Goal: Task Accomplishment & Management: Complete application form

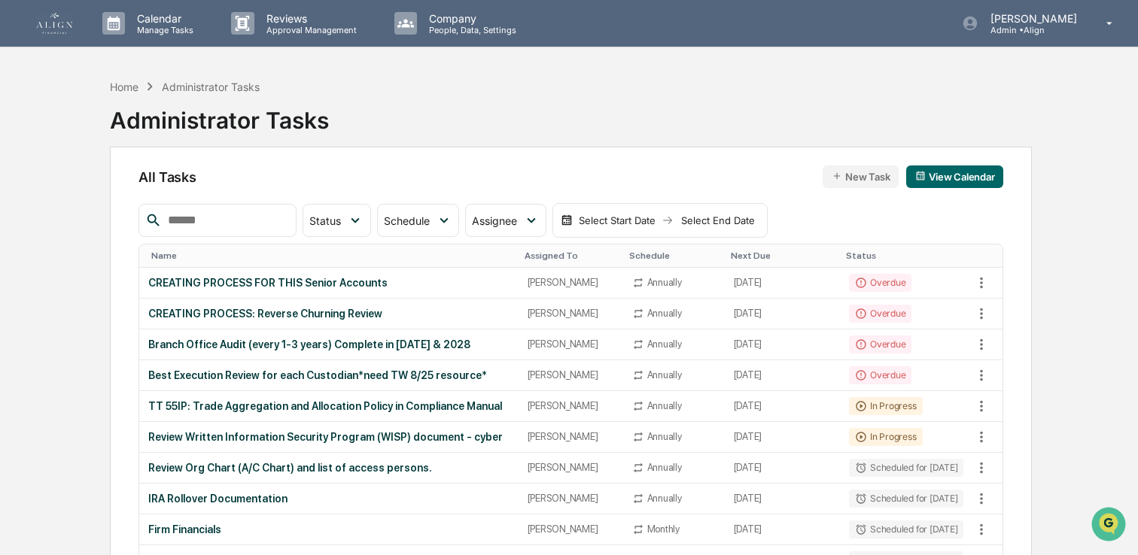
click at [55, 29] on img at bounding box center [54, 23] width 36 height 21
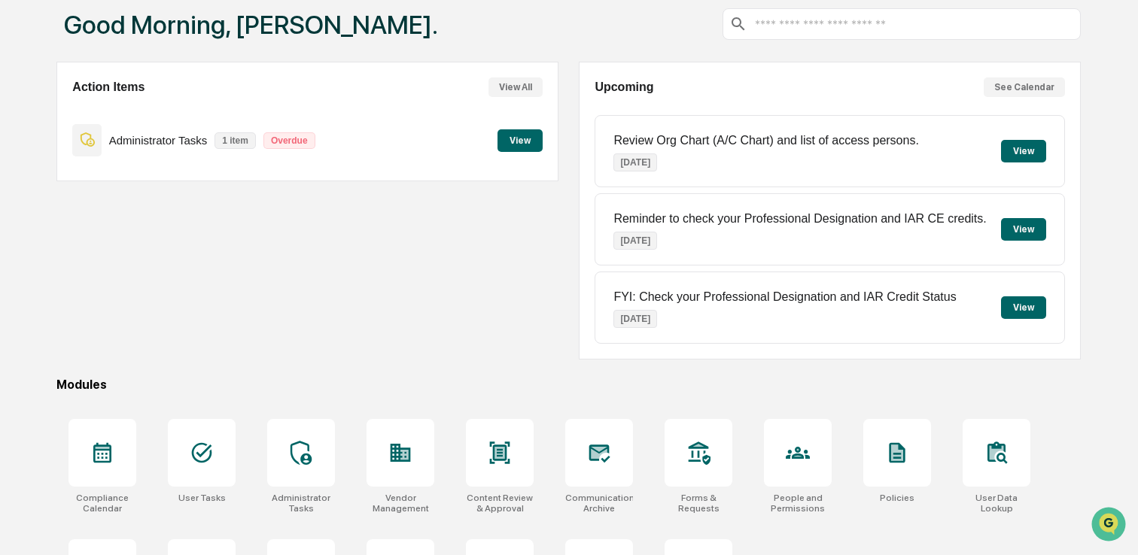
scroll to position [87, 0]
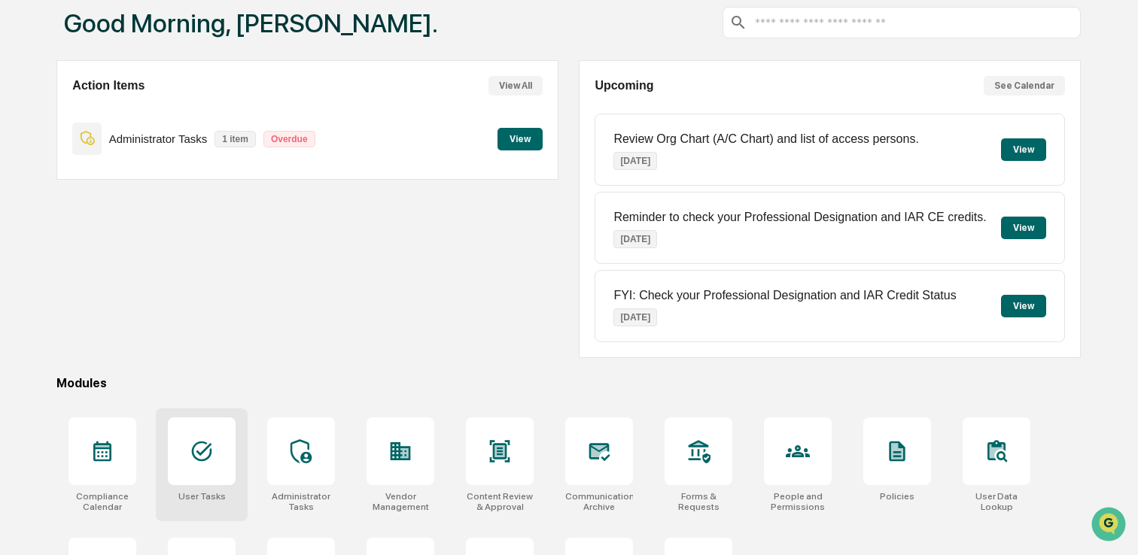
click at [206, 433] on div at bounding box center [202, 452] width 68 height 68
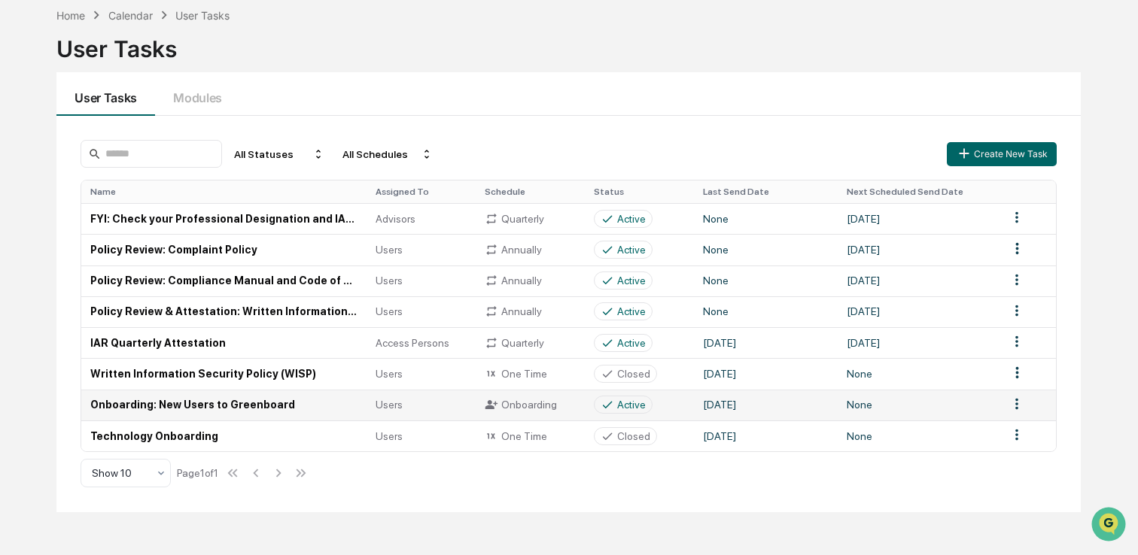
click at [204, 406] on td "Onboarding: New Users to Greenboard" at bounding box center [223, 405] width 285 height 31
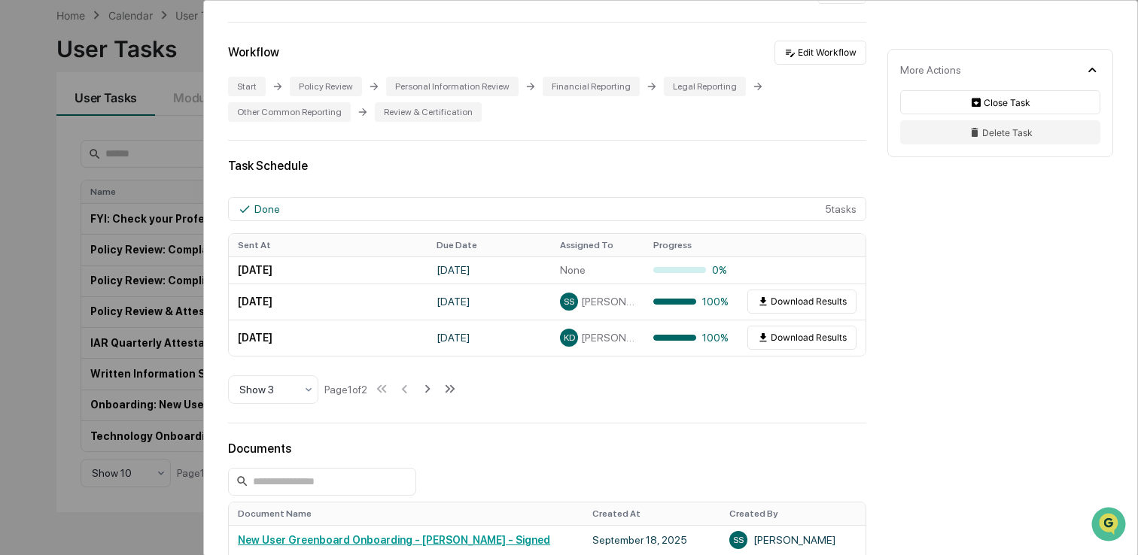
scroll to position [380, 0]
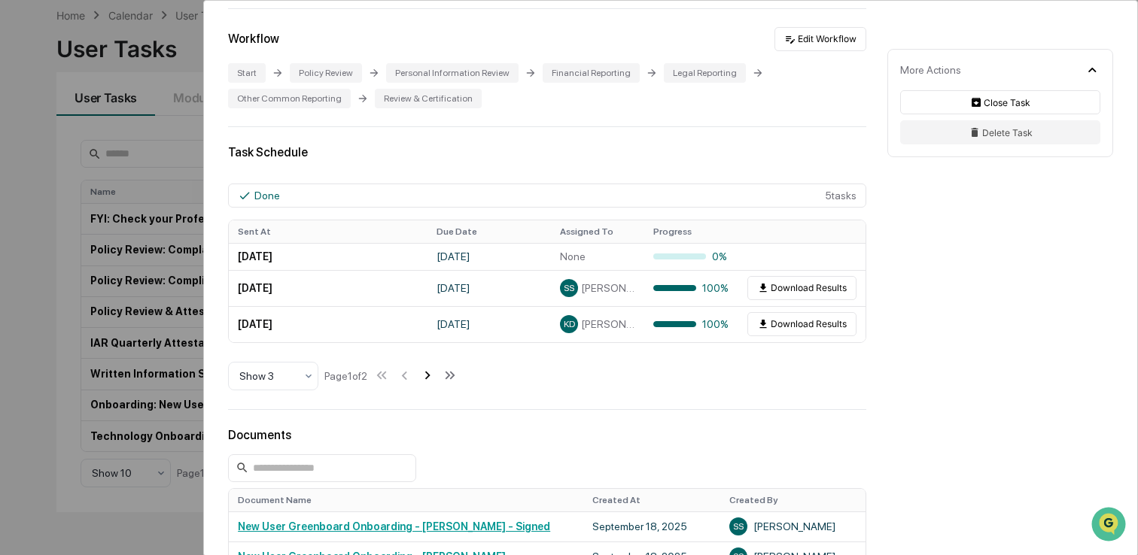
click at [435, 384] on icon at bounding box center [427, 375] width 17 height 17
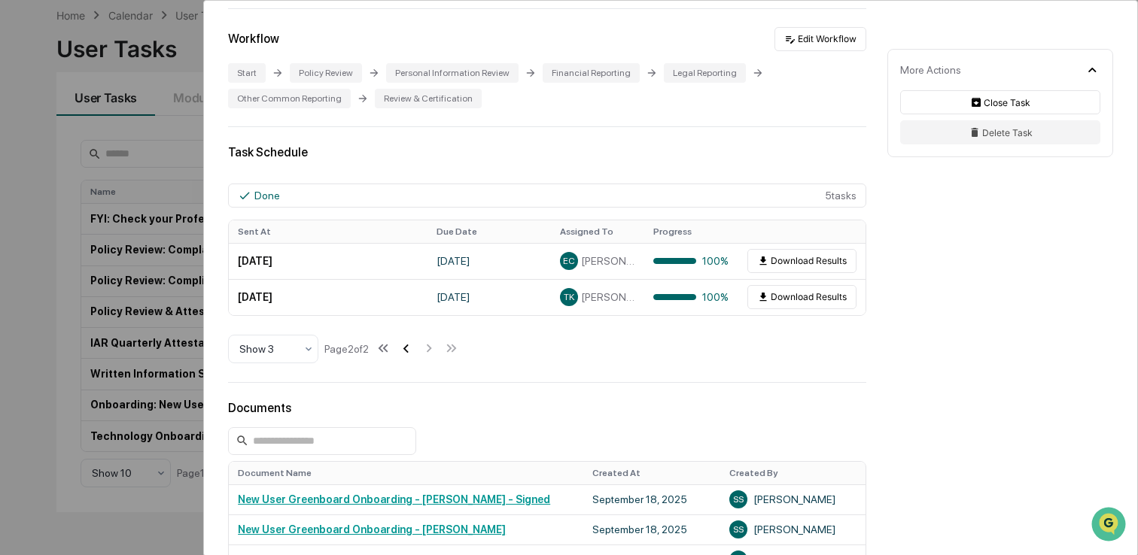
click at [414, 357] on icon at bounding box center [405, 348] width 17 height 17
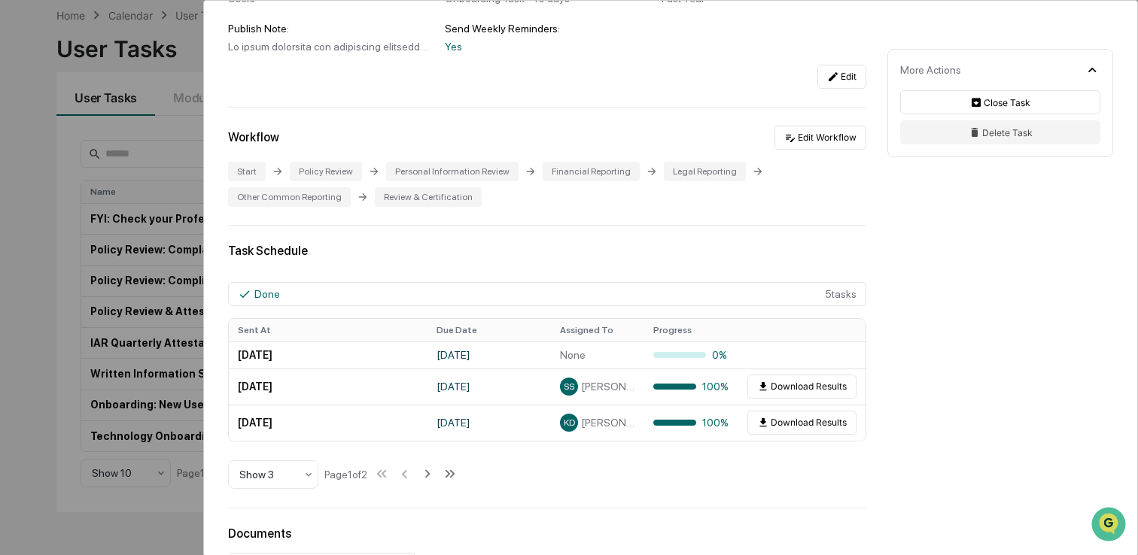
scroll to position [195, 0]
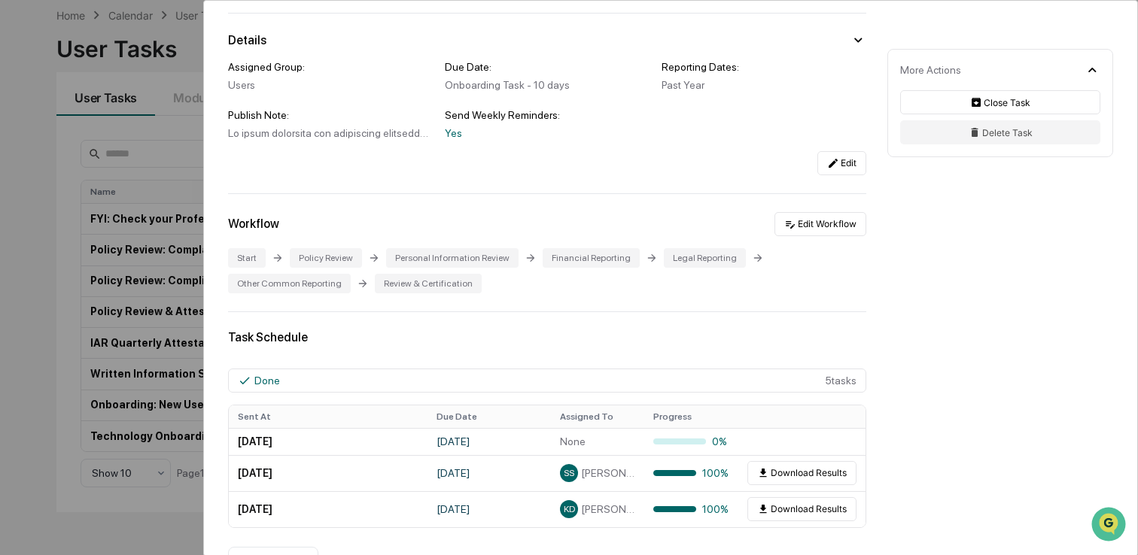
click at [87, 202] on div "User Tasks Onboarding: New Users to Greenboard Onboarding: New Users to Greenbo…" at bounding box center [569, 277] width 1138 height 555
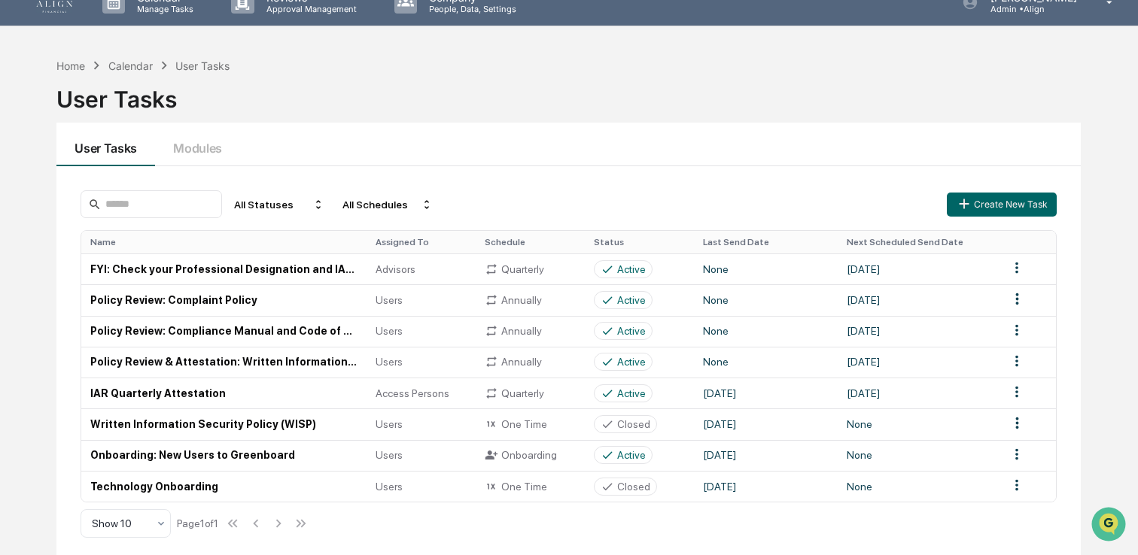
scroll to position [22, 0]
click at [72, 61] on div "Home" at bounding box center [70, 65] width 29 height 13
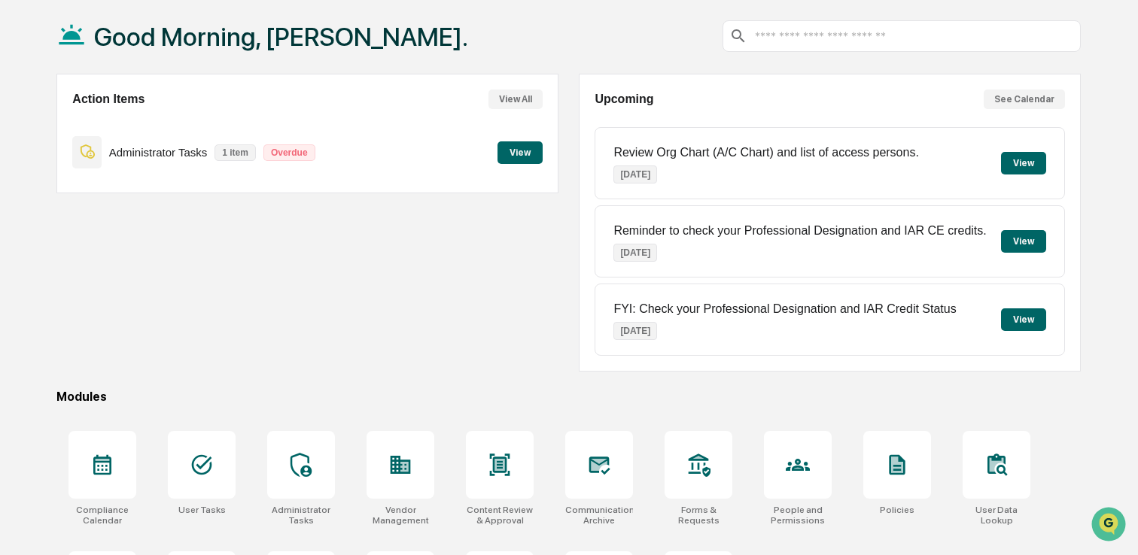
click at [194, 360] on div "Action Items View All Administrator Tasks 1 item Overdue View" at bounding box center [307, 223] width 502 height 298
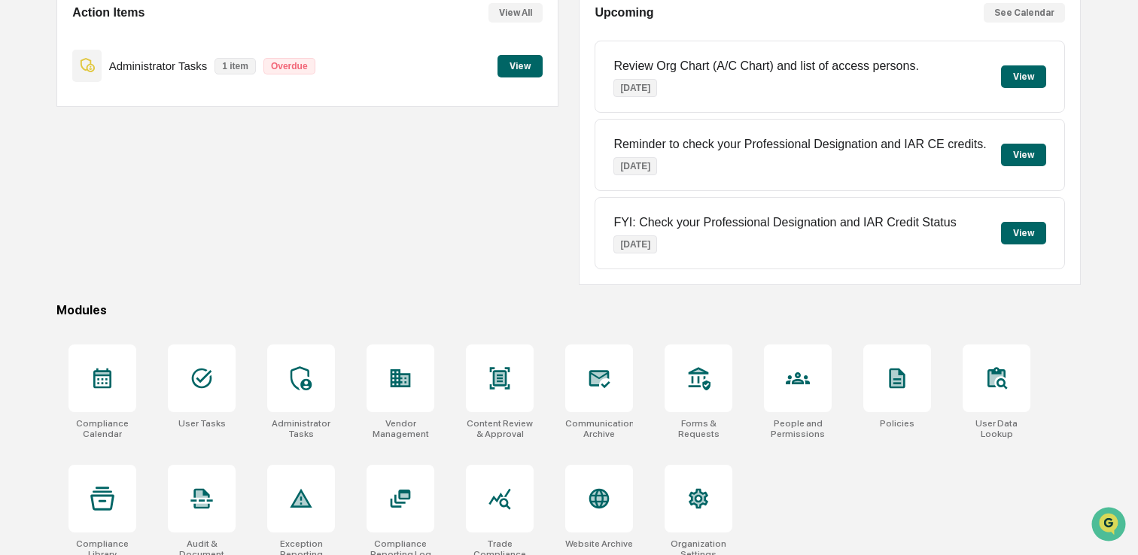
scroll to position [164, 0]
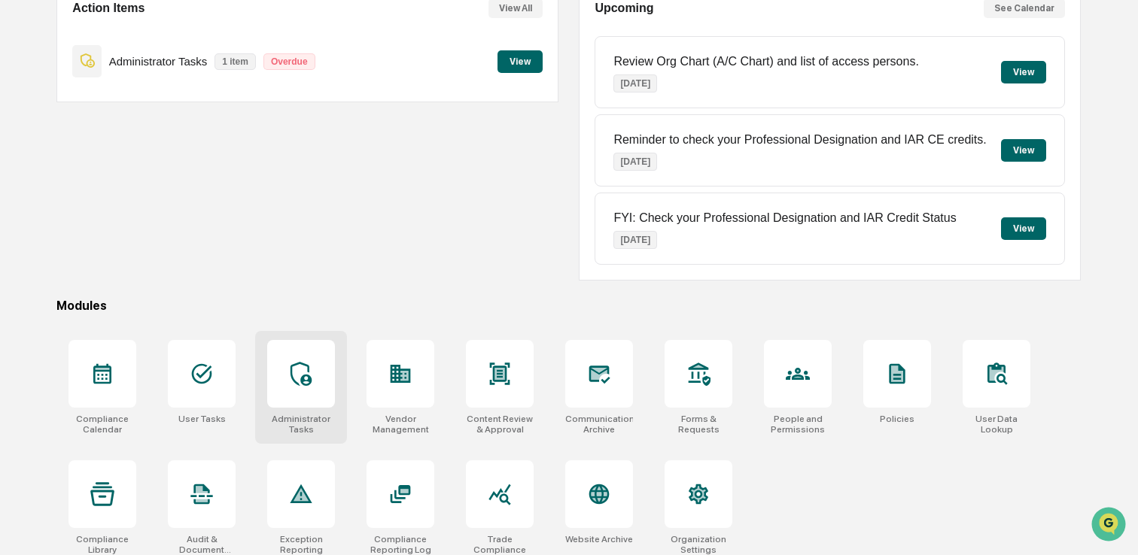
click at [289, 405] on div at bounding box center [301, 374] width 68 height 68
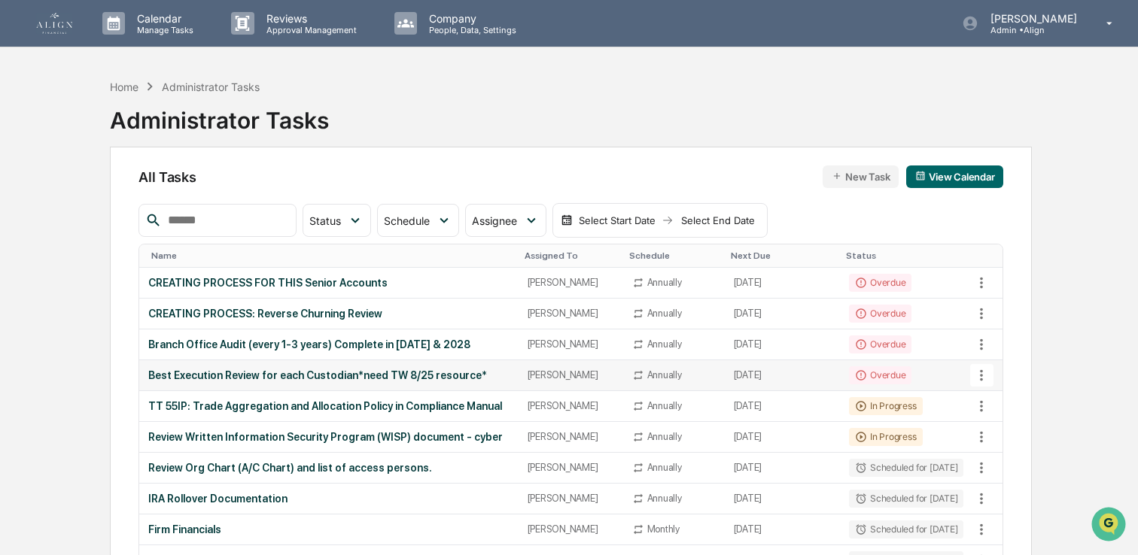
click at [286, 373] on div "Best Execution Review for each Custodian*need TW 8/25 resource*" at bounding box center [328, 375] width 361 height 12
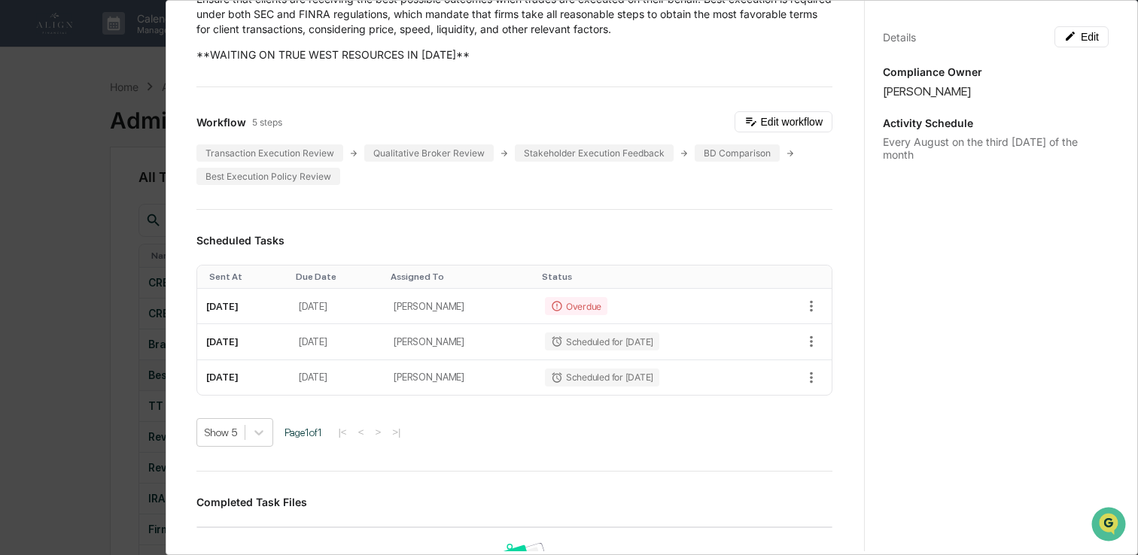
scroll to position [132, 0]
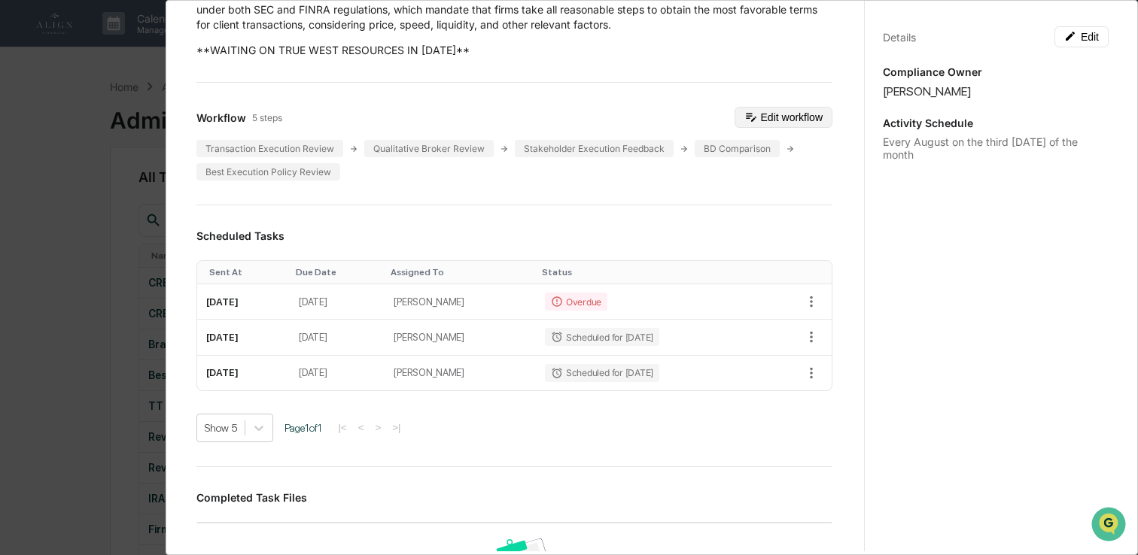
click at [761, 122] on button "Edit workflow" at bounding box center [783, 117] width 98 height 21
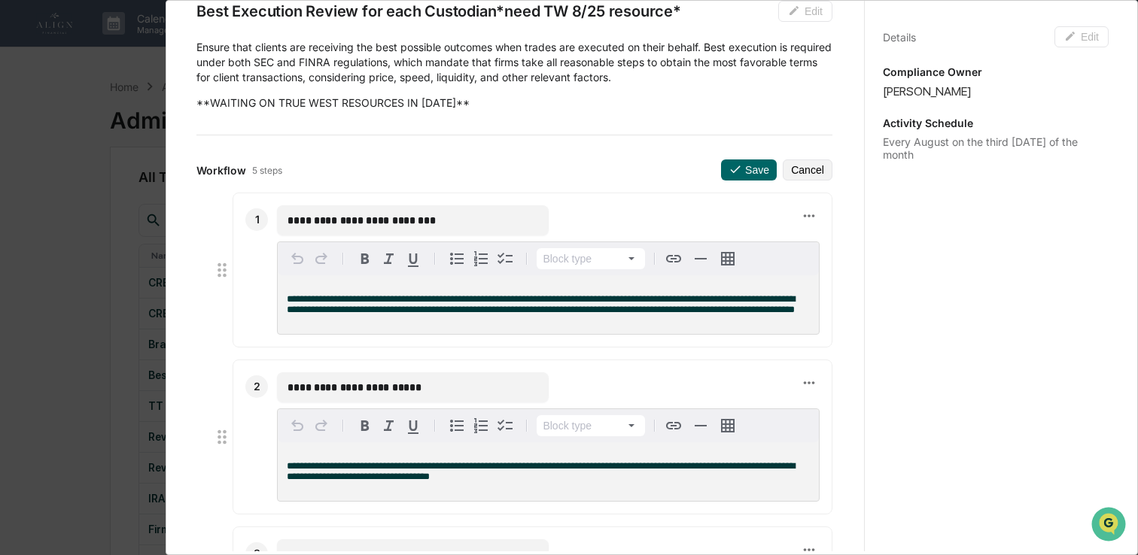
scroll to position [62, 0]
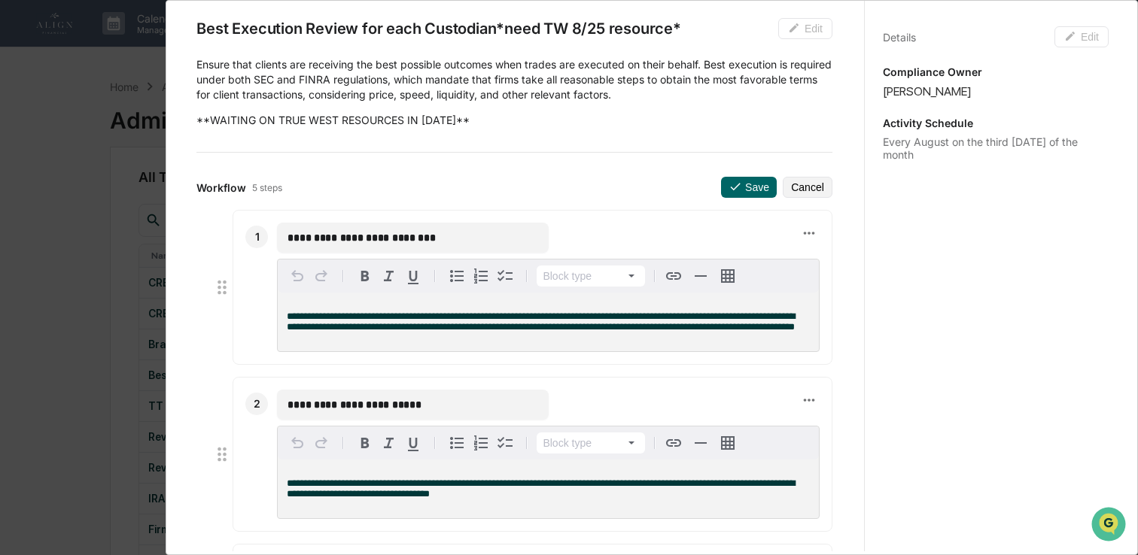
click at [122, 115] on div "**********" at bounding box center [569, 277] width 1138 height 555
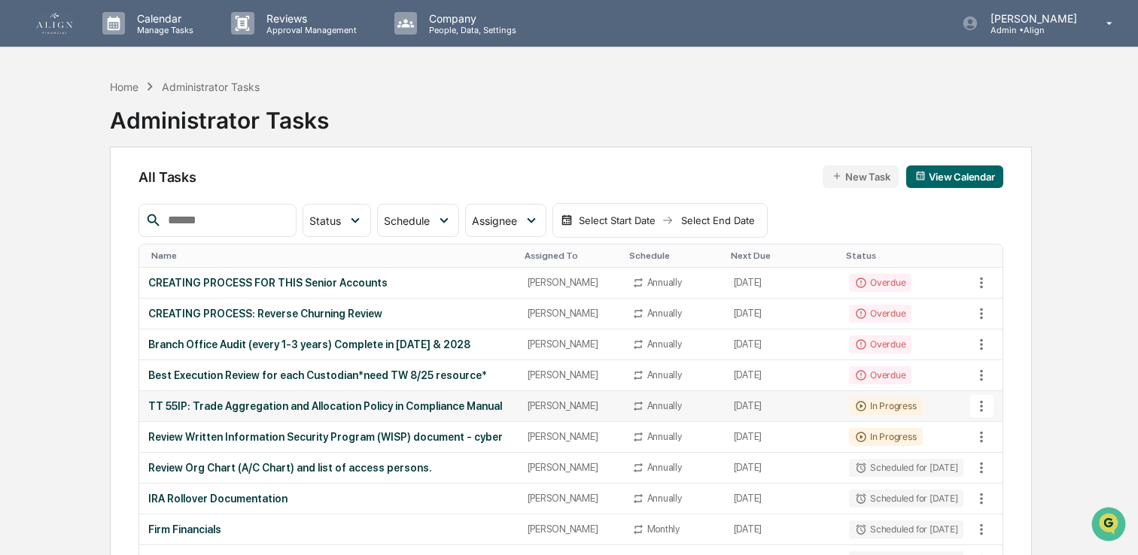
click at [220, 409] on div "TT 55IP: Trade Aggregation and Allocation Policy in Compliance Manual" at bounding box center [328, 406] width 361 height 12
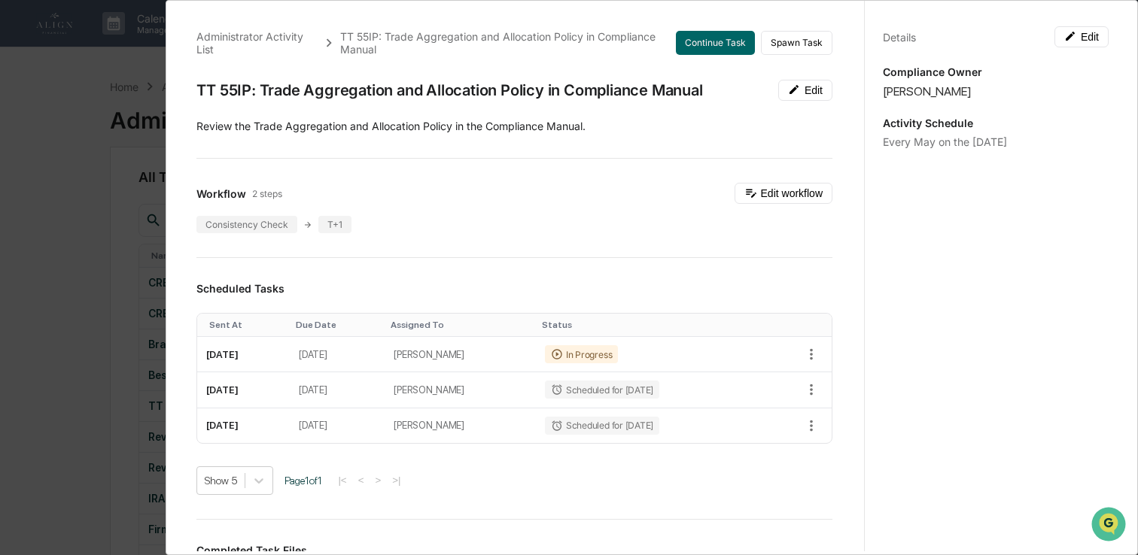
click at [47, 360] on div "Administrator Activity List TT 55IP: Trade Aggregation and Allocation Policy in…" at bounding box center [569, 277] width 1138 height 555
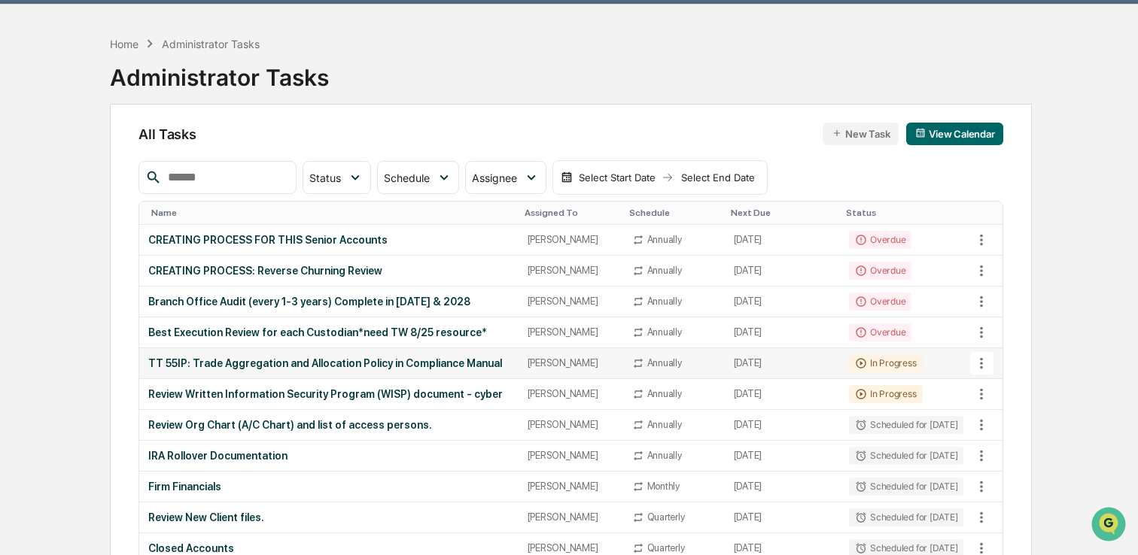
scroll to position [44, 0]
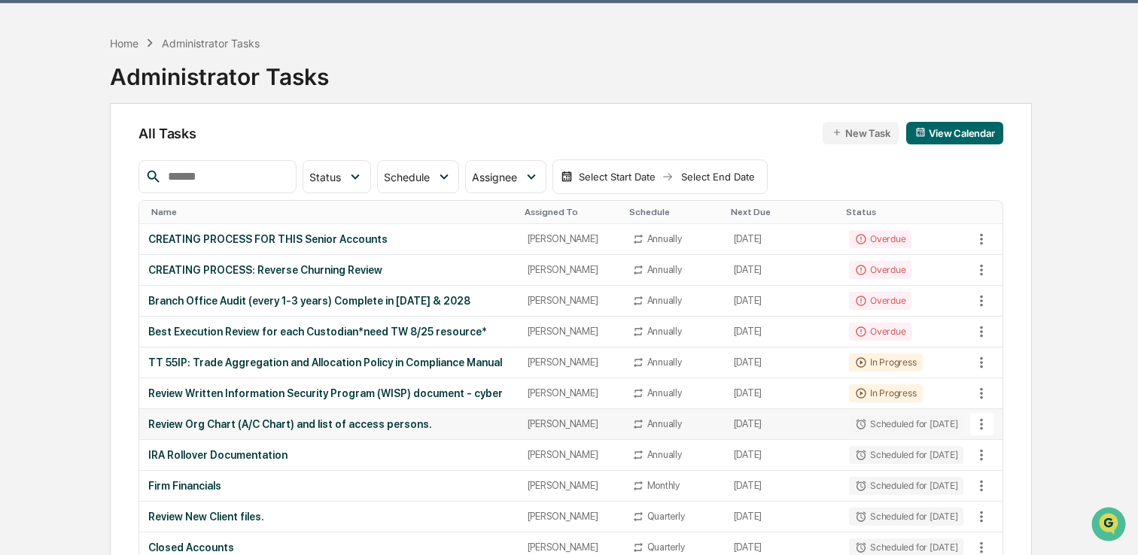
click at [214, 440] on td "Review Org Chart (A/C Chart) and list of access persons." at bounding box center [328, 424] width 379 height 31
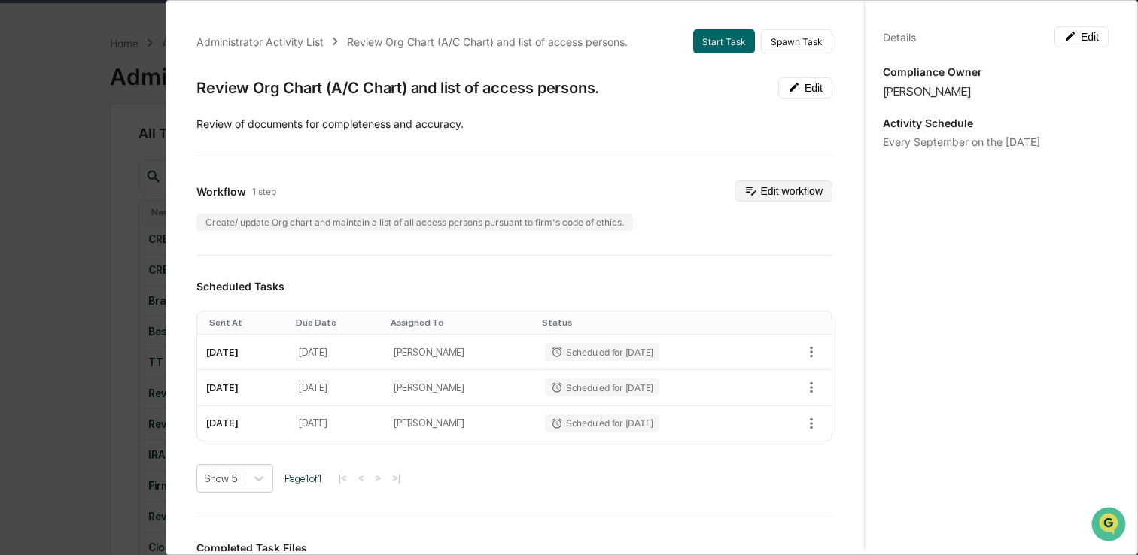
click at [770, 196] on button "Edit workflow" at bounding box center [783, 191] width 98 height 21
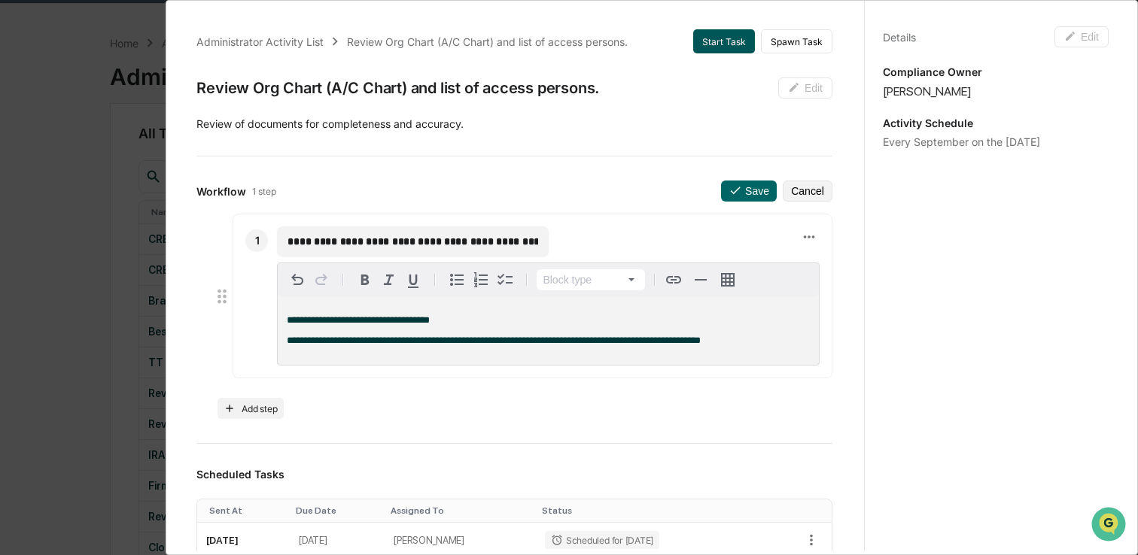
click at [725, 43] on button "Start Task" at bounding box center [724, 41] width 62 height 24
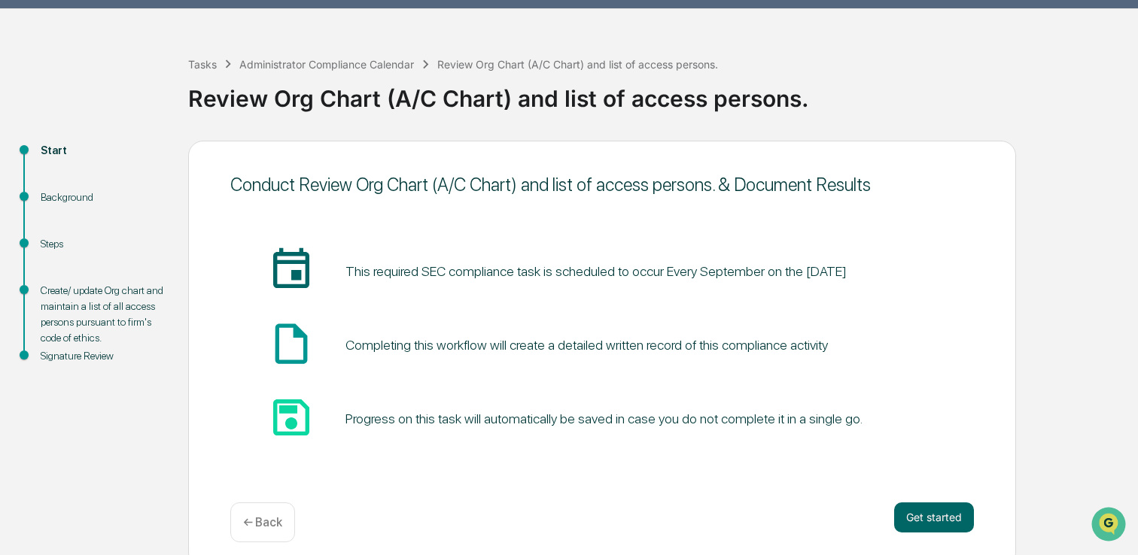
scroll to position [51, 0]
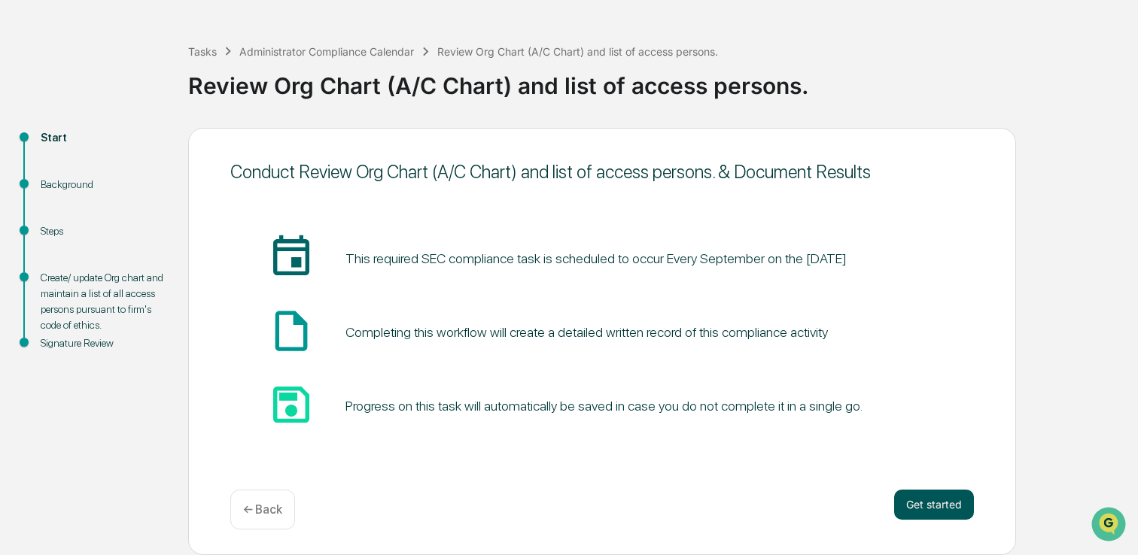
click at [917, 497] on button "Get started" at bounding box center [934, 505] width 80 height 30
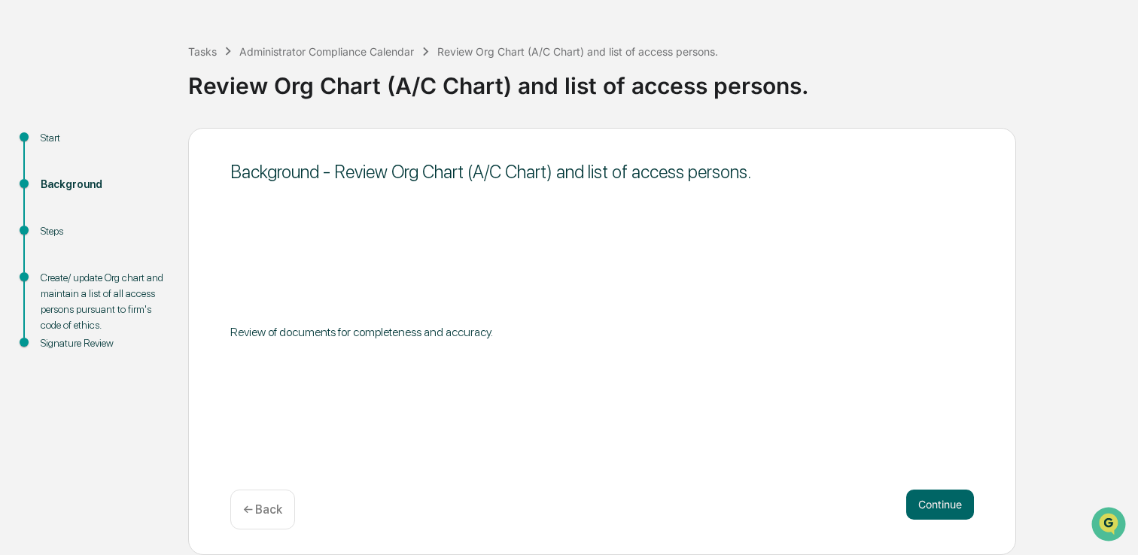
click at [917, 497] on button "Continue" at bounding box center [940, 505] width 68 height 30
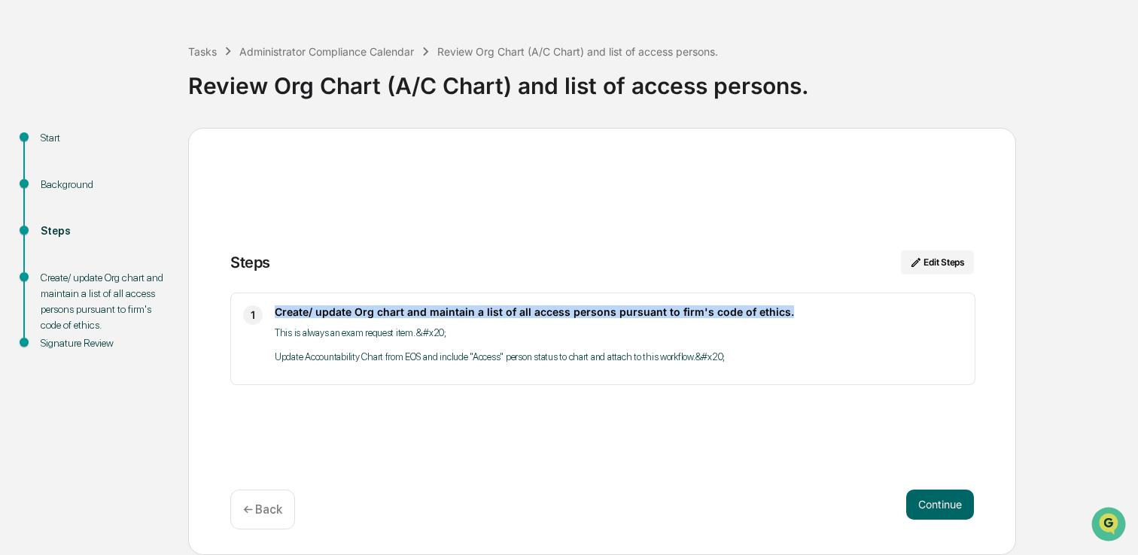
drag, startPoint x: 274, startPoint y: 309, endPoint x: 785, endPoint y: 315, distance: 511.0
click at [785, 315] on div "1 Create/ update Org chart and maintain a list of all access persons pursuant t…" at bounding box center [602, 339] width 745 height 93
copy h3 "Create/ update Org chart and maintain a list of all access persons pursuant to …"
click at [925, 266] on button "Edit Steps" at bounding box center [937, 263] width 73 height 24
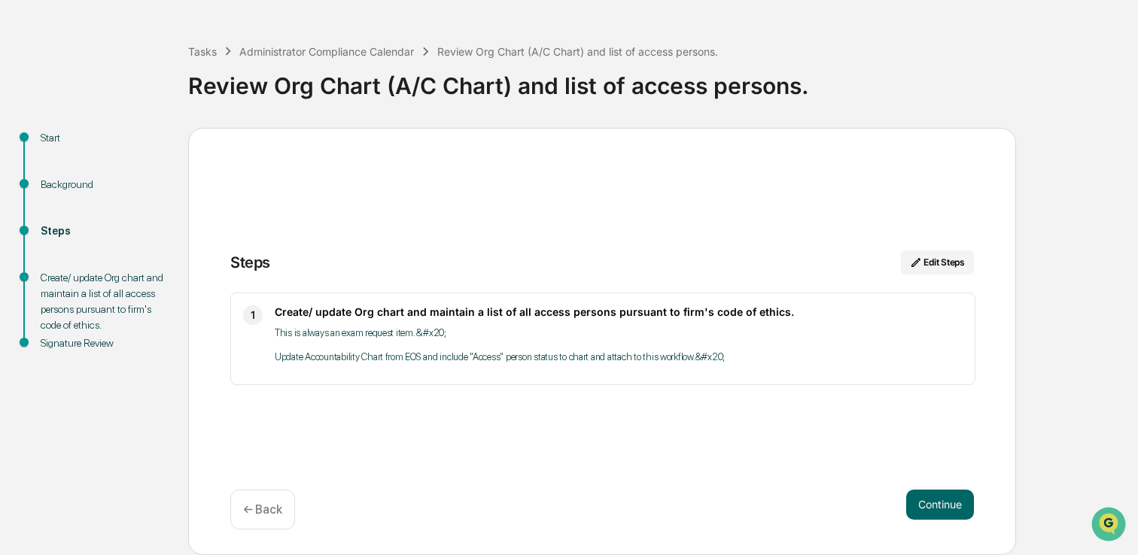
click at [628, 369] on div "Create/ update Org chart and maintain a list of all access persons pursuant to …" at bounding box center [619, 339] width 688 height 67
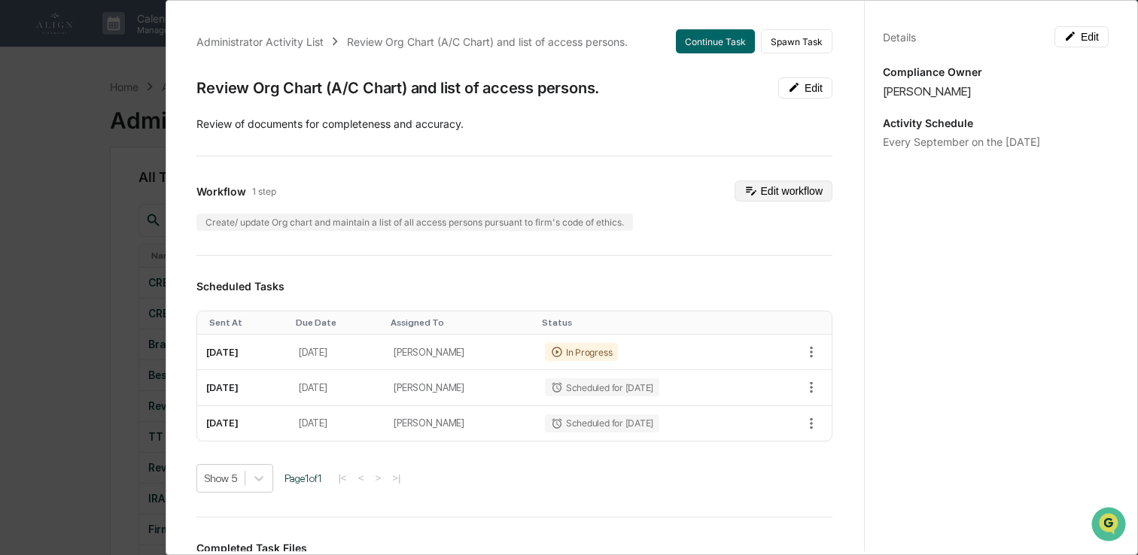
click at [755, 190] on icon at bounding box center [751, 191] width 11 height 8
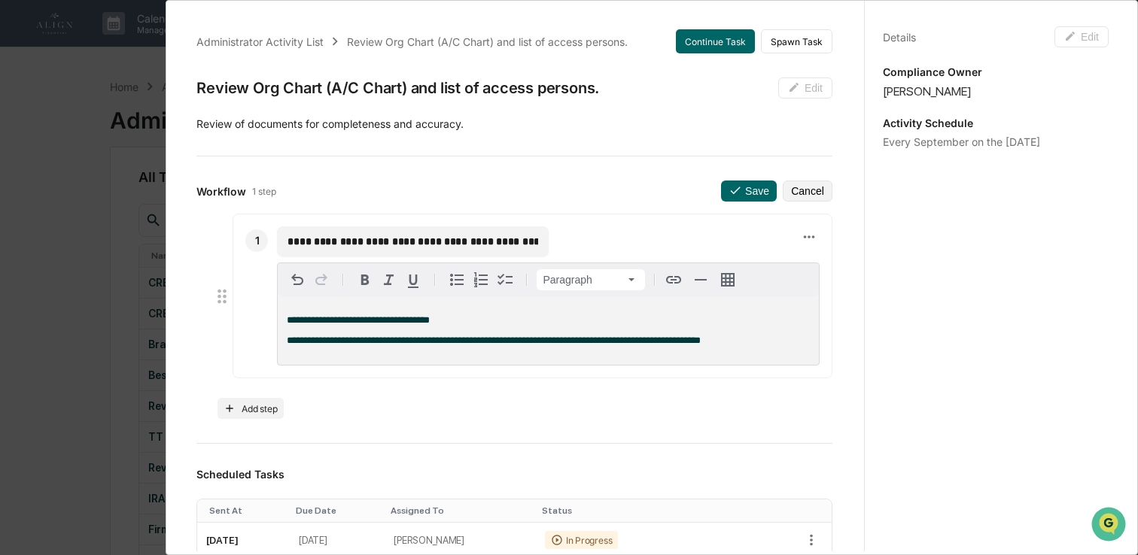
click at [792, 341] on p "**********" at bounding box center [548, 341] width 523 height 11
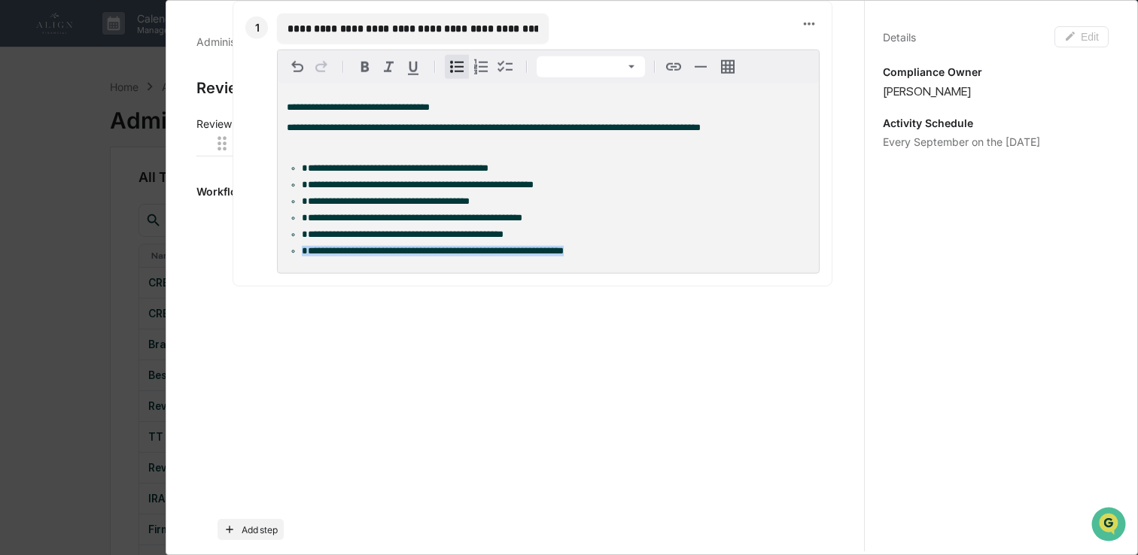
drag, startPoint x: 619, startPoint y: 473, endPoint x: 302, endPoint y: 260, distance: 381.7
click at [302, 257] on li "**********" at bounding box center [556, 251] width 508 height 11
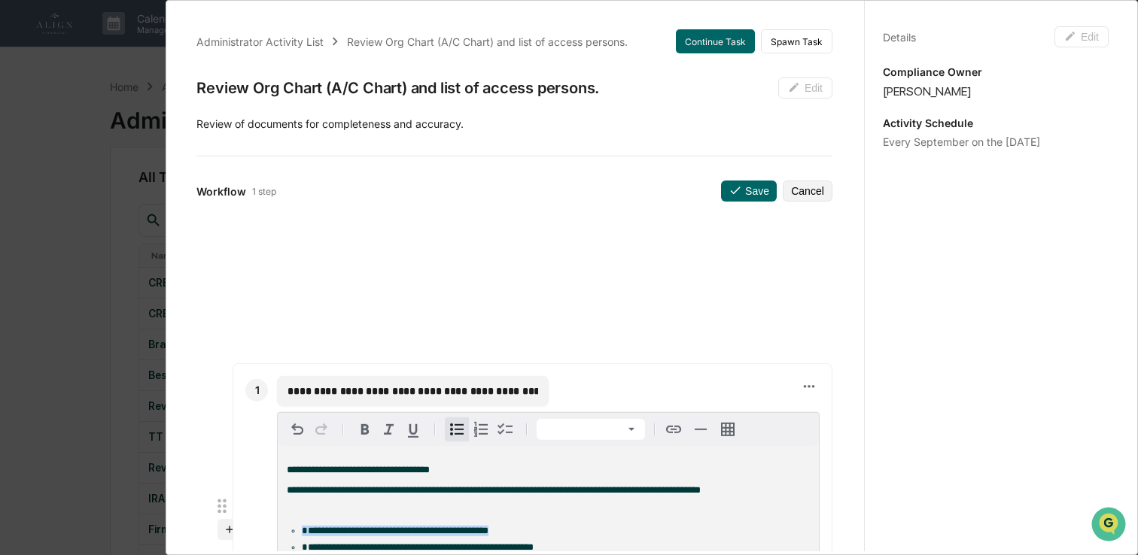
drag, startPoint x: 302, startPoint y: 385, endPoint x: 558, endPoint y: 534, distance: 295.4
click at [558, 534] on li "**********" at bounding box center [556, 531] width 508 height 11
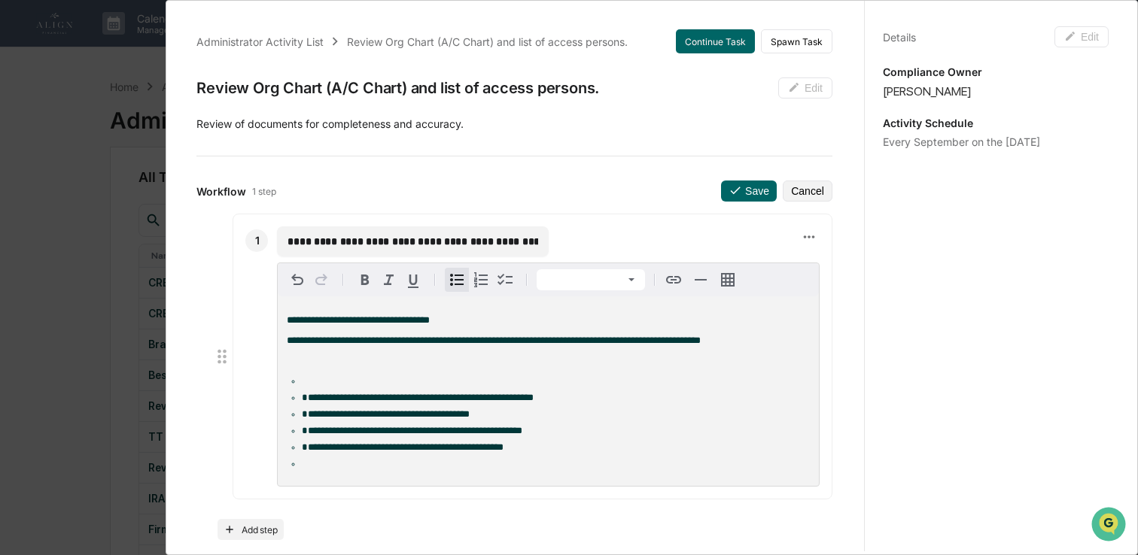
click at [503, 452] on span "**********" at bounding box center [403, 447] width 202 height 10
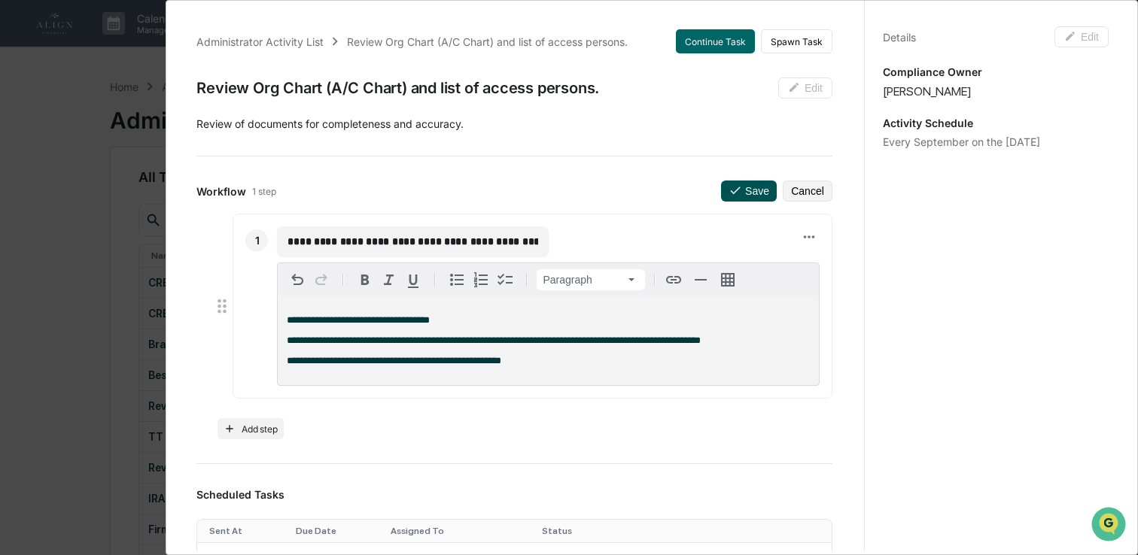
click at [758, 201] on button "Save" at bounding box center [749, 191] width 56 height 21
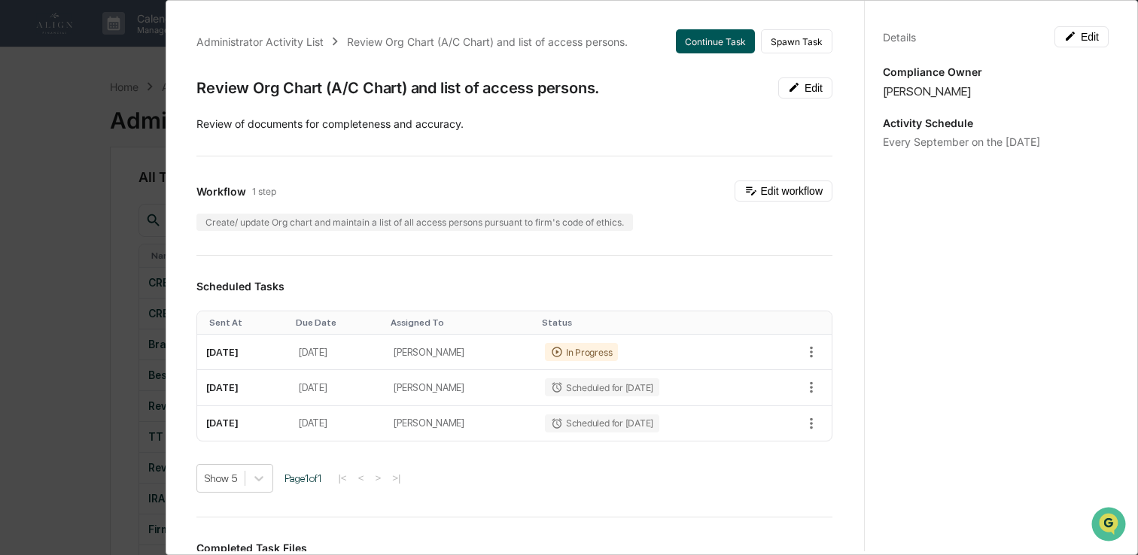
click at [722, 48] on button "Continue Task" at bounding box center [715, 41] width 79 height 24
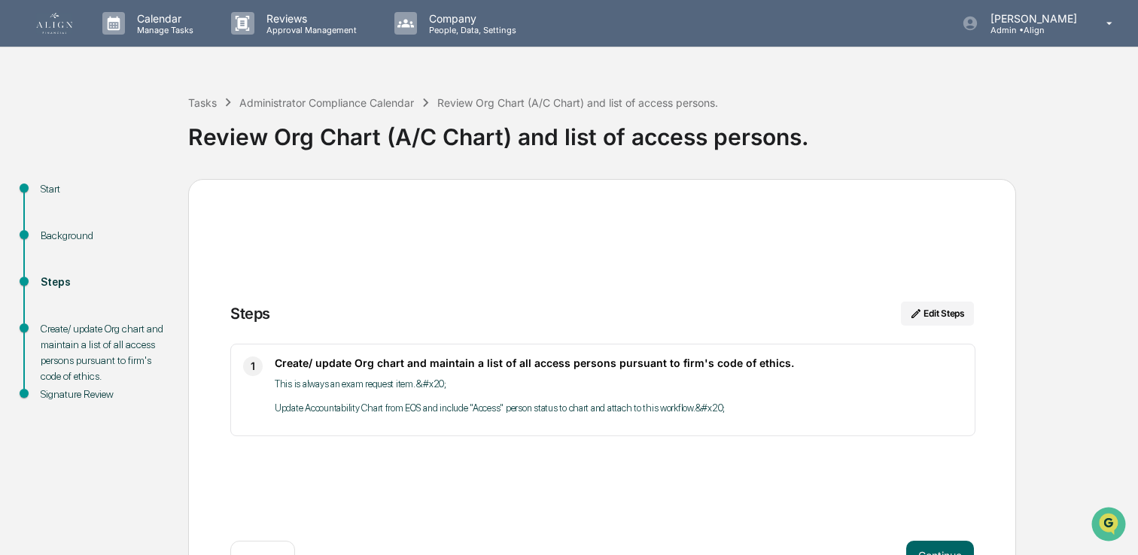
scroll to position [51, 0]
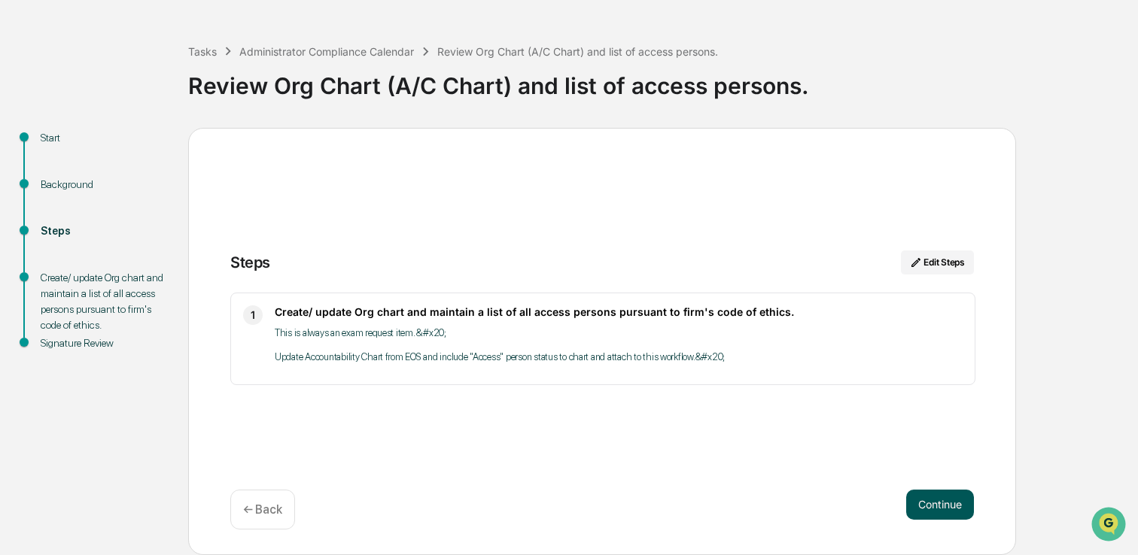
click at [922, 501] on button "Continue" at bounding box center [940, 505] width 68 height 30
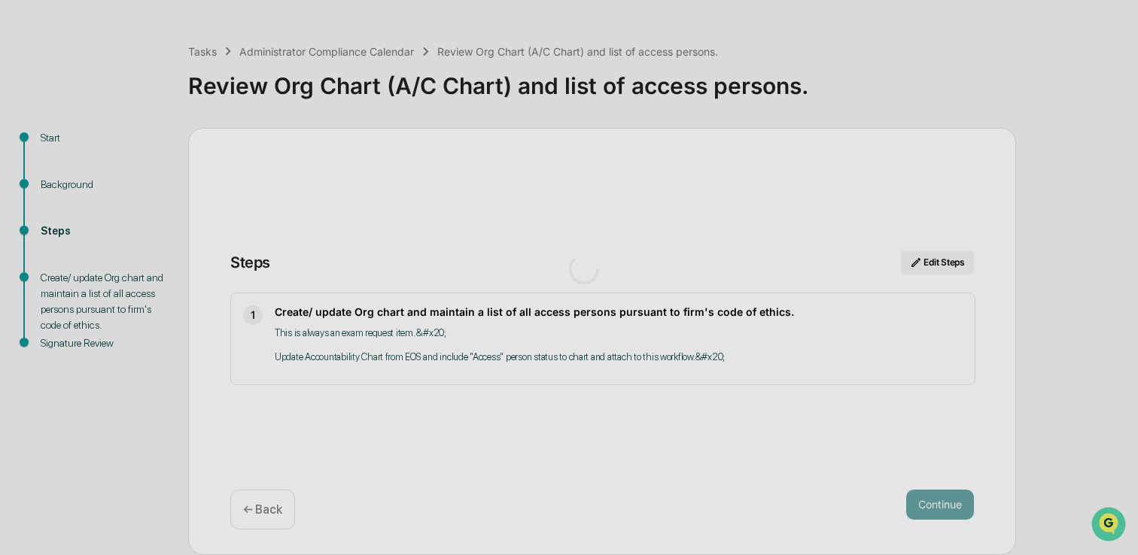
scroll to position [12, 0]
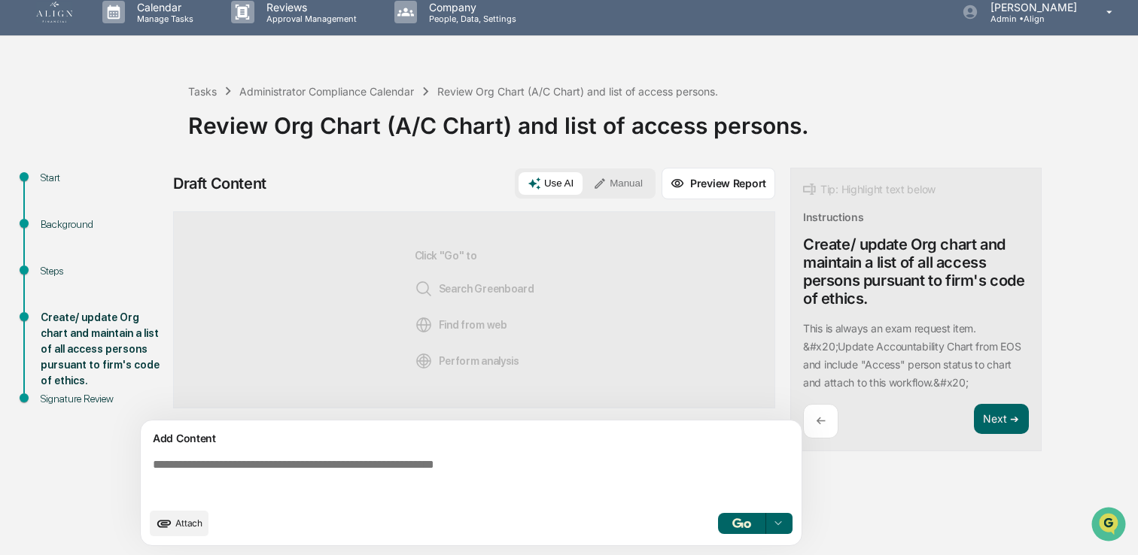
click at [622, 184] on button "Manual" at bounding box center [618, 183] width 68 height 23
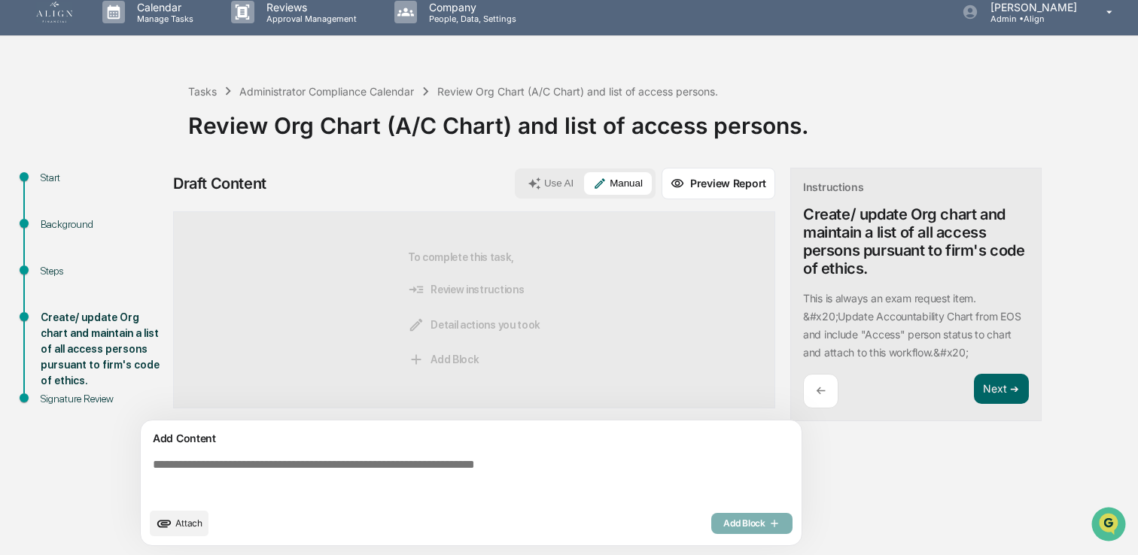
click at [162, 464] on textarea at bounding box center [474, 479] width 655 height 54
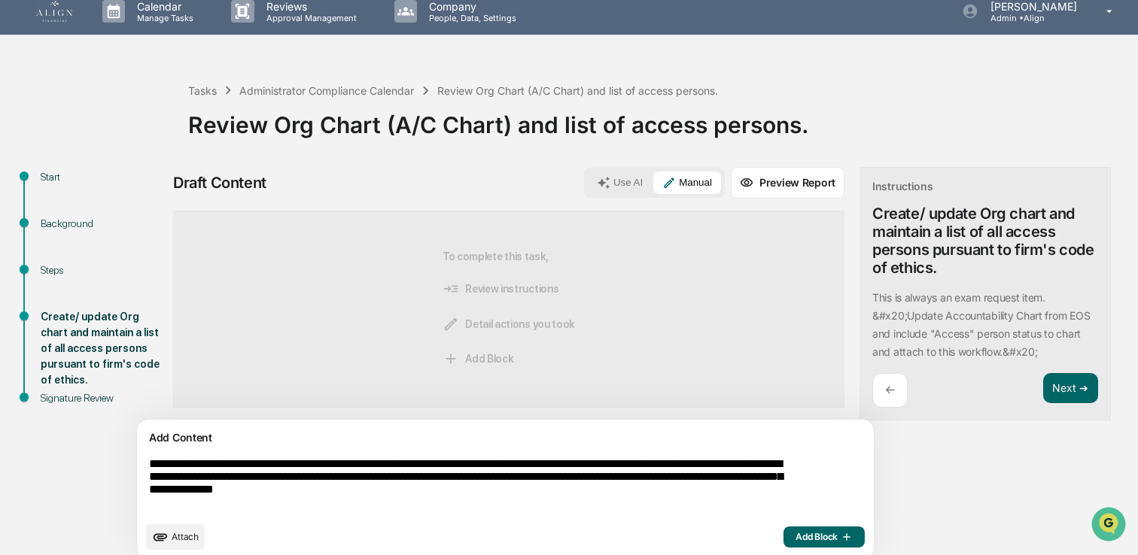
drag, startPoint x: 613, startPoint y: 496, endPoint x: 595, endPoint y: 500, distance: 17.9
click at [595, 500] on textarea "**********" at bounding box center [470, 485] width 655 height 68
click at [339, 497] on textarea "**********" at bounding box center [470, 485] width 655 height 68
click at [508, 495] on textarea "**********" at bounding box center [470, 485] width 655 height 68
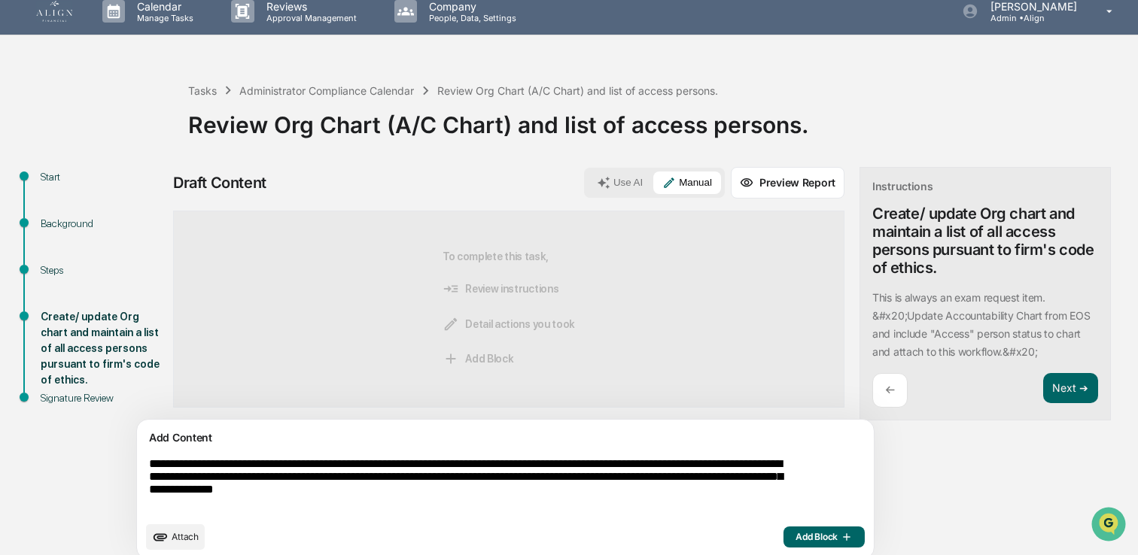
click at [607, 495] on textarea "**********" at bounding box center [470, 485] width 655 height 68
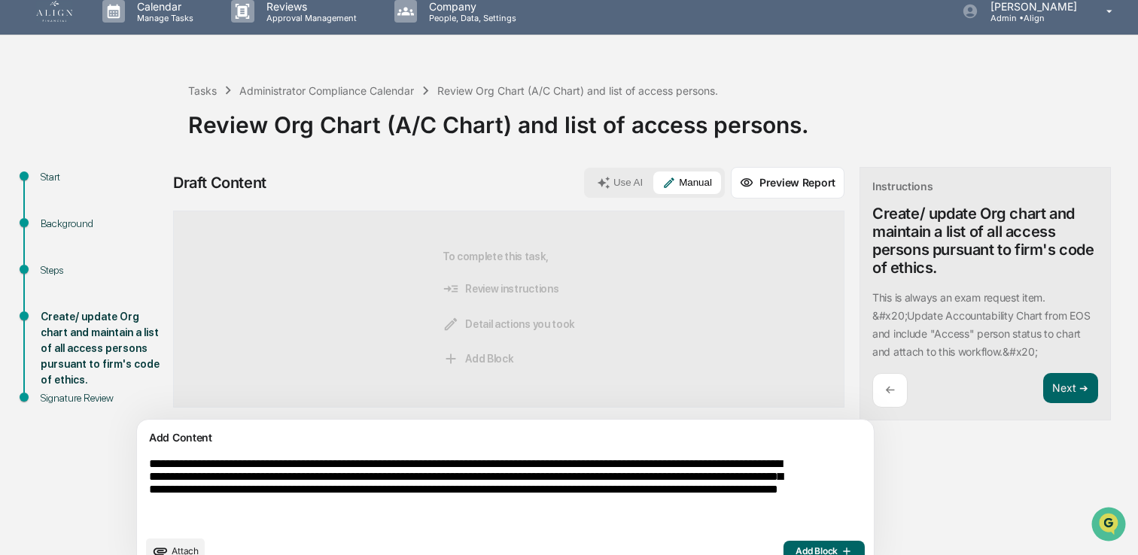
scroll to position [41, 0]
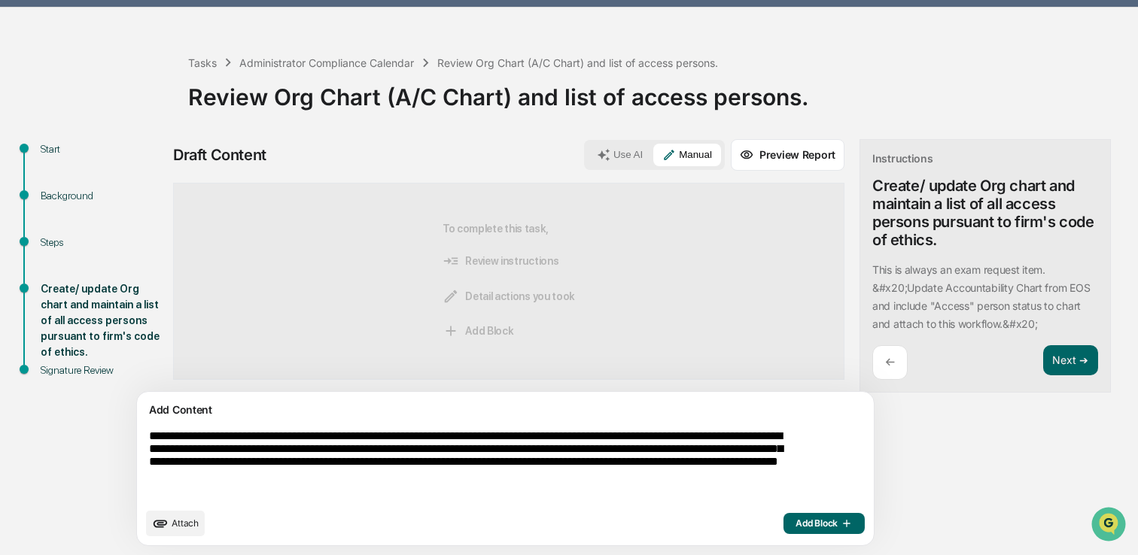
type textarea "**********"
click at [795, 521] on span "Add Block" at bounding box center [823, 524] width 57 height 12
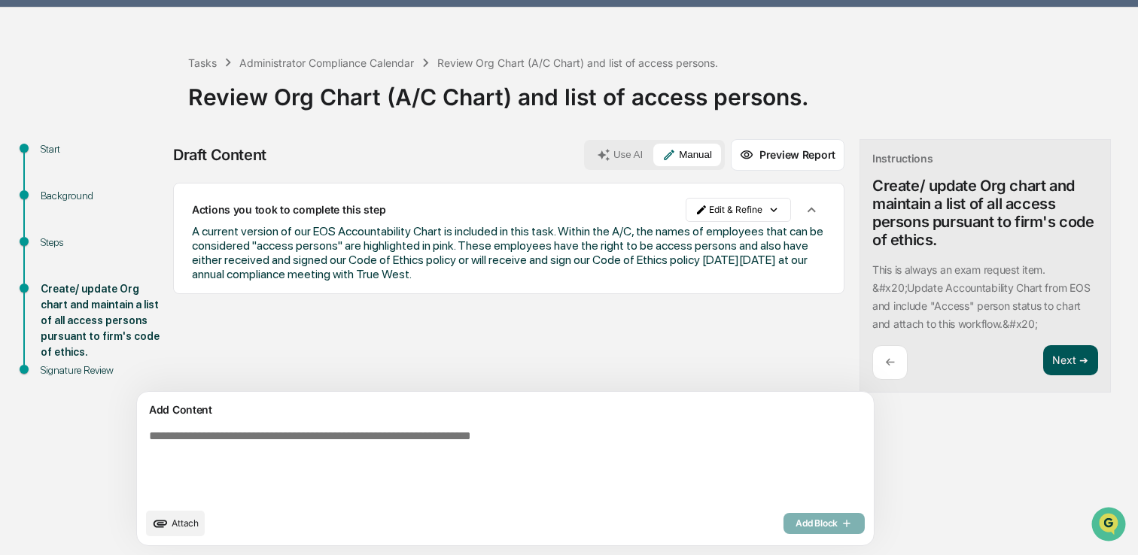
click at [1043, 368] on button "Next ➔" at bounding box center [1070, 360] width 55 height 31
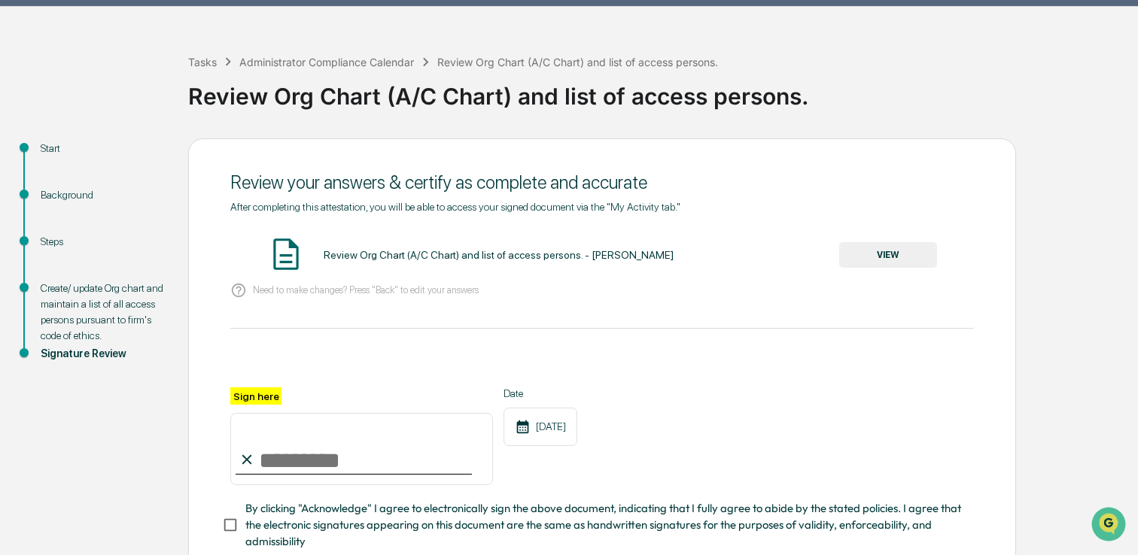
scroll to position [138, 0]
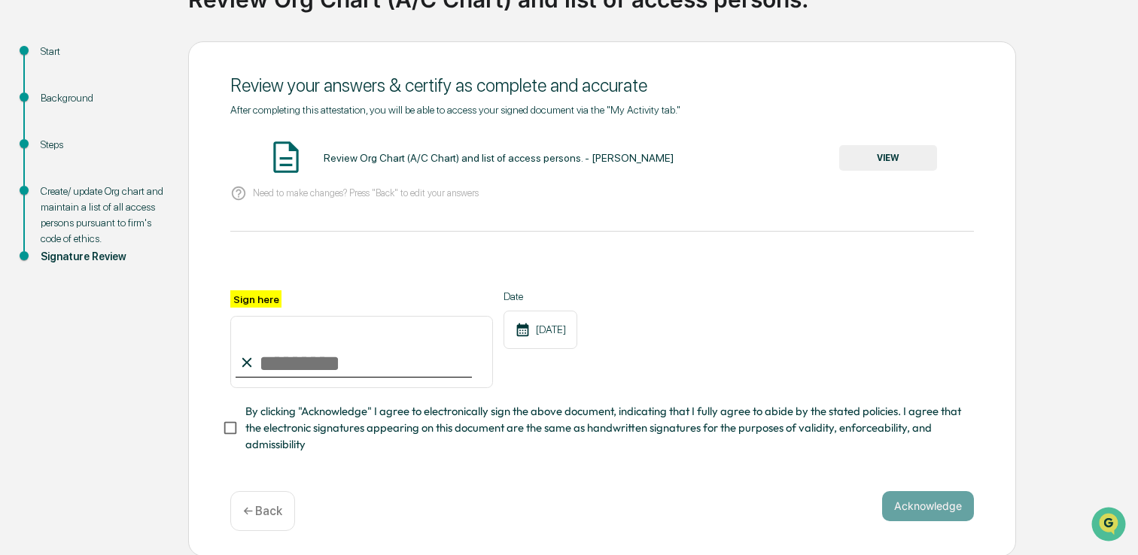
click at [61, 206] on div "Create/ update Org chart and maintain a list of all access persons pursuant to …" at bounding box center [102, 215] width 123 height 63
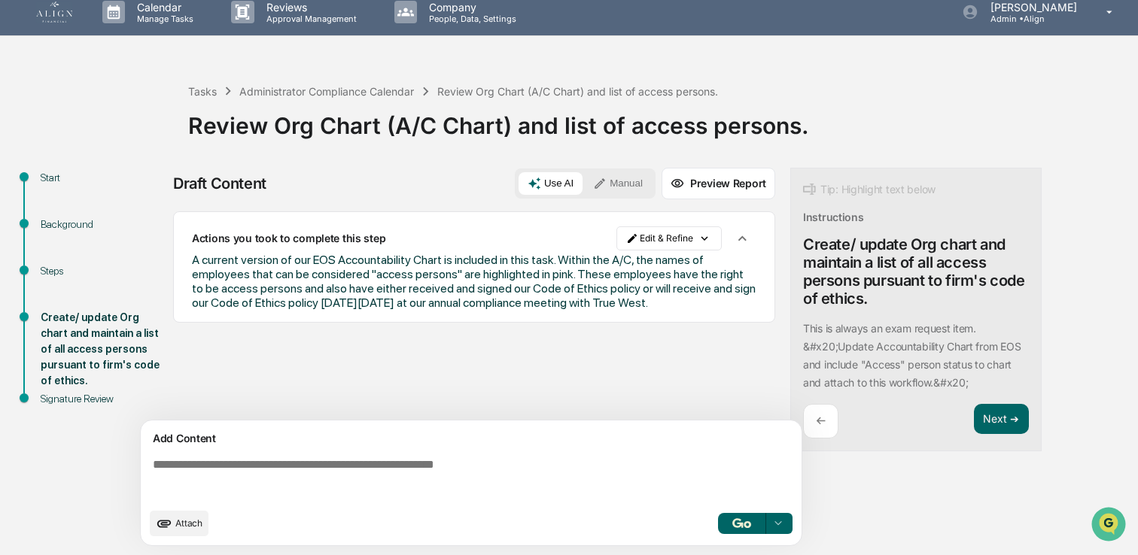
scroll to position [12, 0]
click at [625, 186] on button "Manual" at bounding box center [618, 183] width 68 height 23
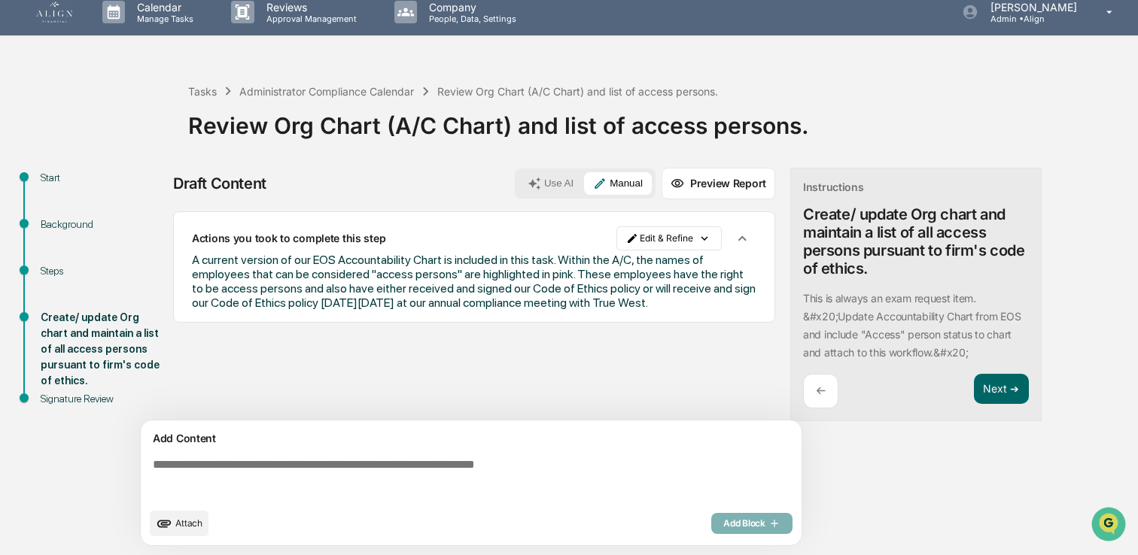
click at [172, 532] on button "Attach" at bounding box center [179, 524] width 59 height 26
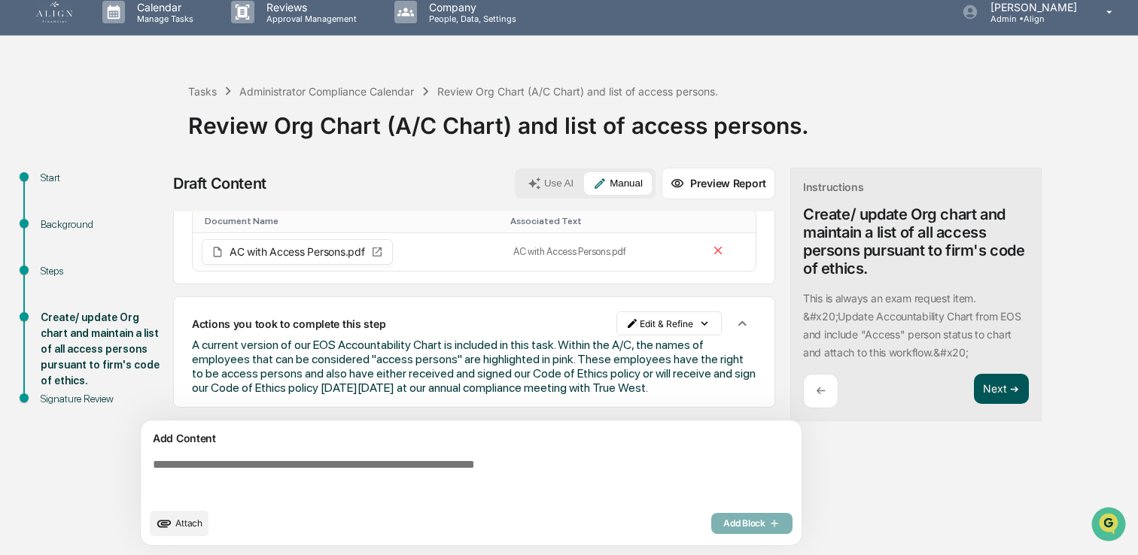
click at [993, 391] on button "Next ➔" at bounding box center [1001, 389] width 55 height 31
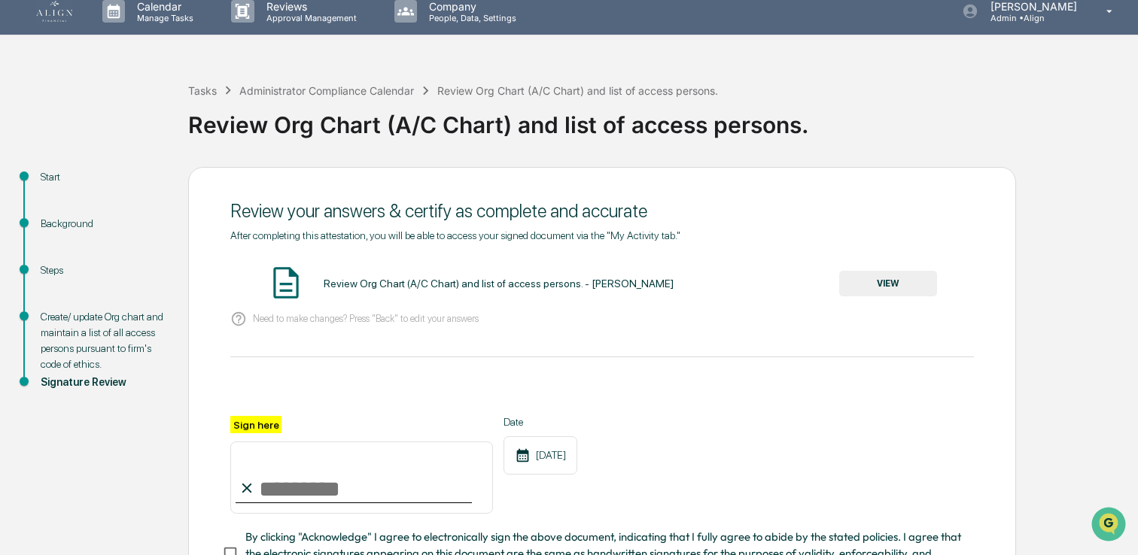
click at [901, 294] on button "VIEW" at bounding box center [888, 284] width 98 height 26
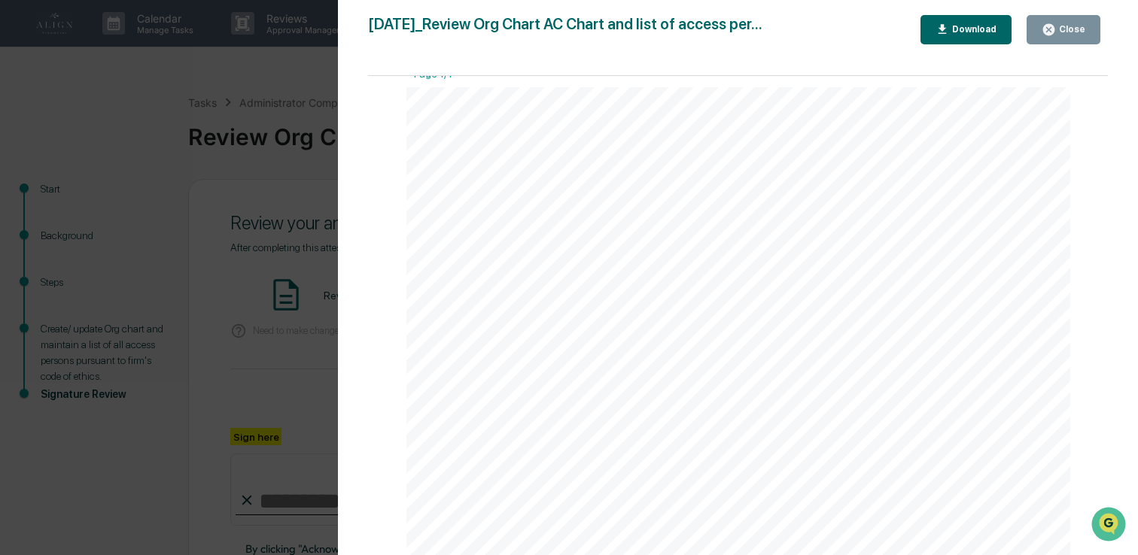
scroll to position [0, 0]
click at [1056, 30] on div "Close" at bounding box center [1070, 29] width 29 height 11
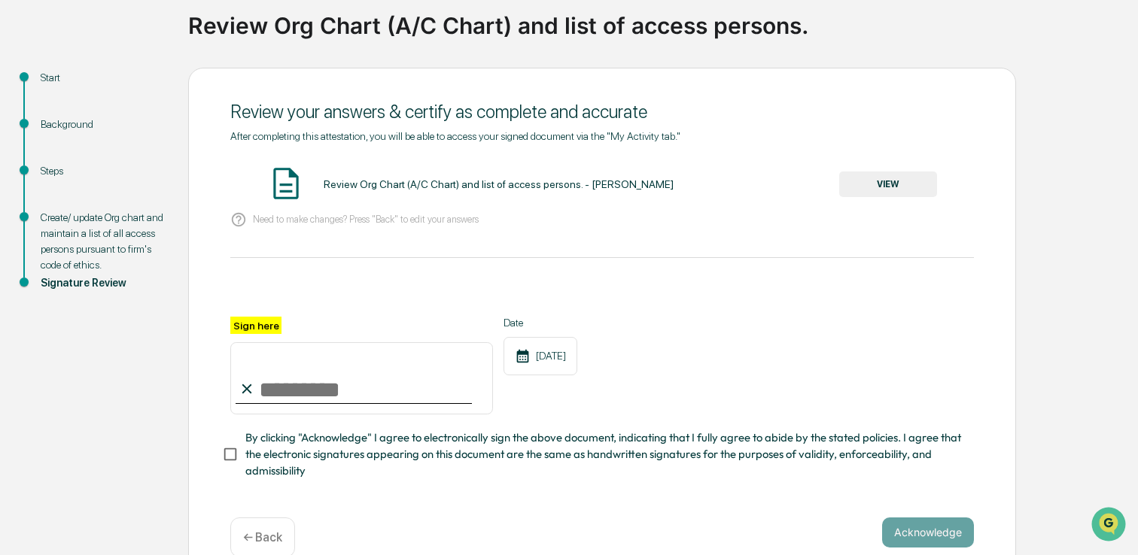
scroll to position [117, 0]
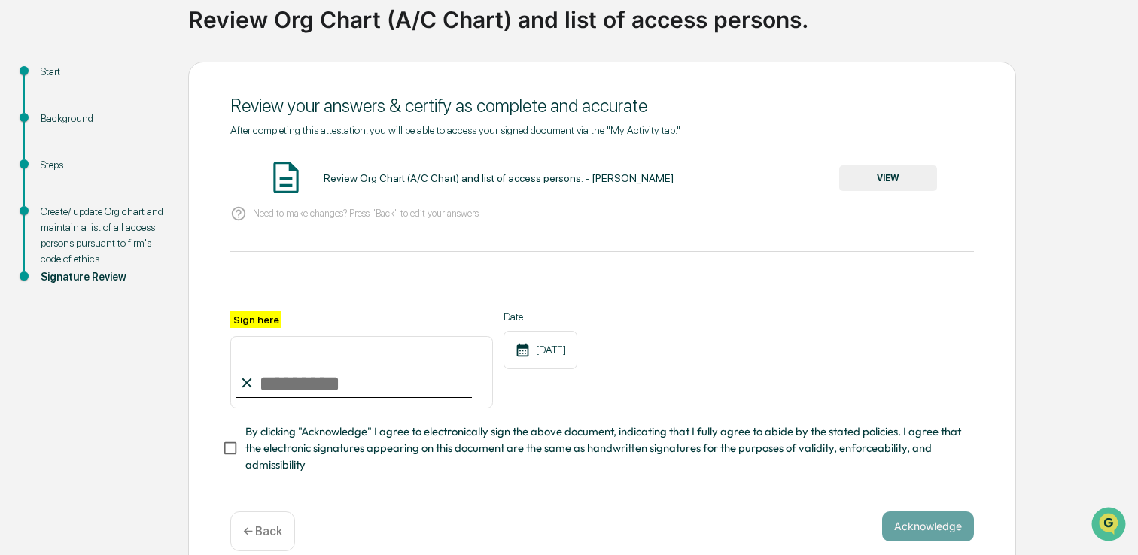
click at [324, 442] on span "By clicking "Acknowledge" I agree to electronically sign the above document, in…" at bounding box center [603, 449] width 716 height 50
click at [322, 385] on input "Sign here" at bounding box center [361, 372] width 263 height 72
type input "**********"
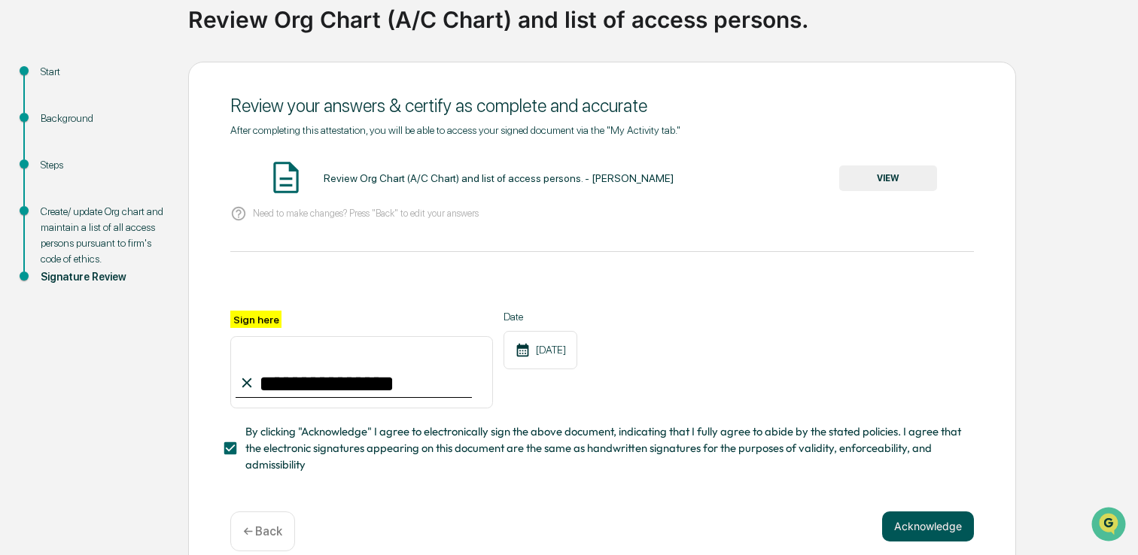
click at [899, 516] on button "Acknowledge" at bounding box center [928, 527] width 92 height 30
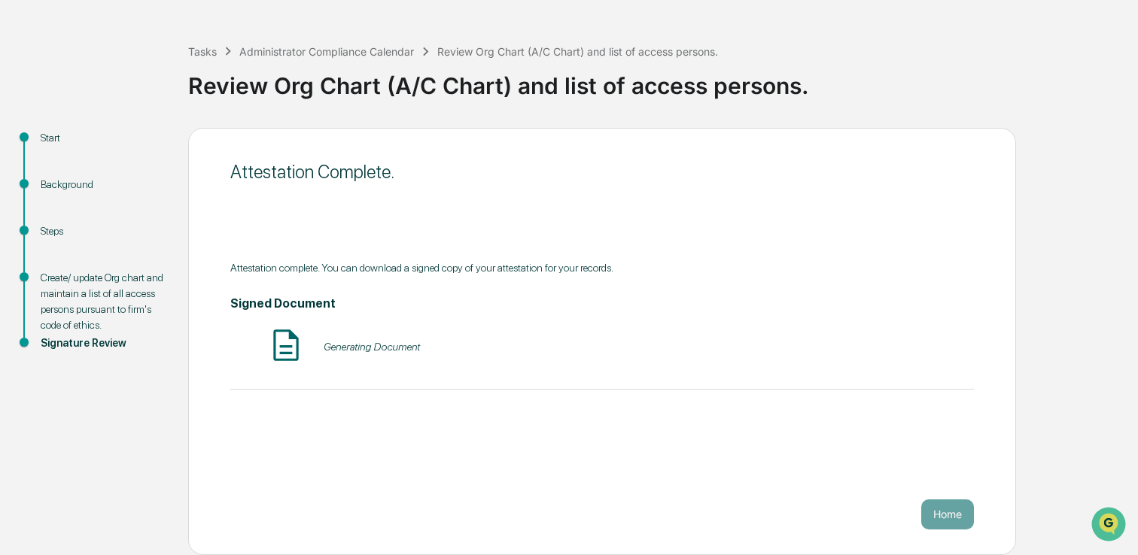
scroll to position [51, 0]
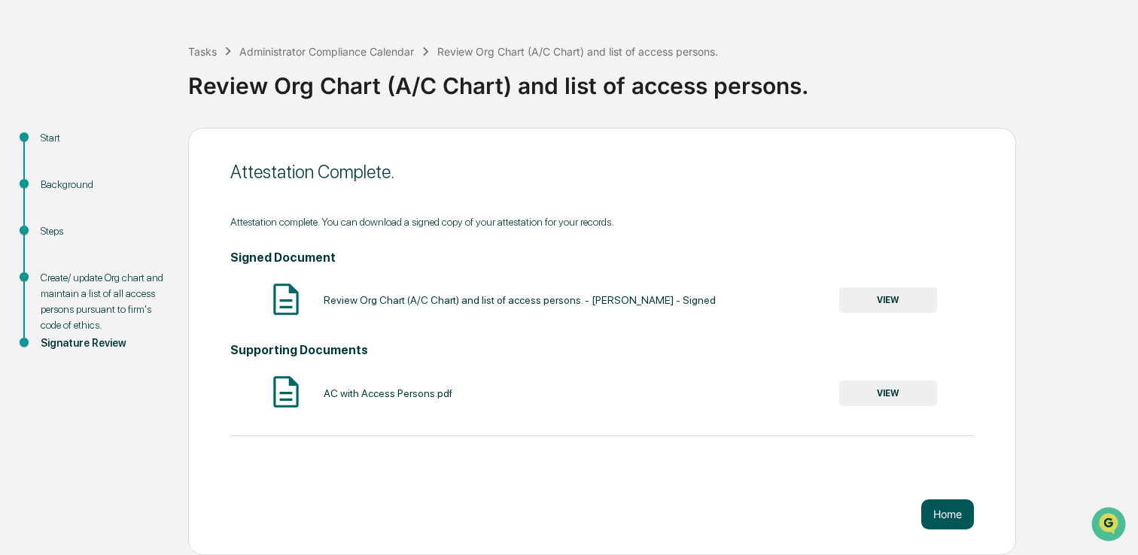
click at [954, 512] on button "Home" at bounding box center [947, 515] width 53 height 30
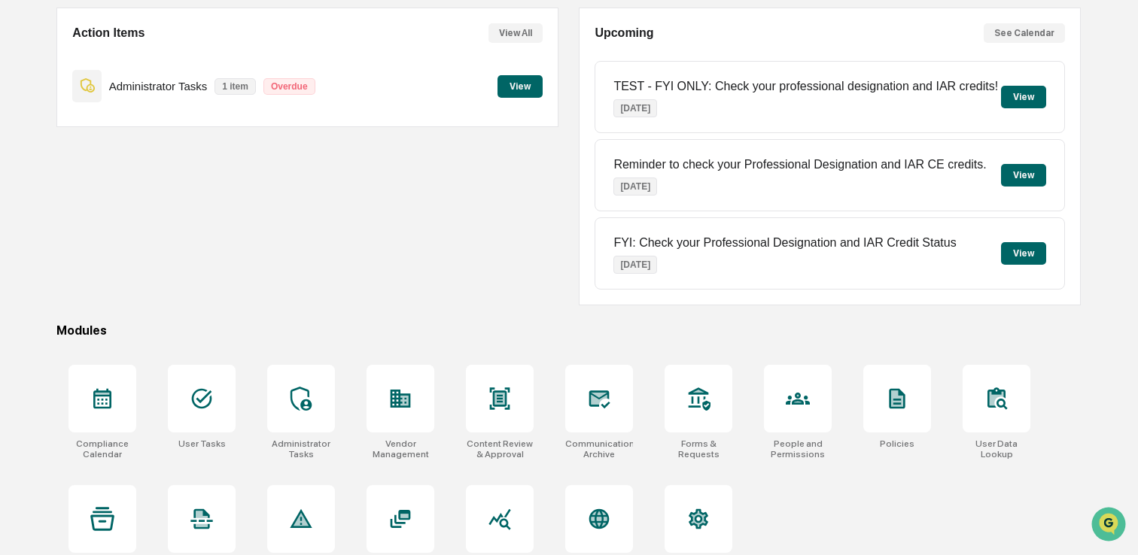
scroll to position [141, 0]
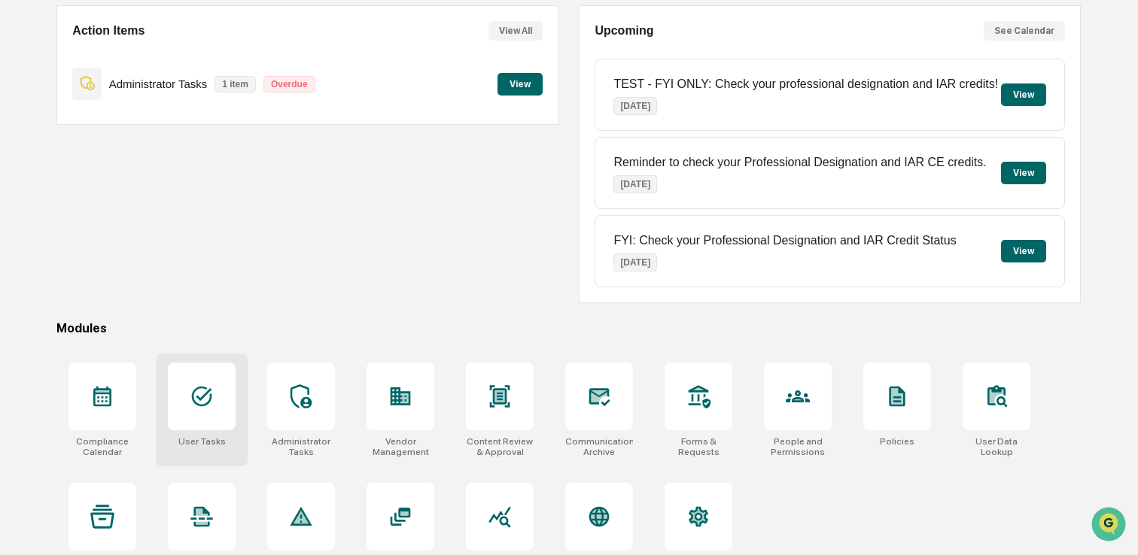
click at [211, 399] on icon at bounding box center [202, 397] width 20 height 20
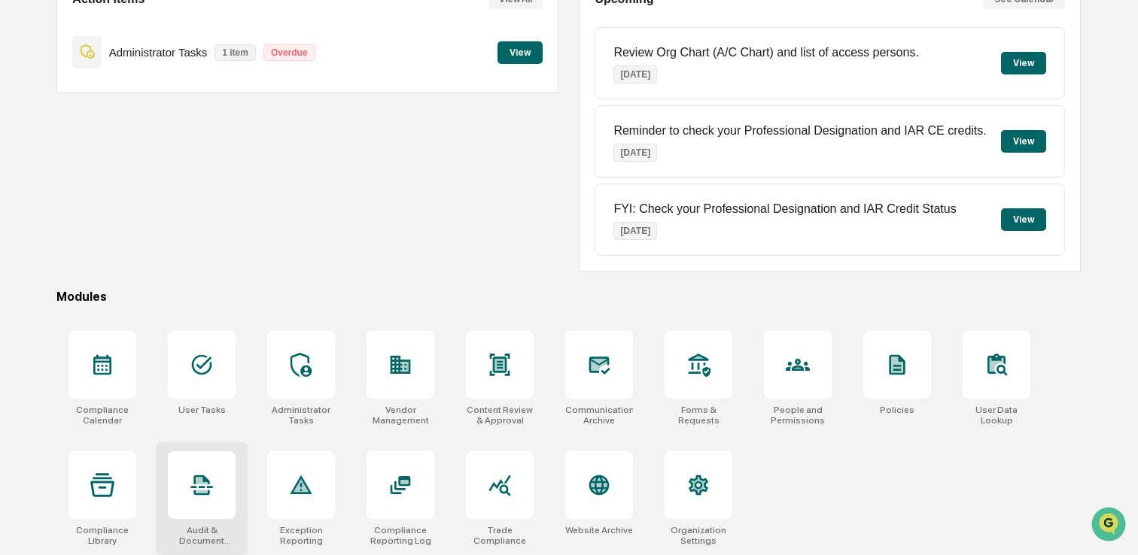
click at [178, 489] on div at bounding box center [202, 485] width 68 height 68
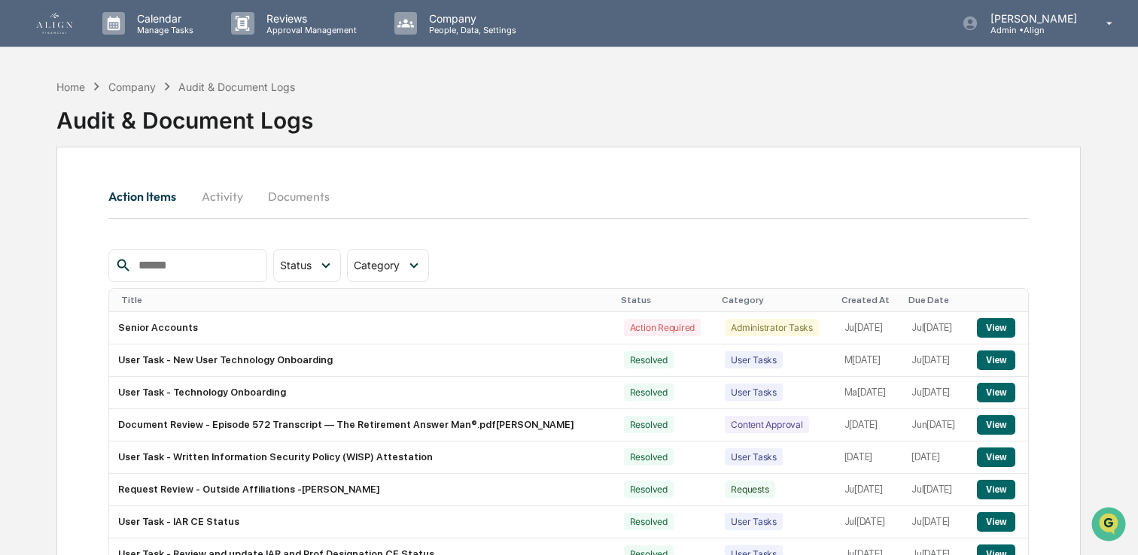
click at [172, 270] on input "text" at bounding box center [196, 266] width 128 height 20
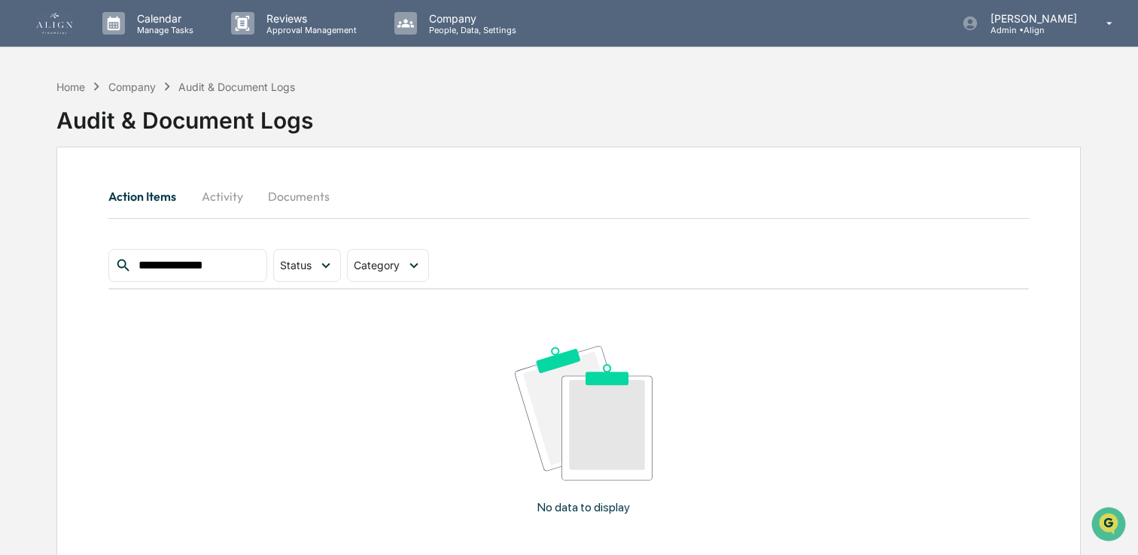
click at [172, 270] on input "**********" at bounding box center [196, 266] width 128 height 20
type input "******"
click at [288, 190] on button "Documents" at bounding box center [299, 196] width 86 height 36
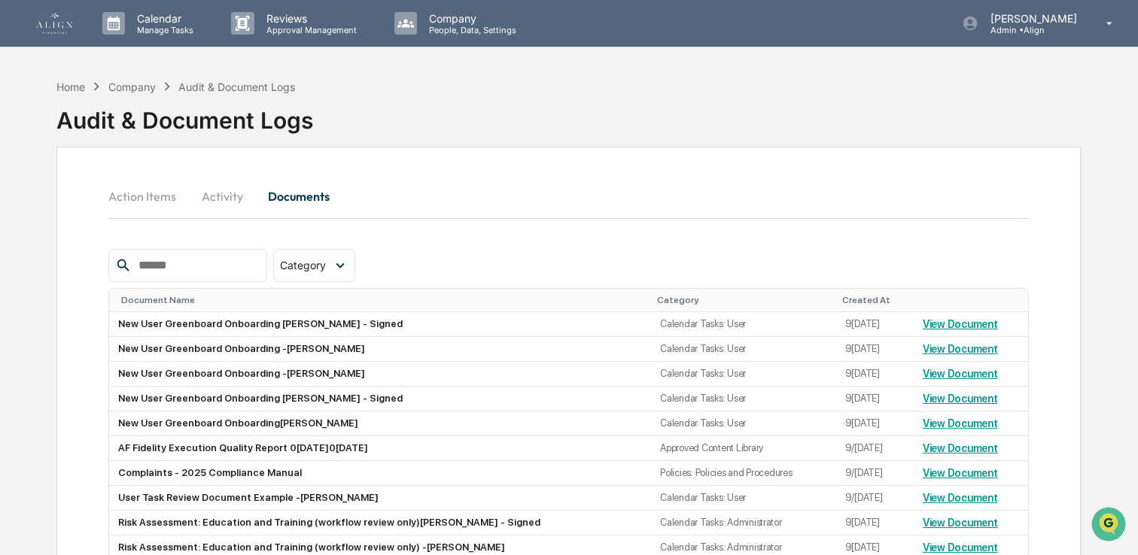
click at [149, 281] on div at bounding box center [187, 265] width 158 height 33
click at [164, 260] on input "text" at bounding box center [196, 266] width 128 height 20
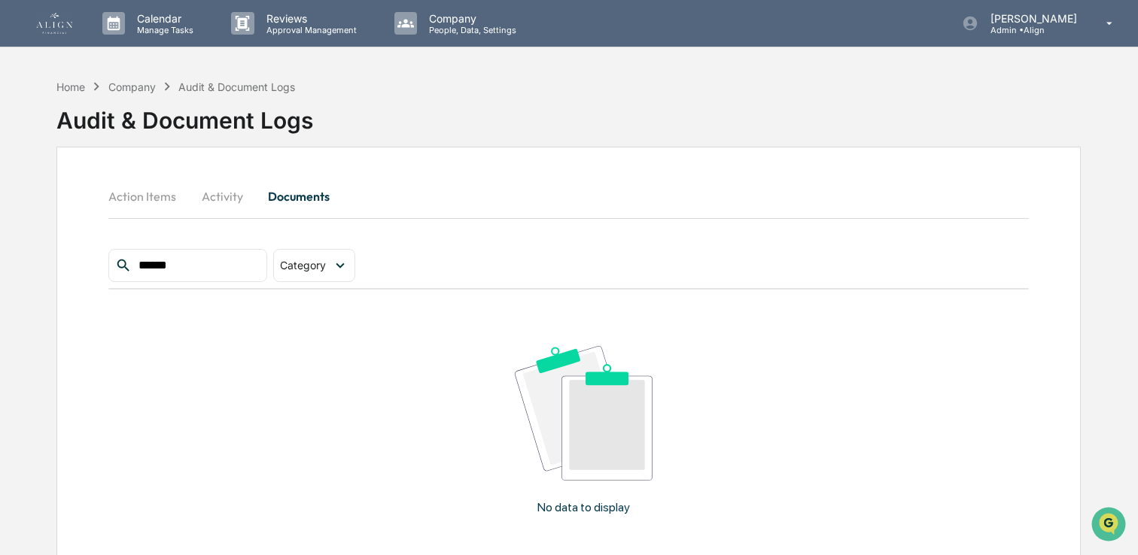
click at [161, 278] on div "******" at bounding box center [187, 265] width 158 height 33
click at [161, 272] on input "******" at bounding box center [196, 266] width 128 height 20
type input "*"
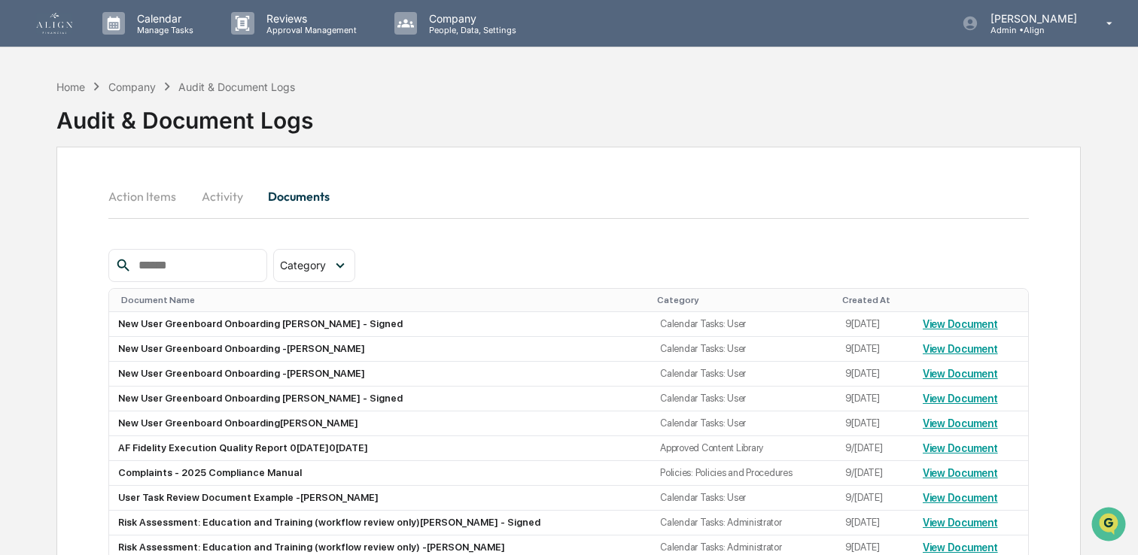
click at [96, 393] on div "Action Items Activity Documents Category Select/Deselect All Forms Policies Cal…" at bounding box center [568, 395] width 1024 height 497
click at [297, 322] on td "New User Greenboard Onboarding - [PERSON_NAME] - Signed" at bounding box center [380, 324] width 542 height 25
click at [954, 327] on link "View Document" at bounding box center [960, 324] width 75 height 12
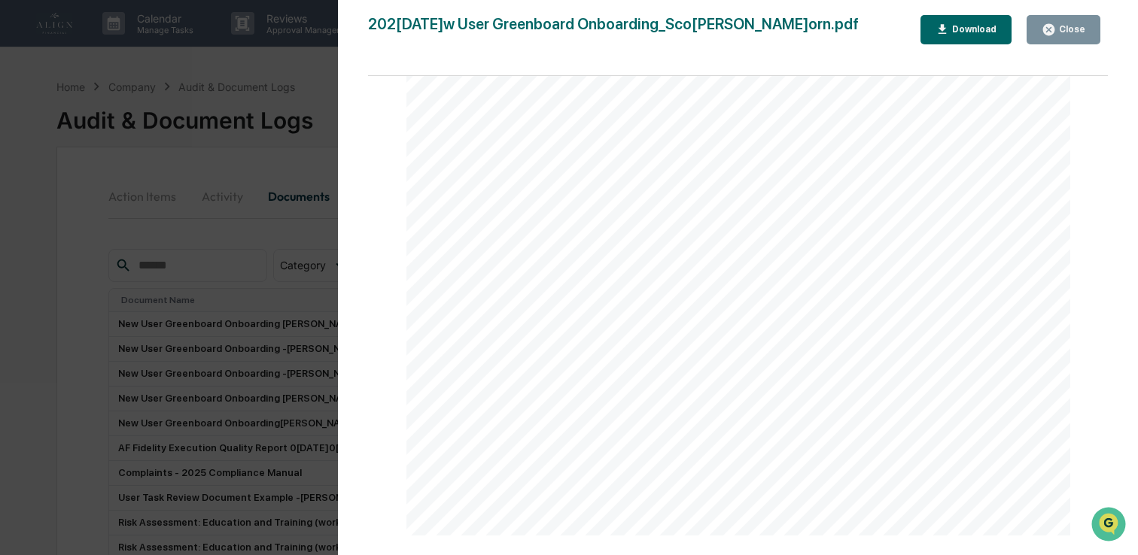
scroll to position [6426, 0]
click at [1055, 32] on icon "button" at bounding box center [1048, 30] width 14 height 14
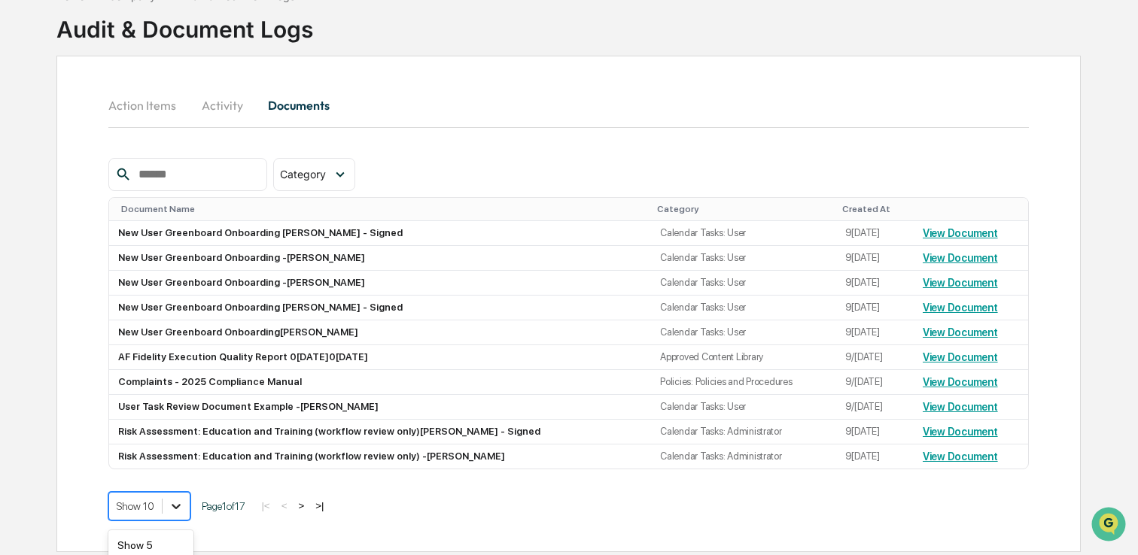
scroll to position [194, 0]
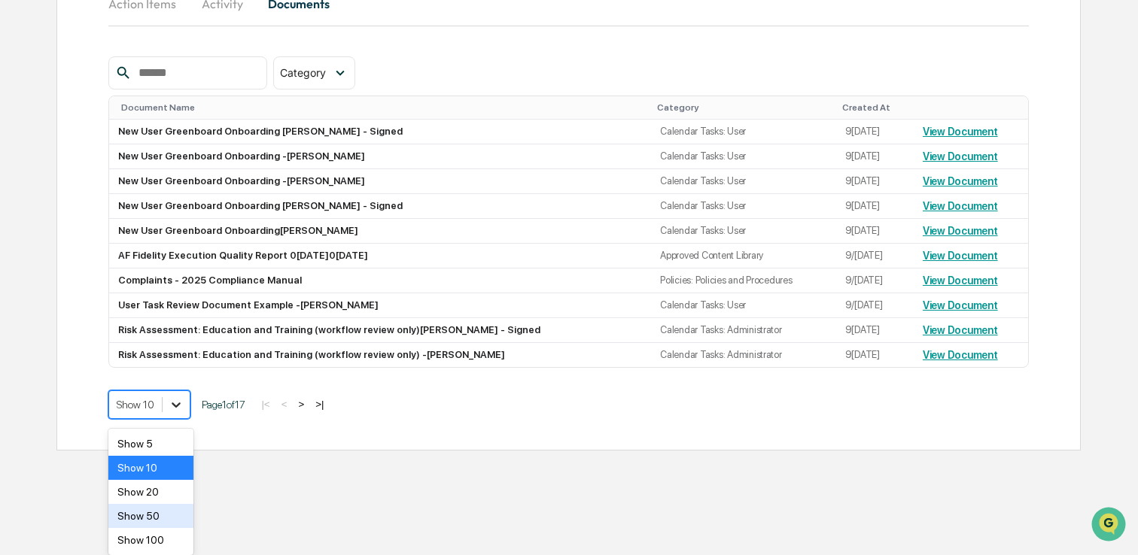
click at [179, 451] on body "Calendar Manage Tasks Reviews Approval Management Company People, Data, Setting…" at bounding box center [569, 128] width 1138 height 643
click at [154, 540] on div "Show 100" at bounding box center [150, 540] width 85 height 24
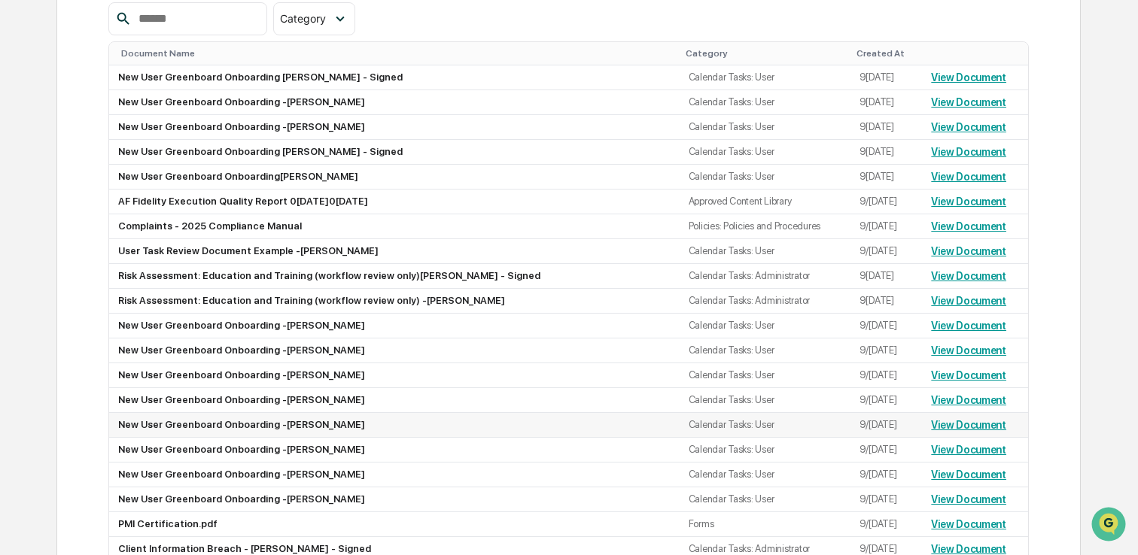
scroll to position [0, 0]
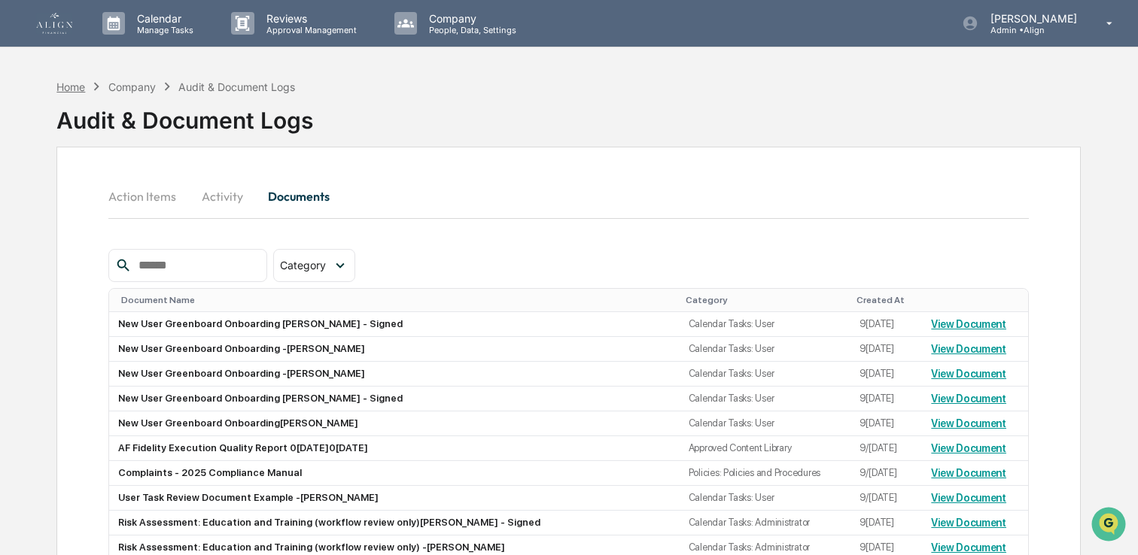
click at [73, 85] on div "Home" at bounding box center [70, 87] width 29 height 13
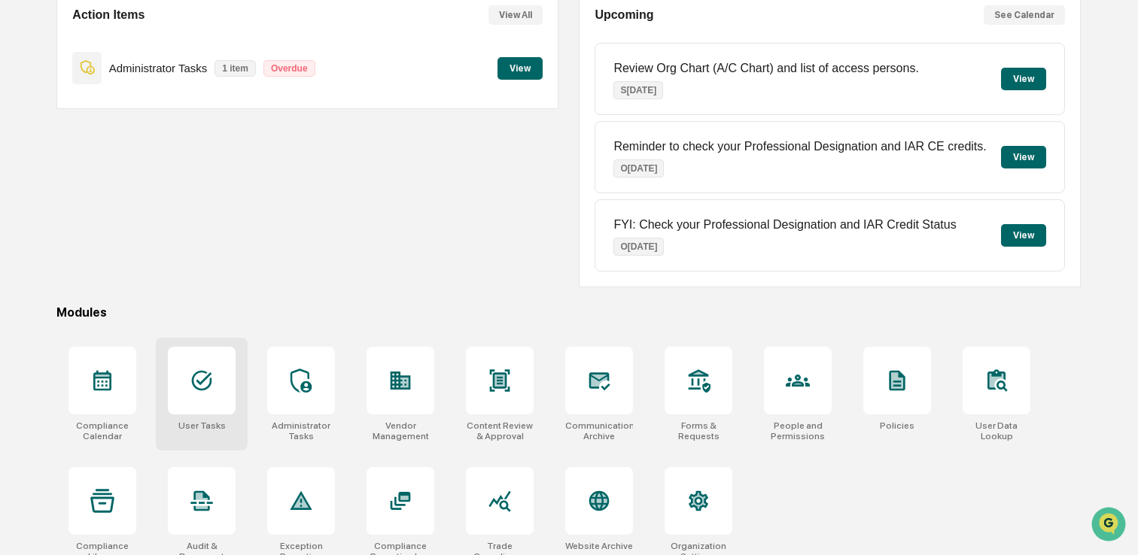
scroll to position [166, 0]
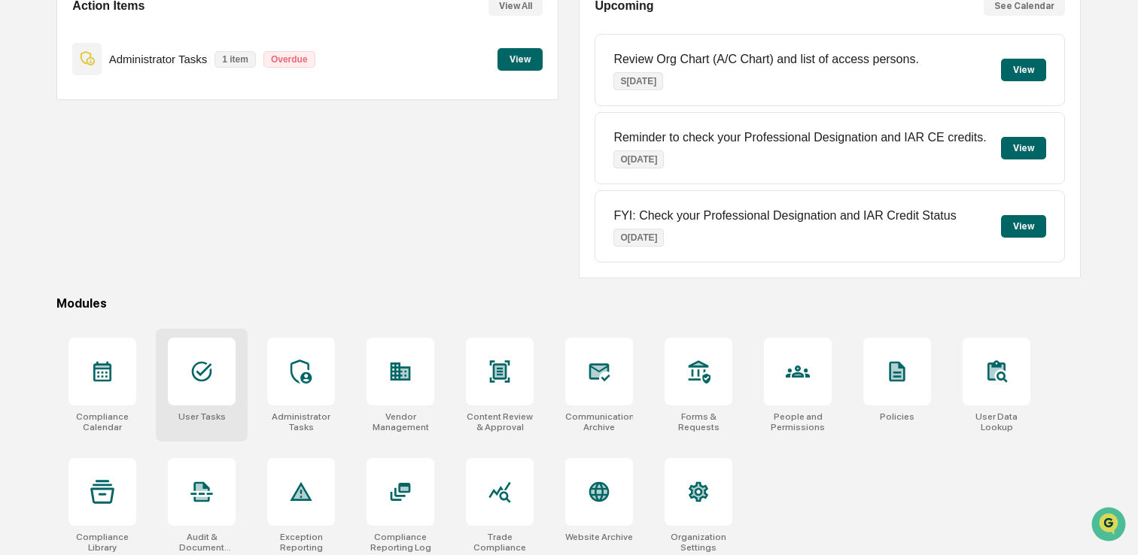
click at [196, 359] on div at bounding box center [202, 372] width 68 height 68
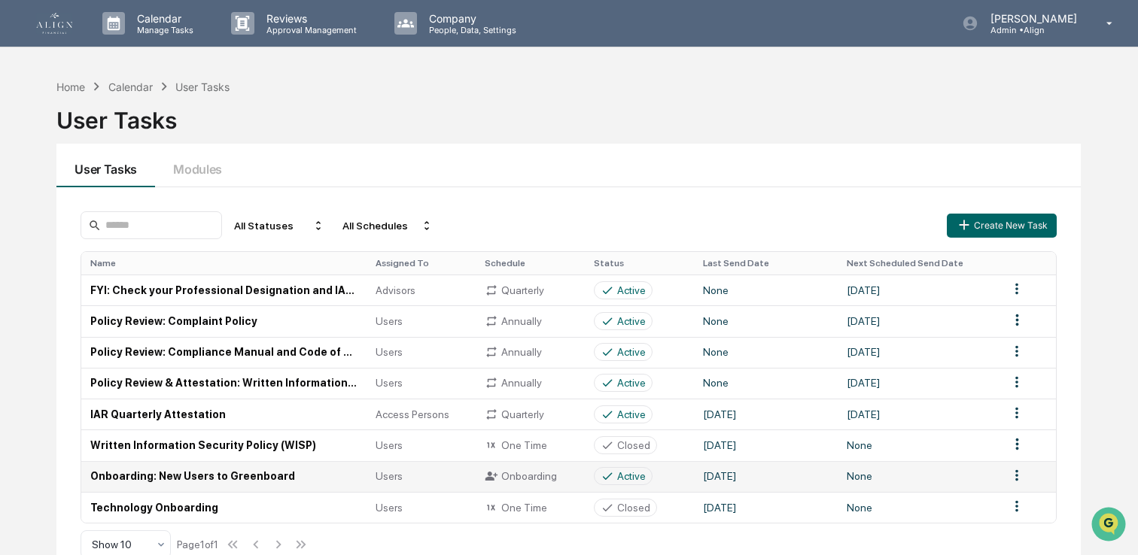
click at [179, 469] on td "Onboarding: New Users to Greenboard" at bounding box center [223, 476] width 285 height 31
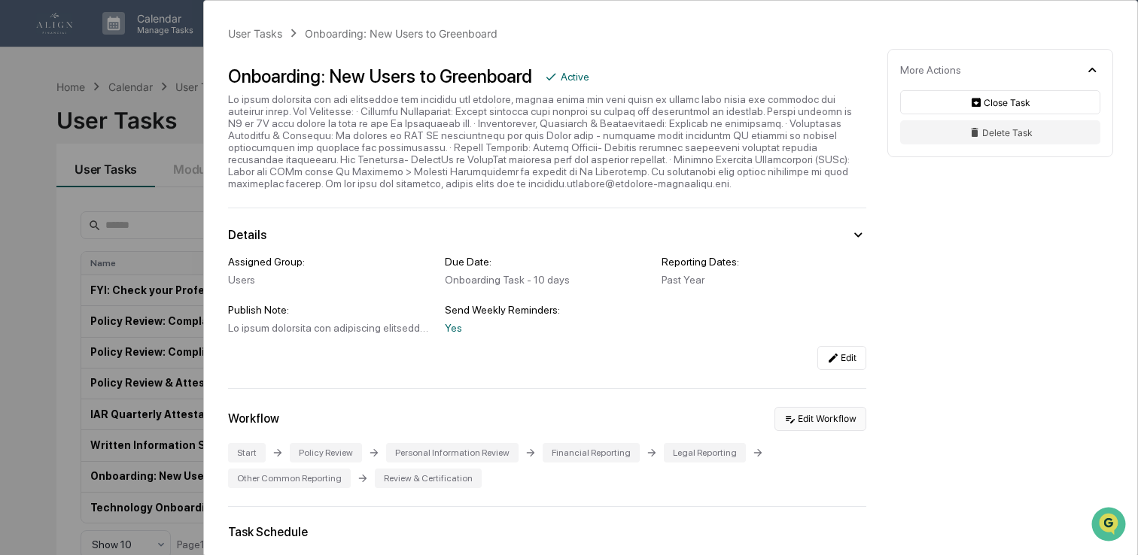
click at [827, 431] on button "Edit Workflow" at bounding box center [820, 419] width 92 height 24
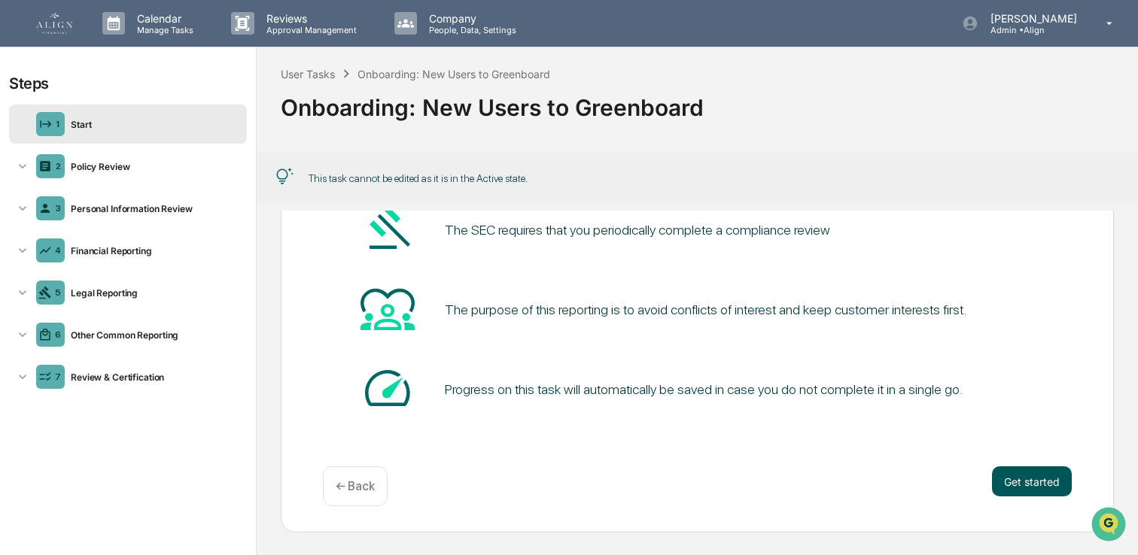
click at [1015, 487] on button "Get started" at bounding box center [1032, 482] width 80 height 30
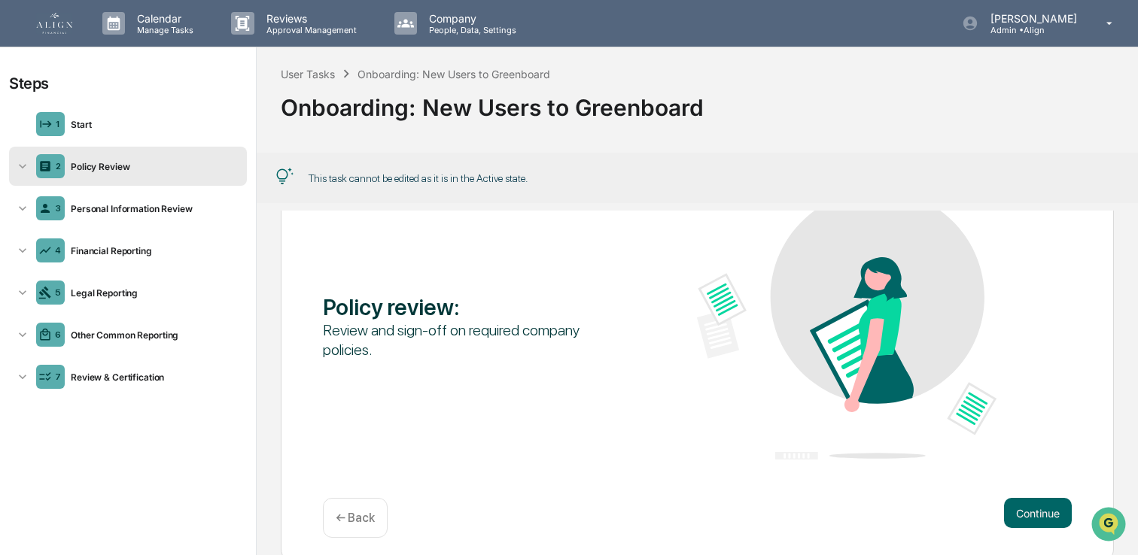
scroll to position [130, 0]
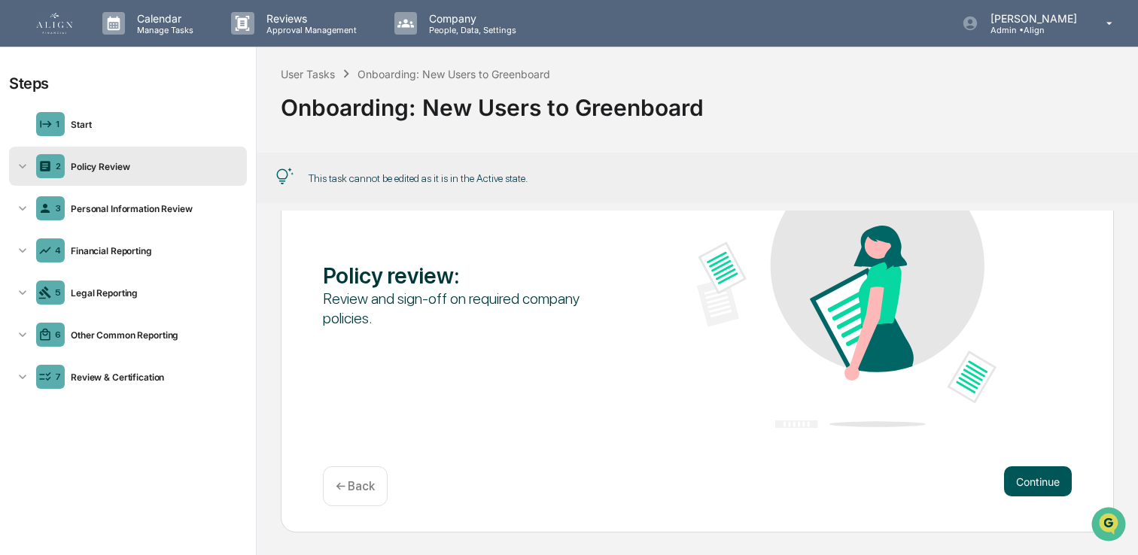
click at [1024, 480] on button "Continue" at bounding box center [1038, 482] width 68 height 30
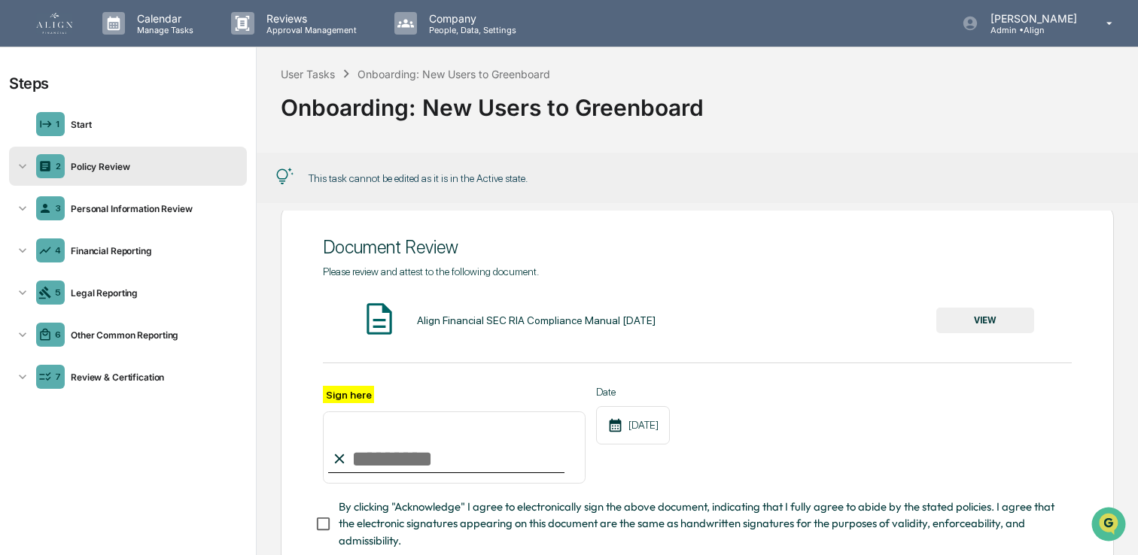
scroll to position [24, 0]
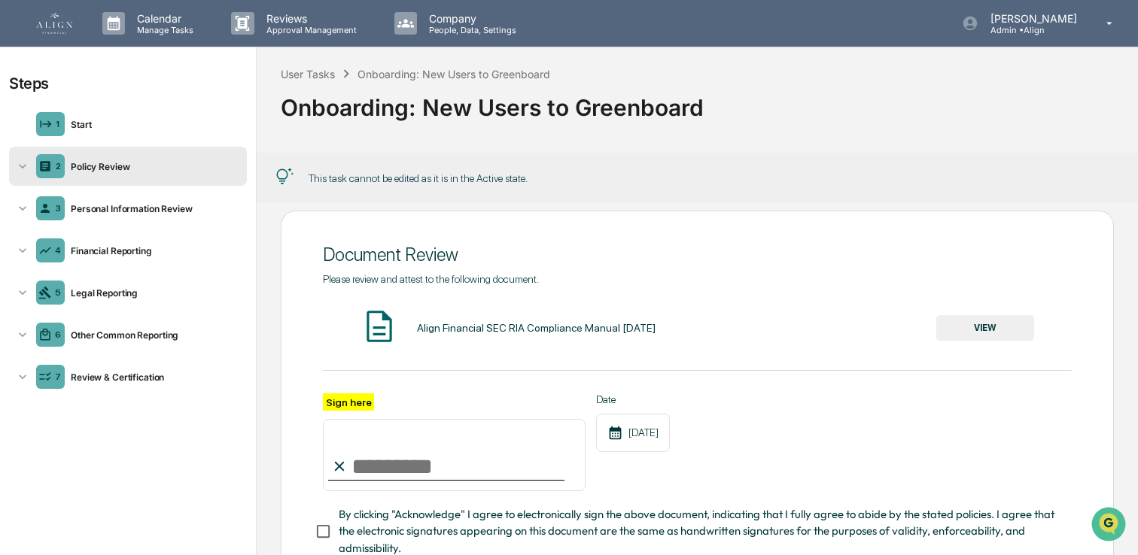
click at [951, 332] on button "VIEW" at bounding box center [985, 328] width 98 height 26
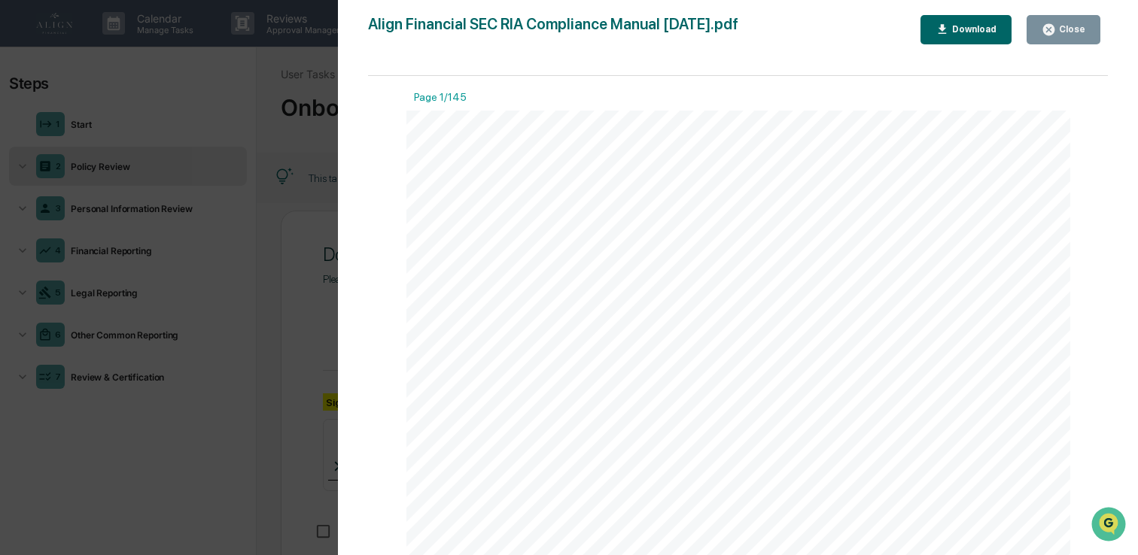
click at [1084, 26] on div "Close" at bounding box center [1070, 29] width 29 height 11
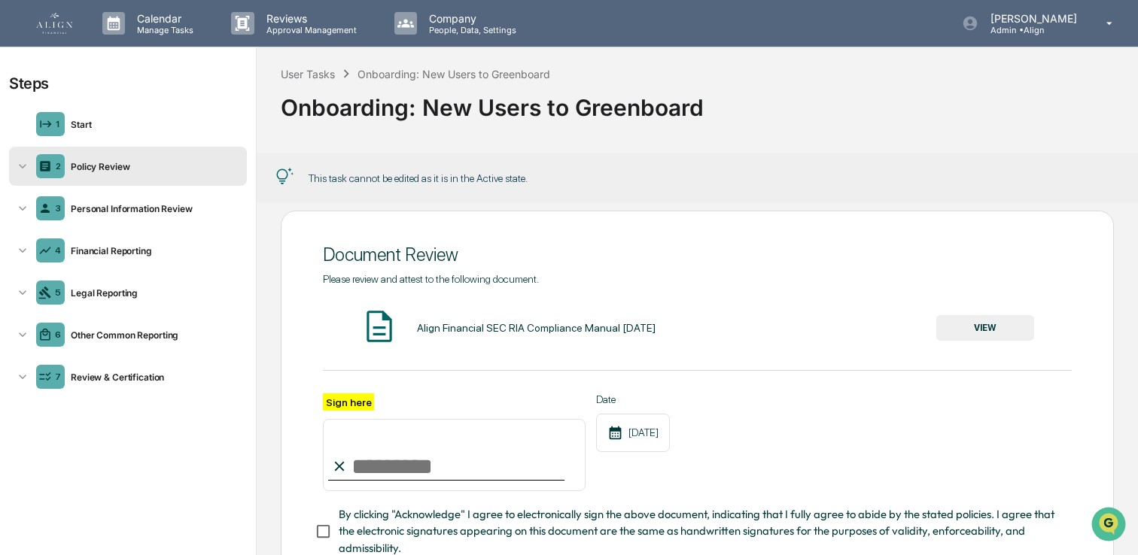
click at [354, 464] on input "Sign here" at bounding box center [454, 455] width 263 height 72
type input "**********"
click at [402, 516] on span "By clicking "Acknowledge" I agree to electronically sign the above document, in…" at bounding box center [699, 531] width 721 height 50
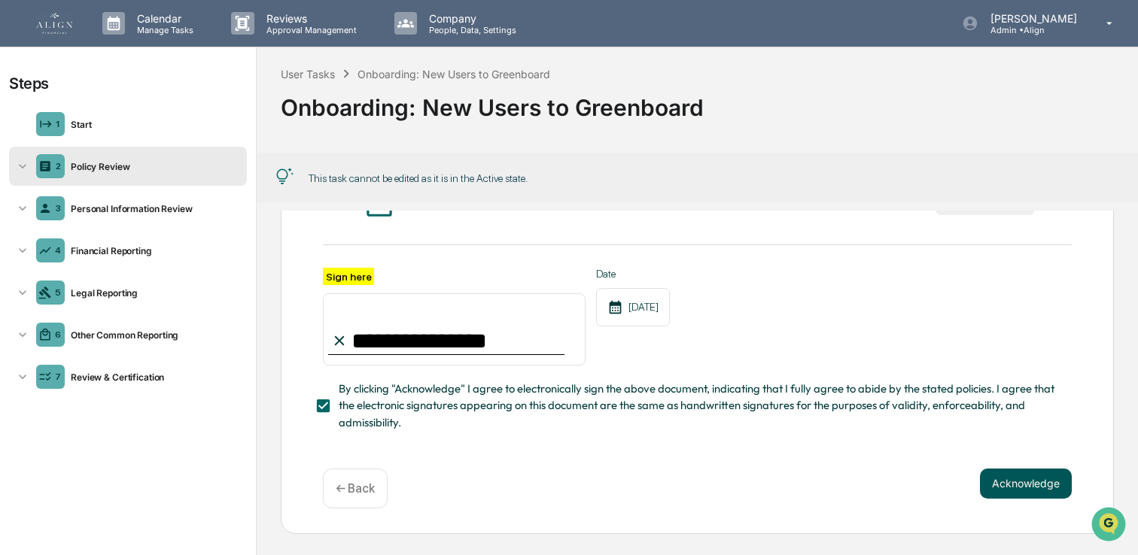
click at [1038, 474] on button "Acknowledge" at bounding box center [1026, 484] width 92 height 30
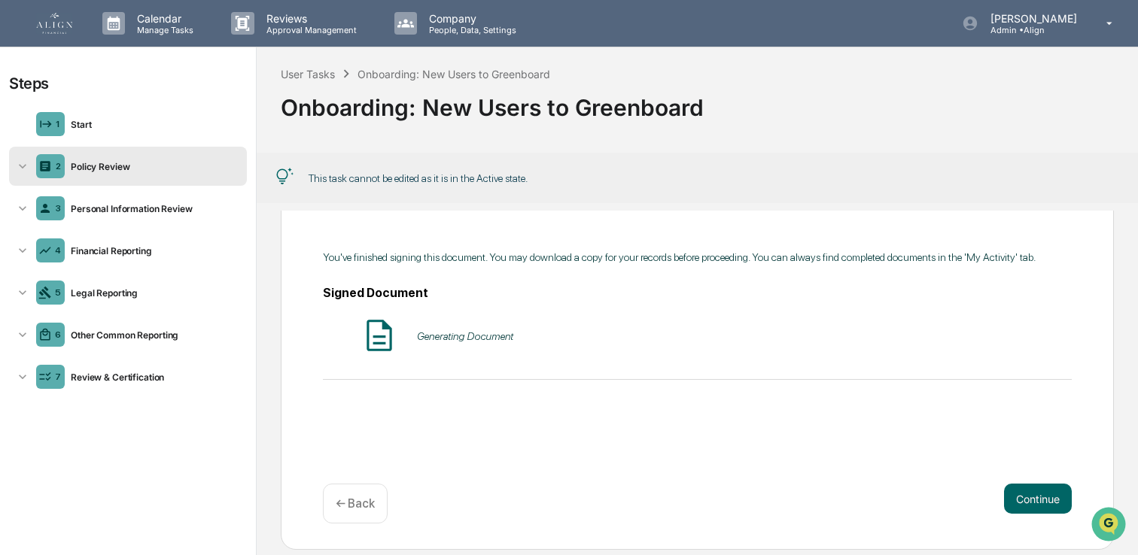
scroll to position [130, 0]
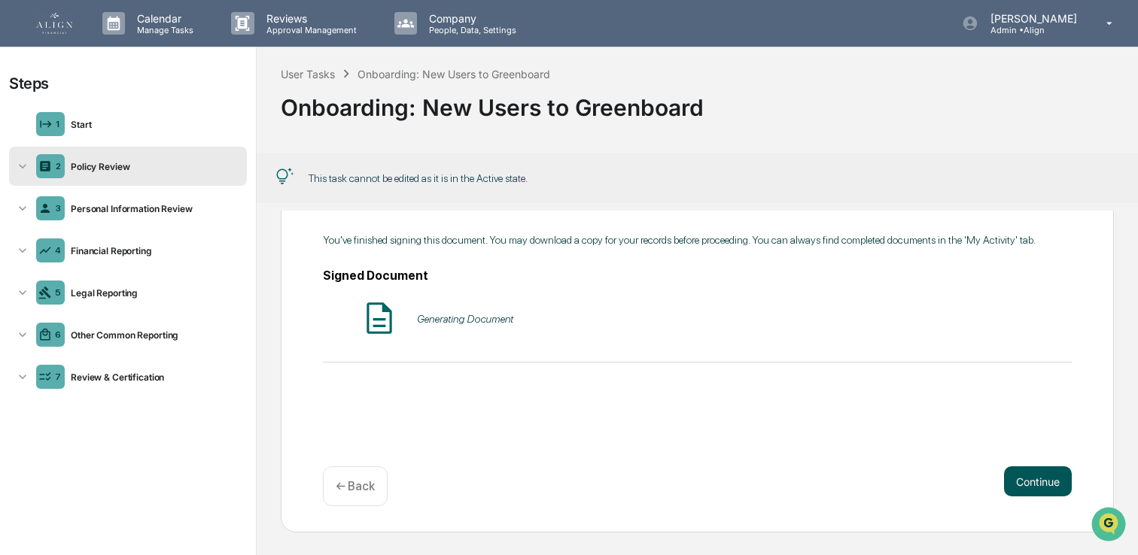
click at [1014, 477] on button "Continue" at bounding box center [1038, 482] width 68 height 30
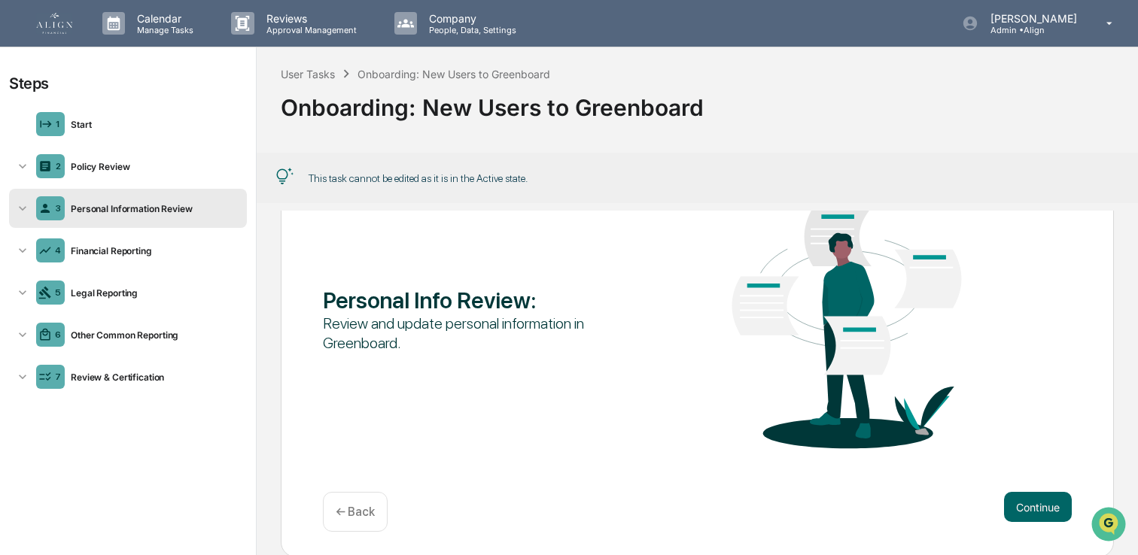
scroll to position [110, 0]
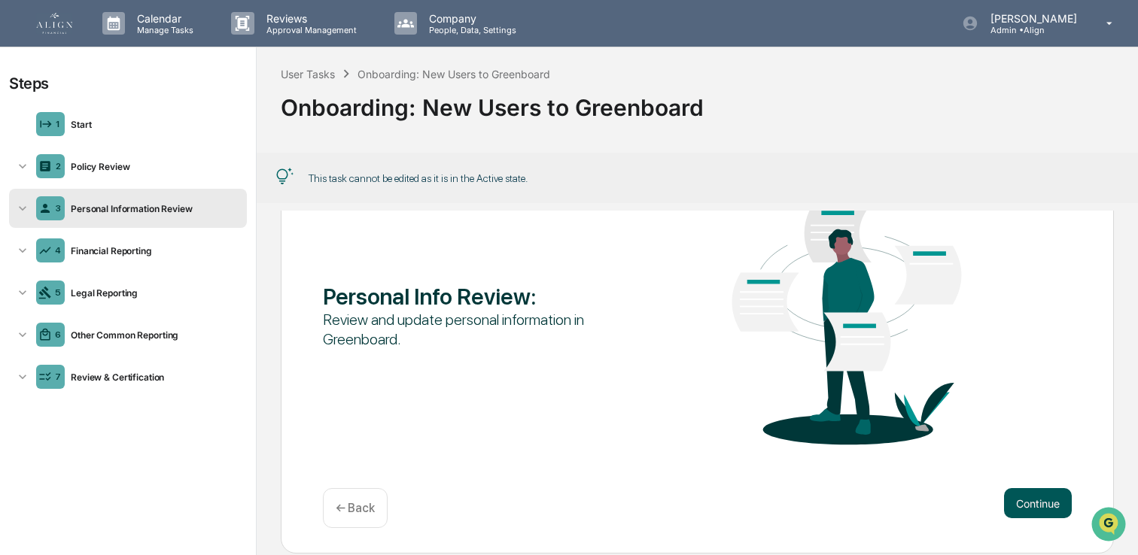
click at [1040, 506] on button "Continue" at bounding box center [1038, 503] width 68 height 30
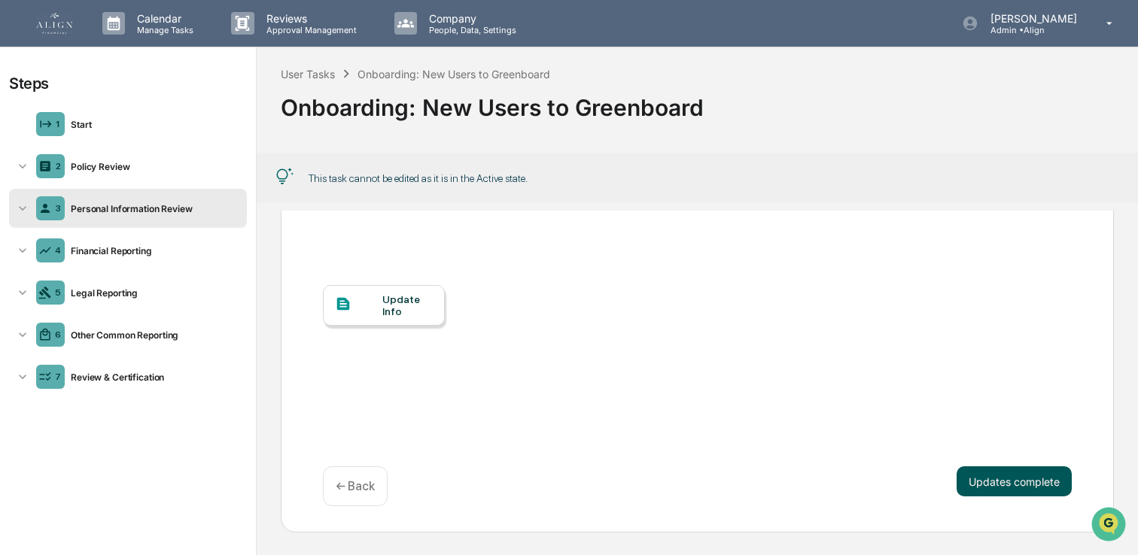
click at [1003, 476] on button "Updates complete" at bounding box center [1013, 482] width 115 height 30
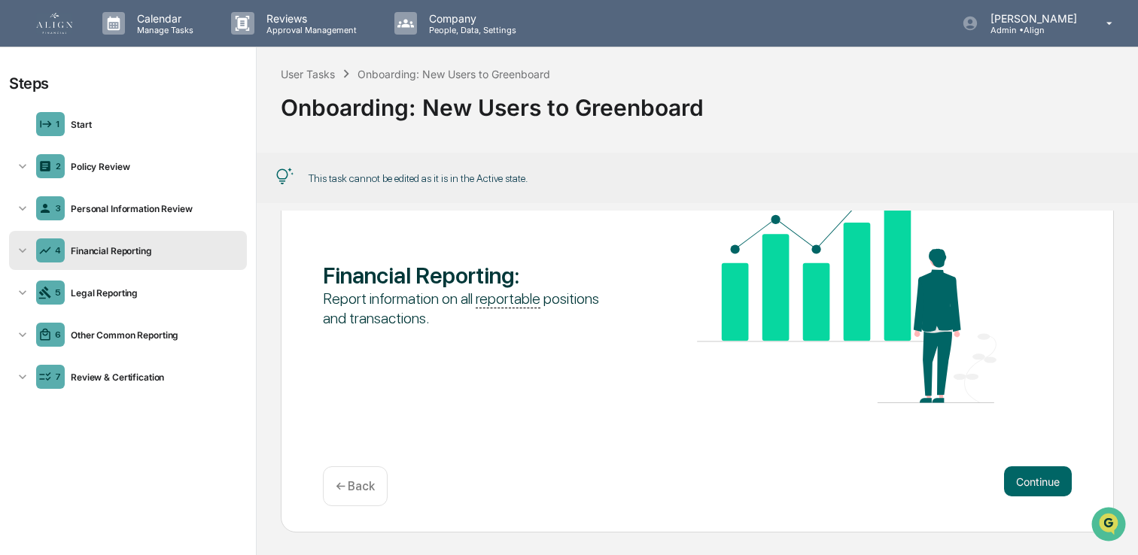
scroll to position [53, 0]
click at [1004, 482] on button "Continue" at bounding box center [1038, 482] width 68 height 30
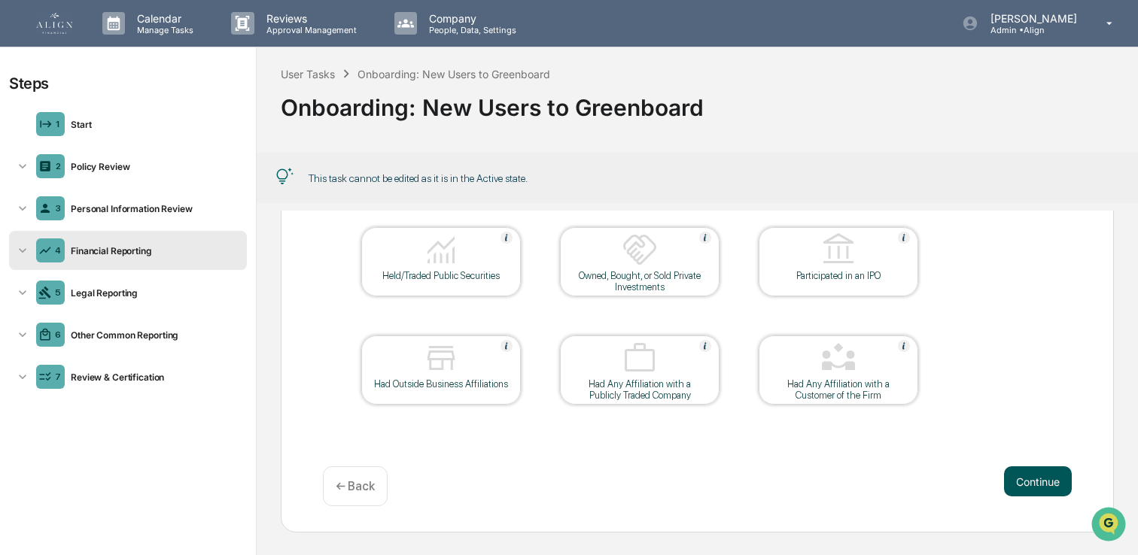
scroll to position [123, 0]
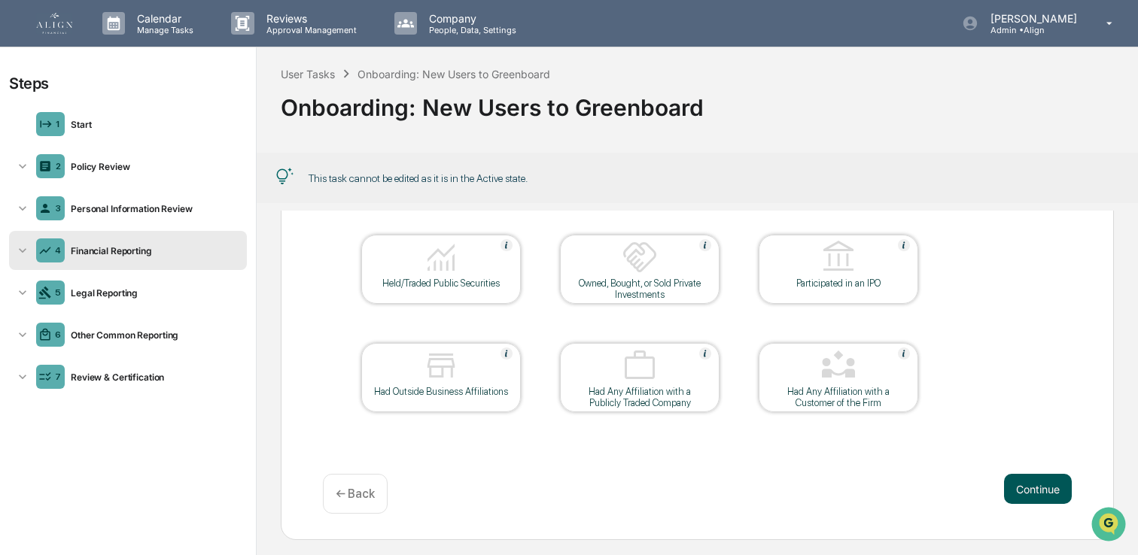
click at [1004, 482] on button "Continue" at bounding box center [1038, 489] width 68 height 30
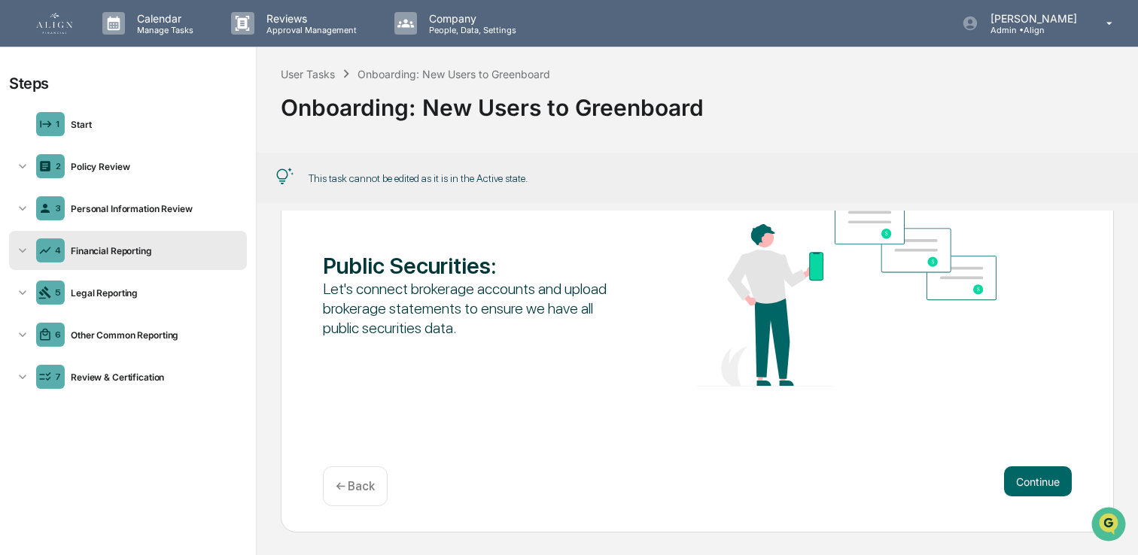
click at [37, 19] on img at bounding box center [54, 23] width 36 height 21
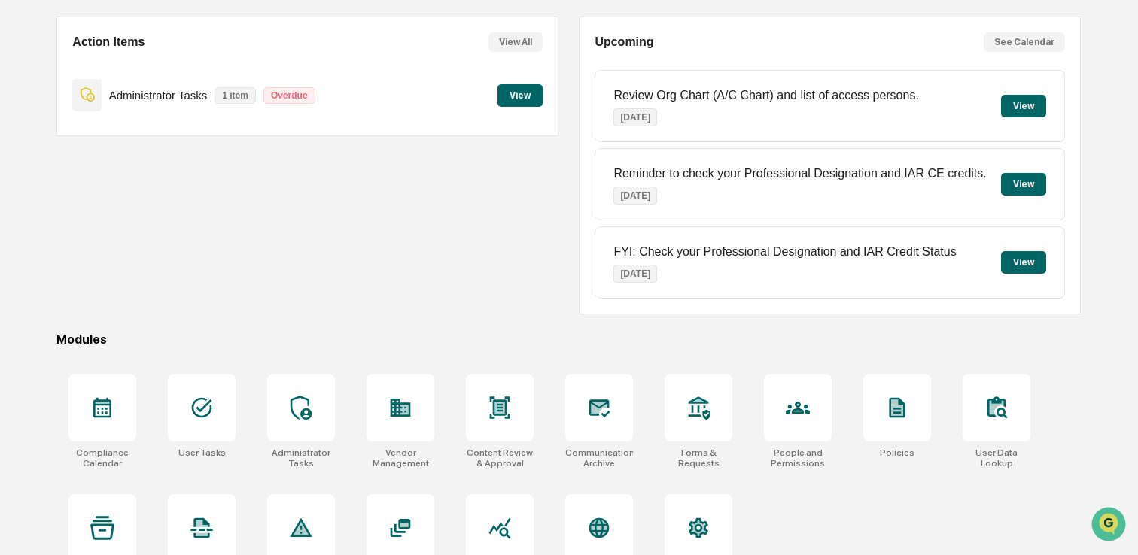
scroll to position [137, 0]
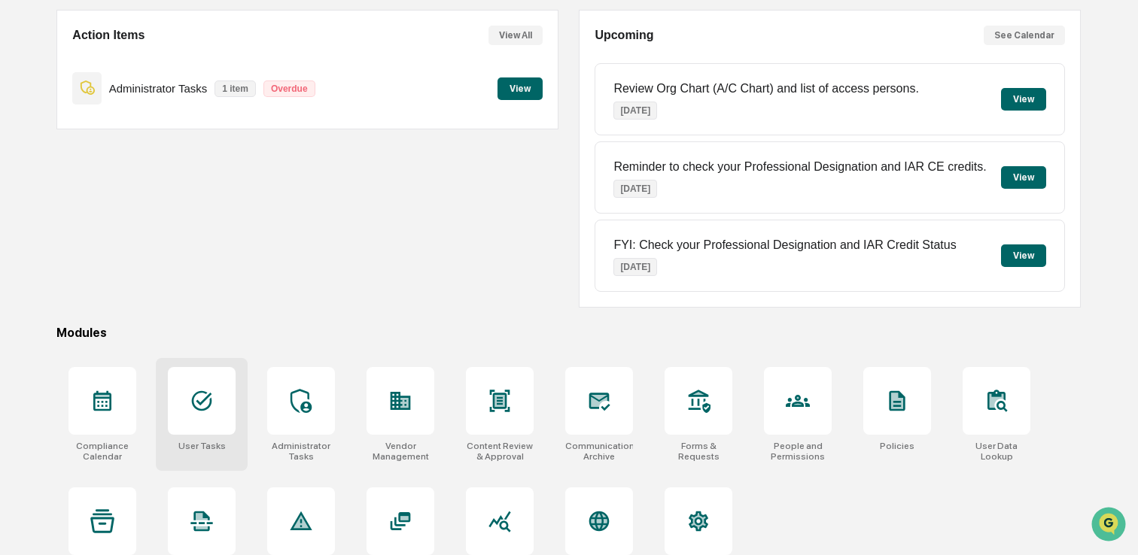
click at [215, 421] on div at bounding box center [202, 401] width 68 height 68
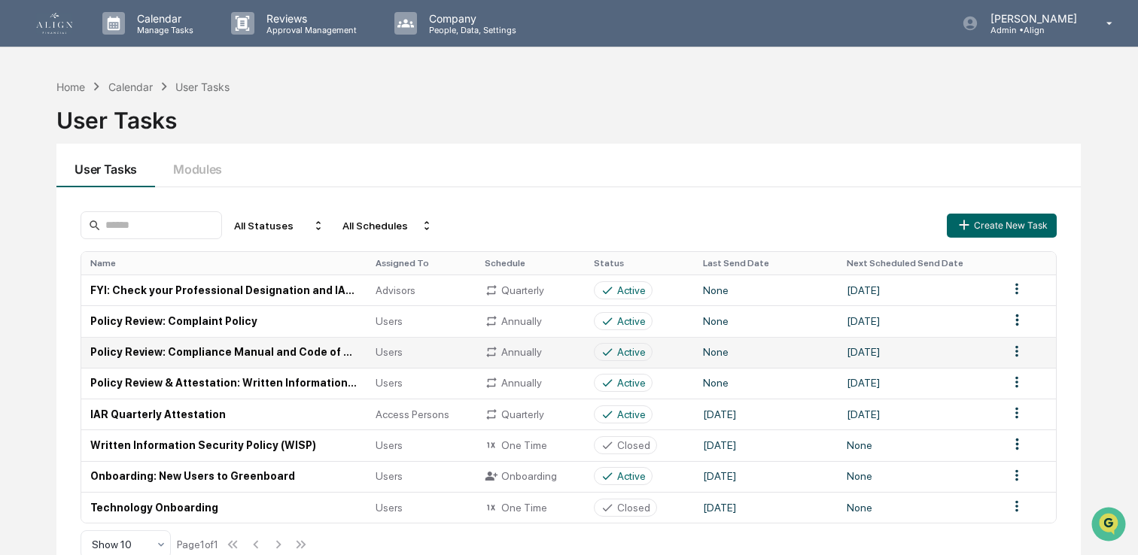
click at [217, 354] on td "Policy Review: Compliance Manual and Code of Ethics" at bounding box center [223, 352] width 285 height 31
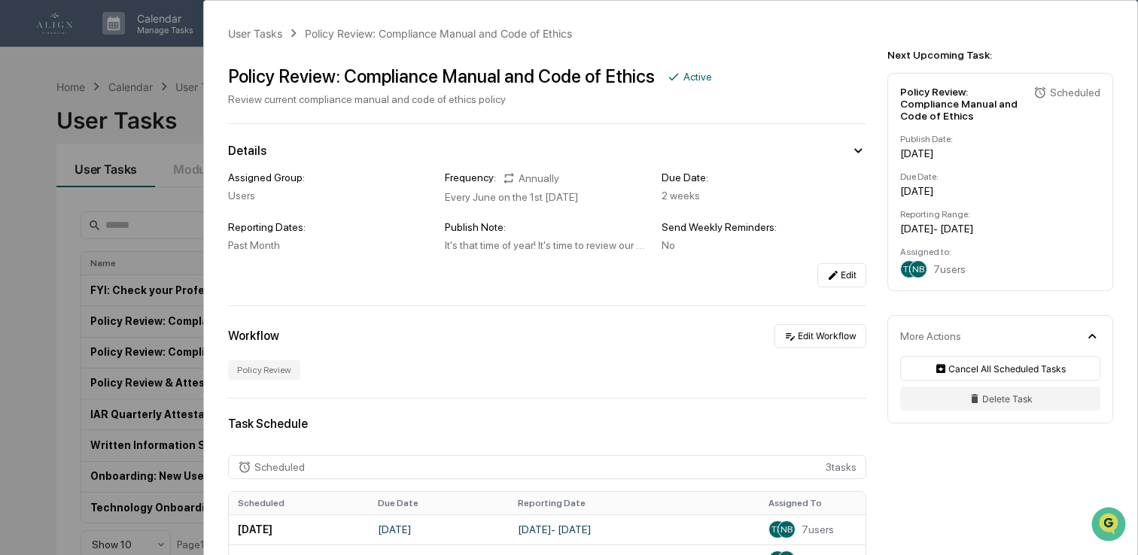
click at [20, 316] on div "User Tasks Policy Review: Compliance Manual and Code of Ethics Policy Review: C…" at bounding box center [569, 277] width 1138 height 555
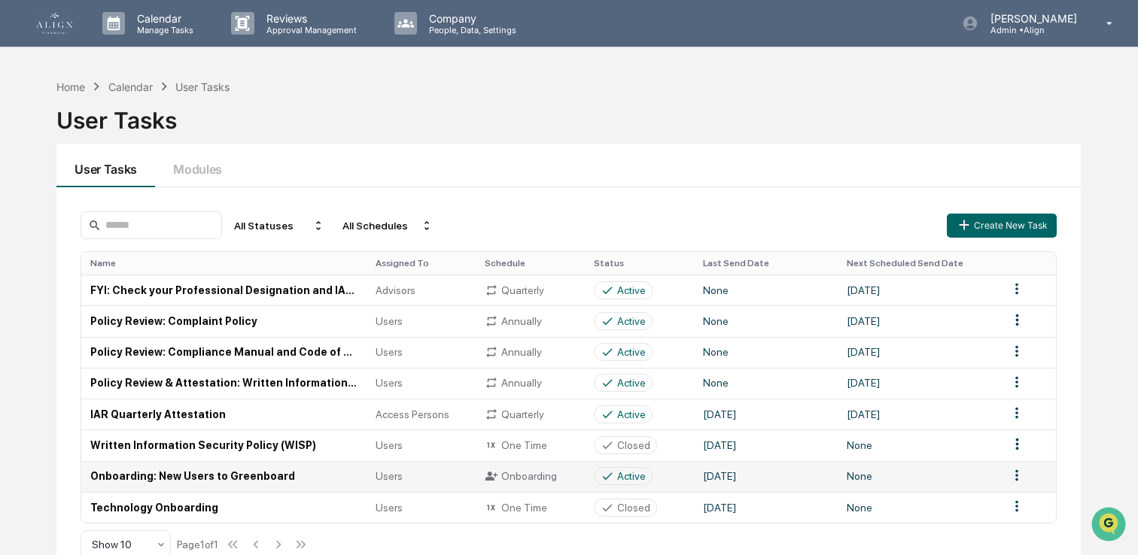
click at [184, 480] on td "Onboarding: New Users to Greenboard" at bounding box center [223, 476] width 285 height 31
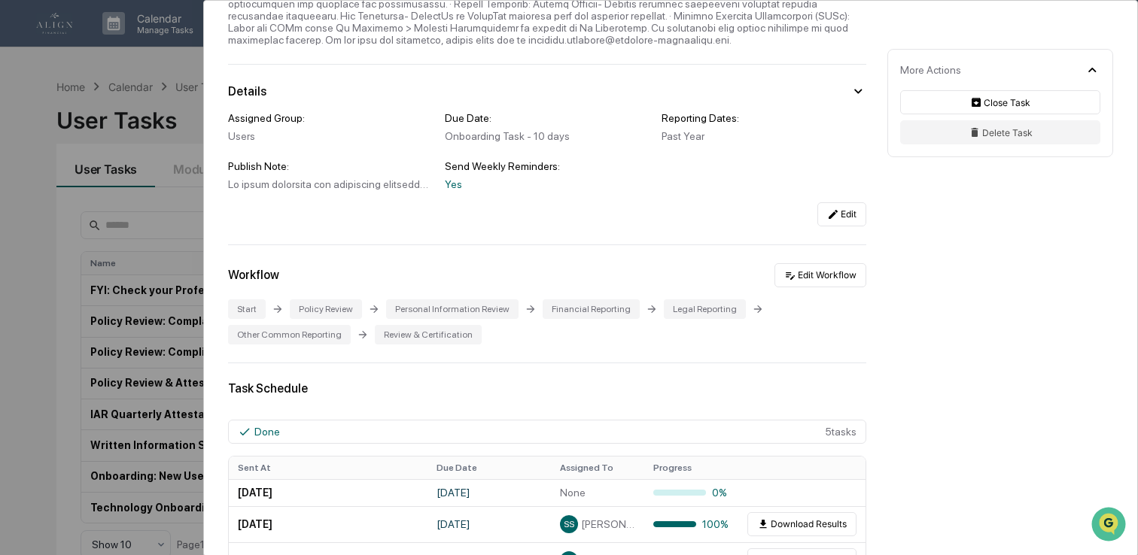
scroll to position [150, 0]
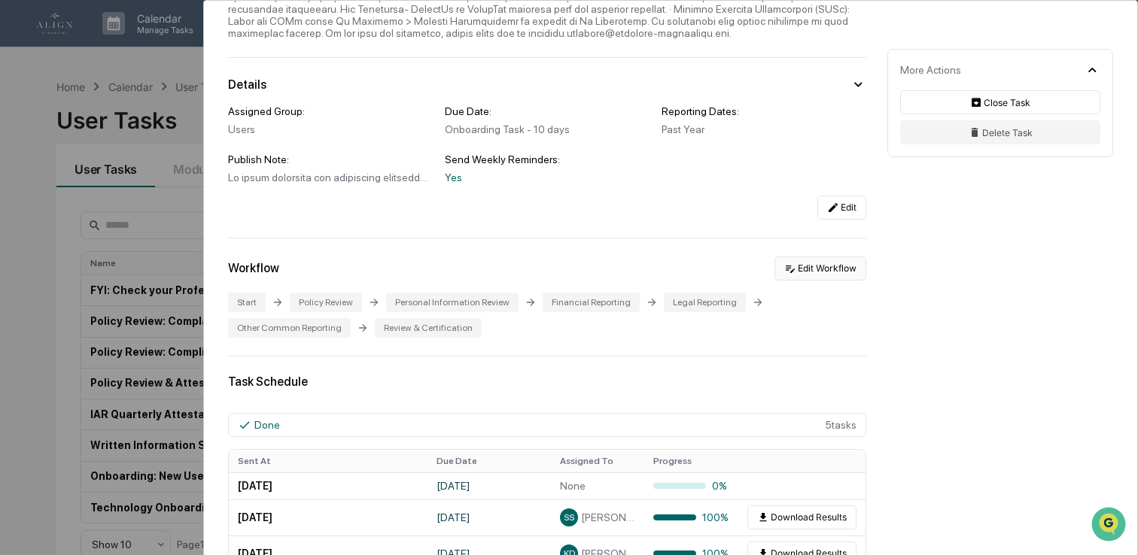
click at [795, 278] on button "Edit Workflow" at bounding box center [820, 269] width 92 height 24
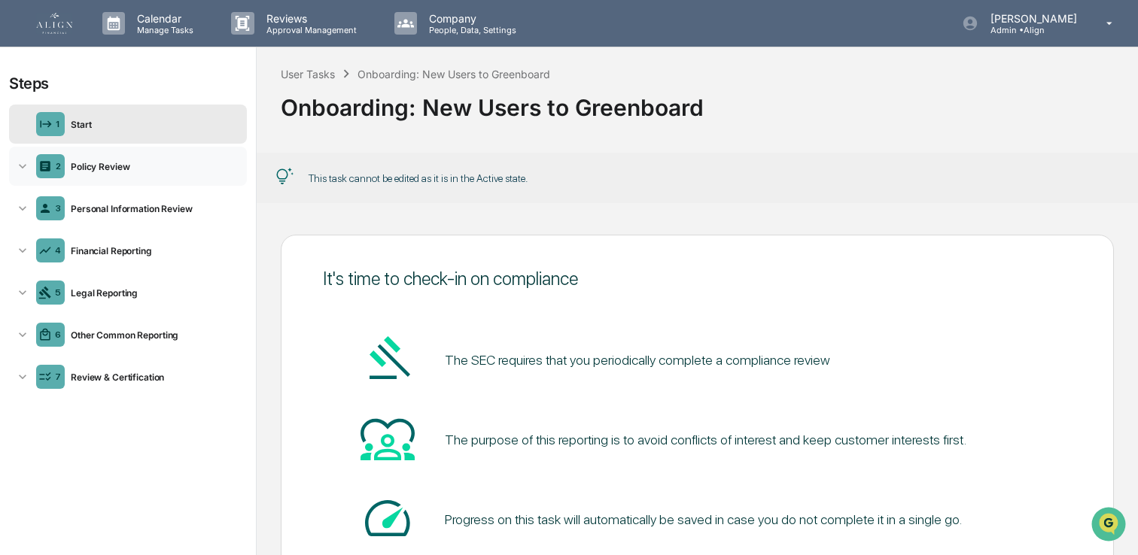
click at [108, 171] on div "Policy Review" at bounding box center [153, 166] width 176 height 11
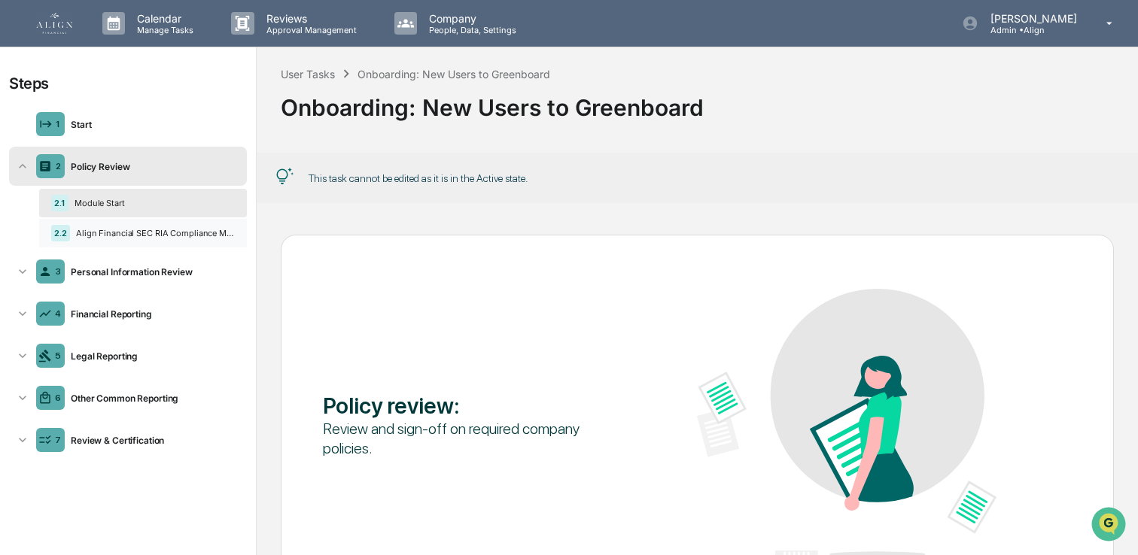
click at [116, 231] on div "Align Financial SEC RIA Compliance Manual [DATE]" at bounding box center [152, 233] width 165 height 11
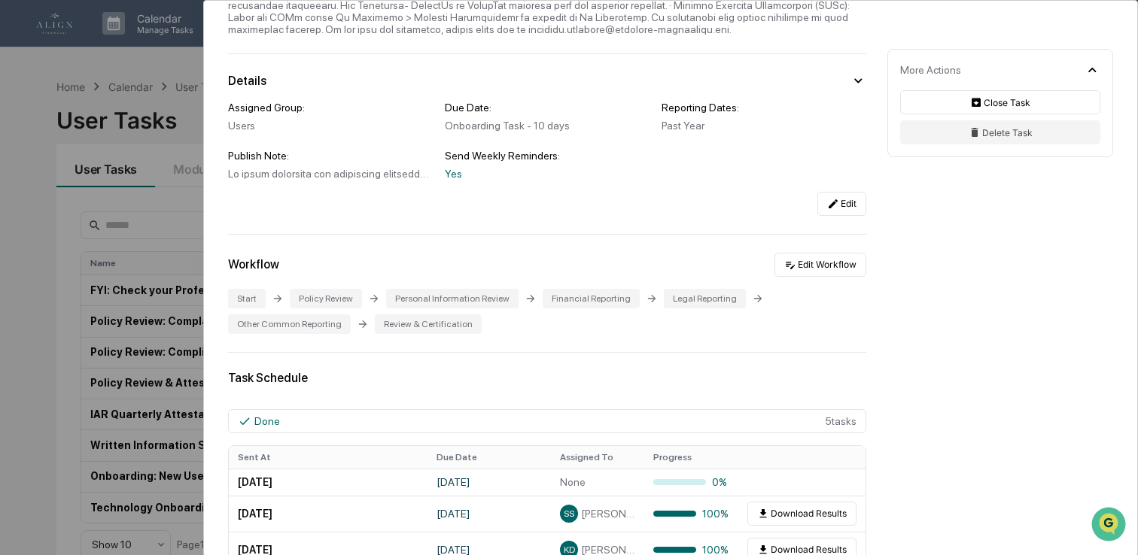
scroll to position [159, 0]
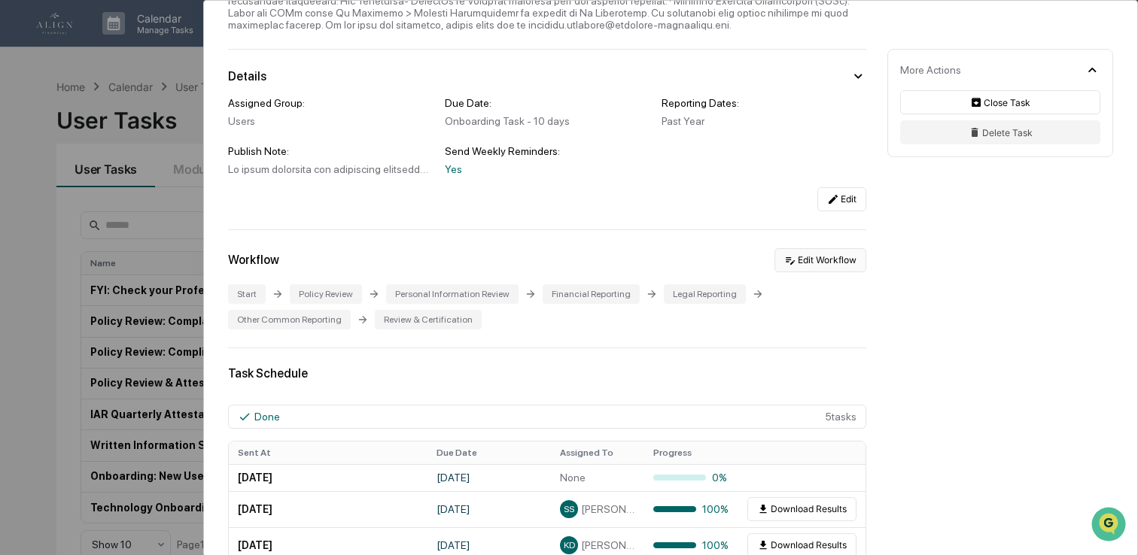
click at [821, 272] on button "Edit Workflow" at bounding box center [820, 260] width 92 height 24
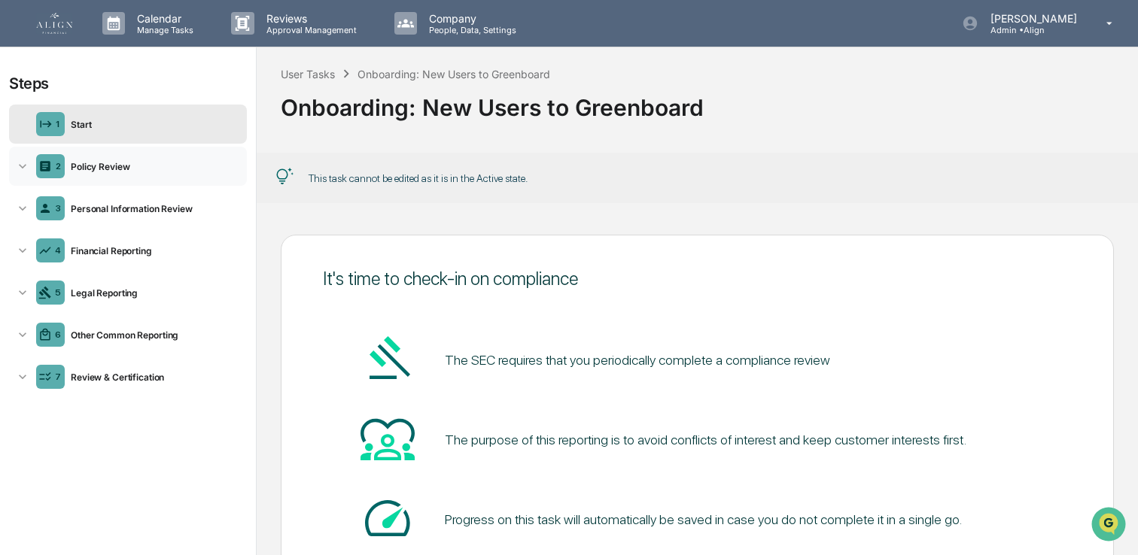
click at [87, 177] on div "2 Policy Review" at bounding box center [128, 166] width 238 height 39
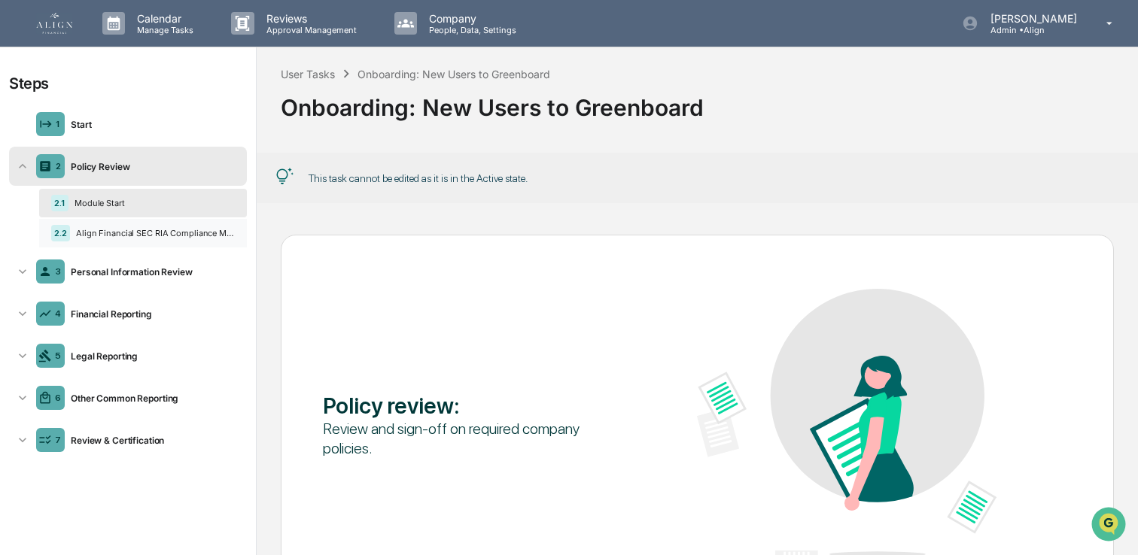
click at [98, 230] on div "Align Financial SEC RIA Compliance Manual [DATE]" at bounding box center [152, 233] width 165 height 11
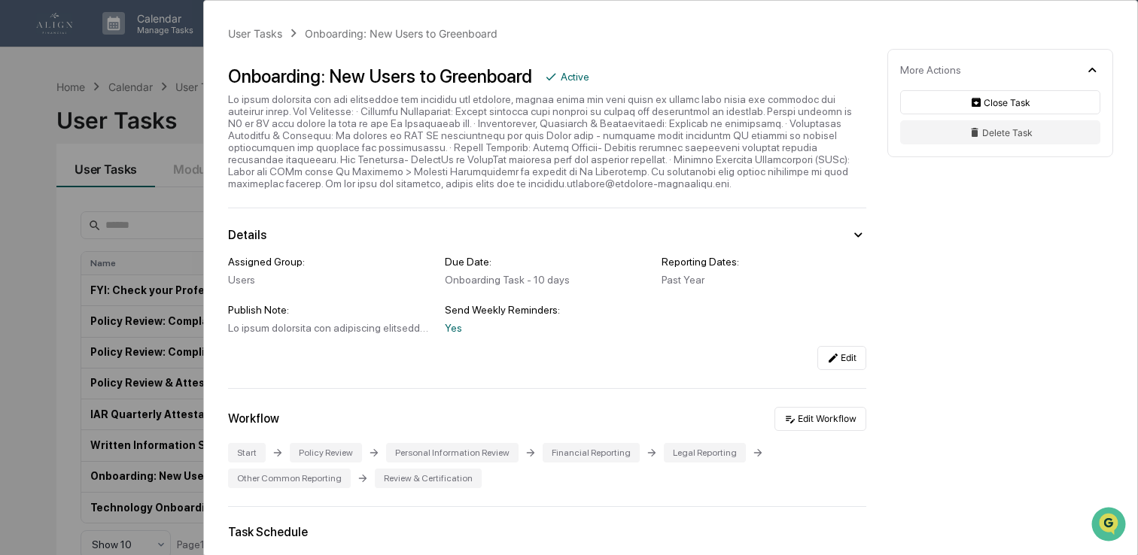
click at [98, 230] on div "User Tasks Onboarding: New Users to Greenboard Onboarding: New Users to Greenbo…" at bounding box center [569, 277] width 1138 height 555
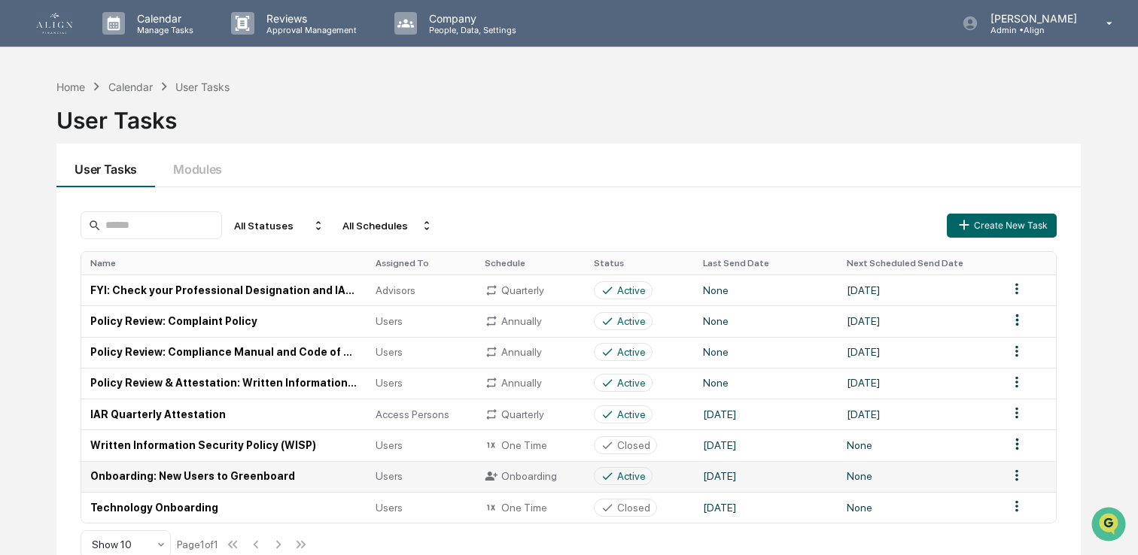
click at [135, 469] on td "Onboarding: New Users to Greenboard" at bounding box center [223, 476] width 285 height 31
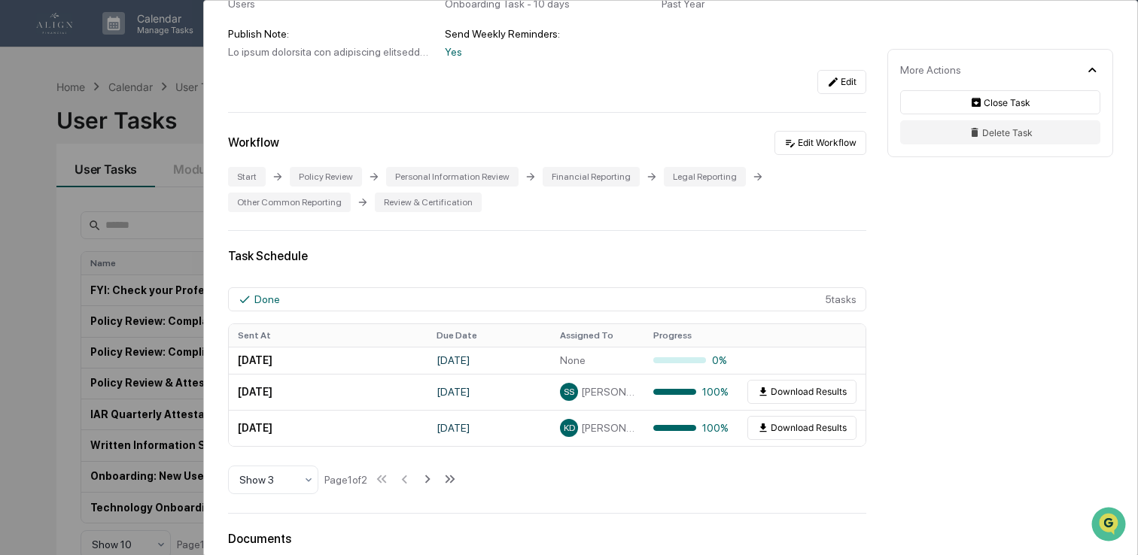
scroll to position [287, 0]
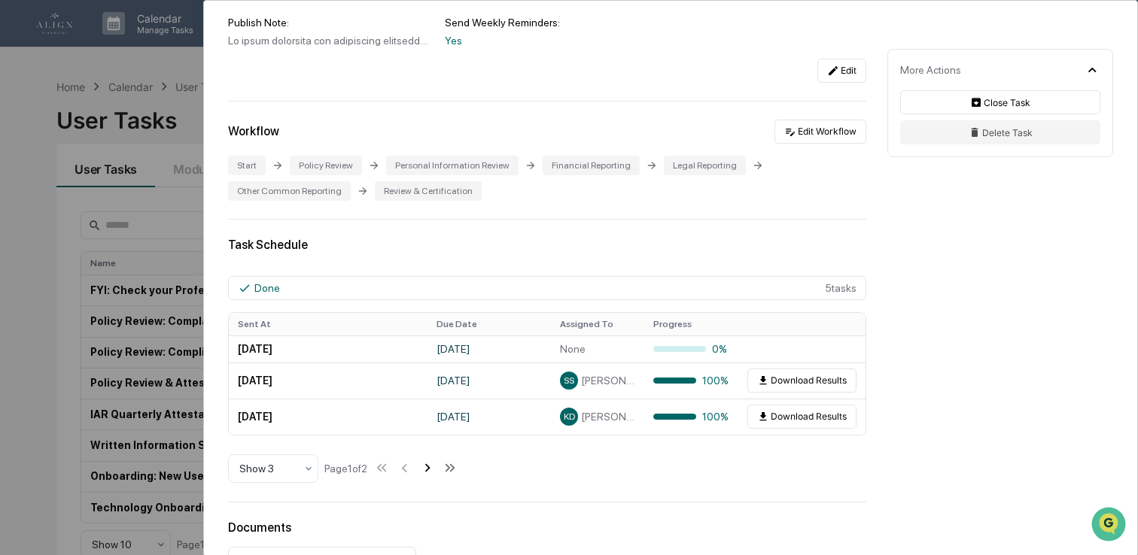
click at [436, 476] on icon at bounding box center [427, 468] width 17 height 17
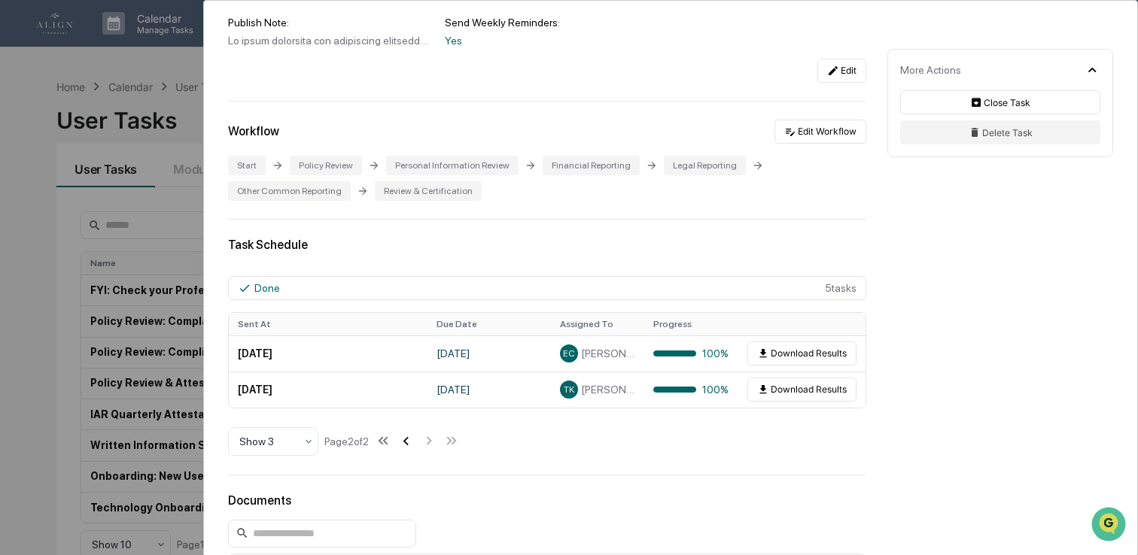
click at [414, 449] on icon at bounding box center [405, 441] width 17 height 17
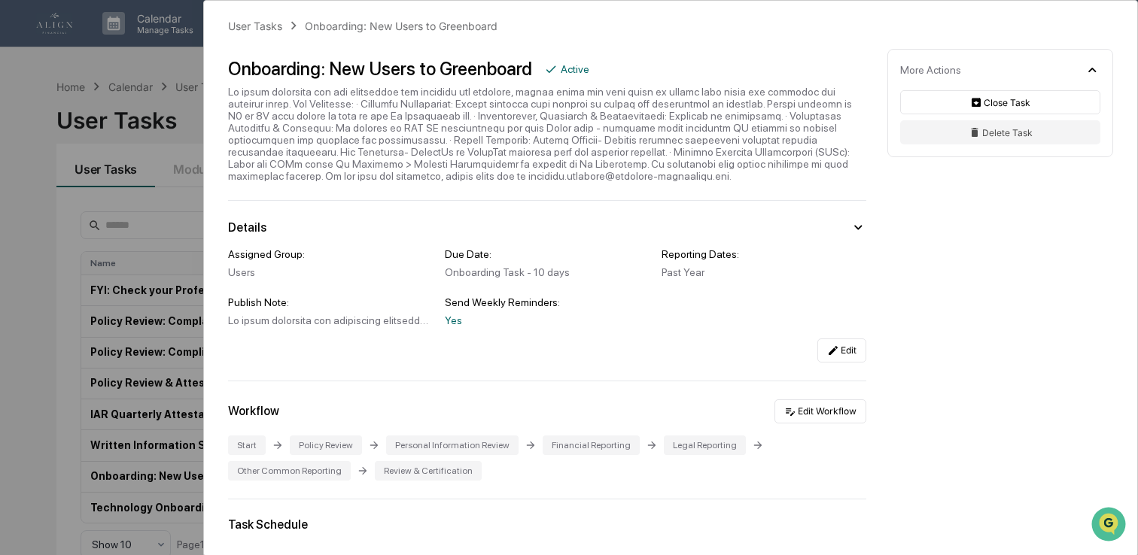
scroll to position [0, 0]
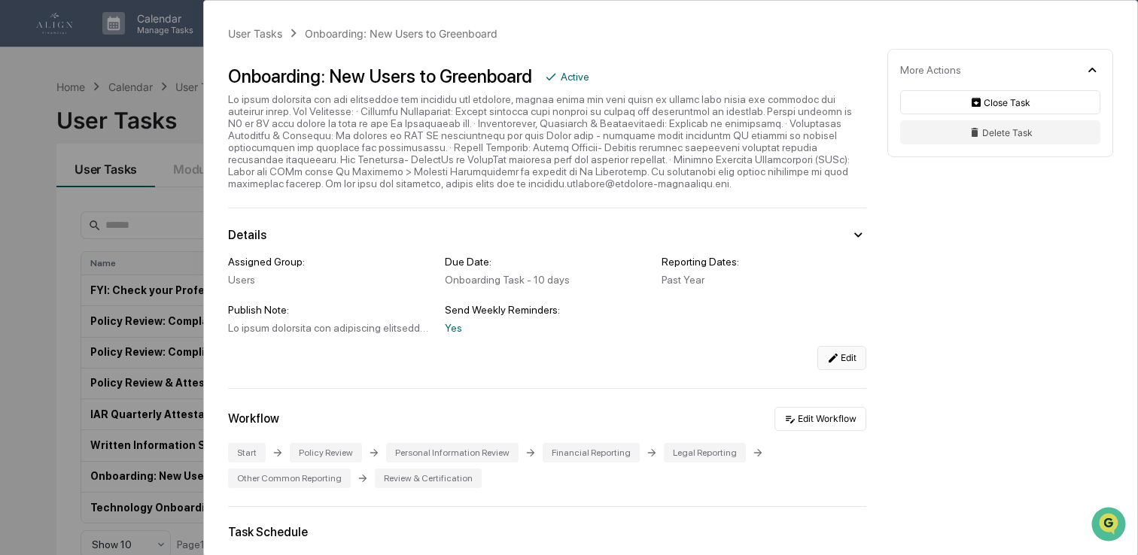
click at [834, 370] on button "Edit" at bounding box center [841, 358] width 49 height 24
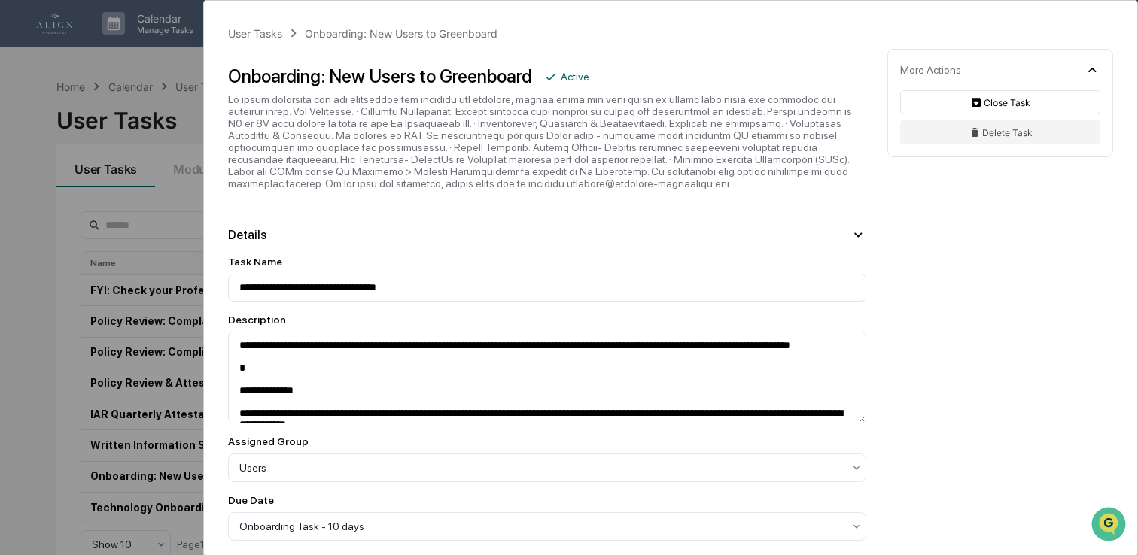
click at [38, 94] on div "**********" at bounding box center [569, 277] width 1138 height 555
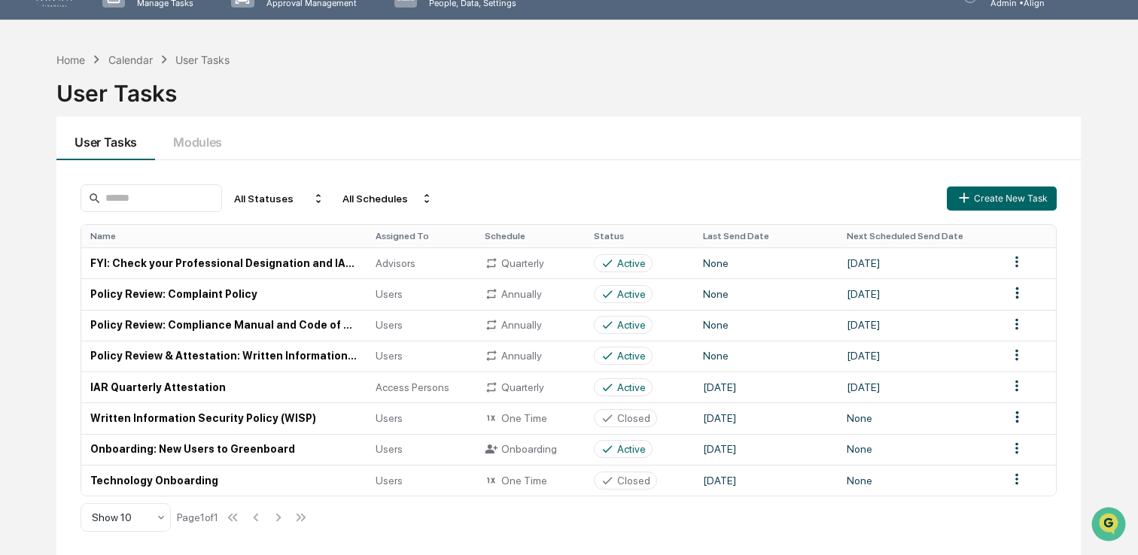
scroll to position [44, 0]
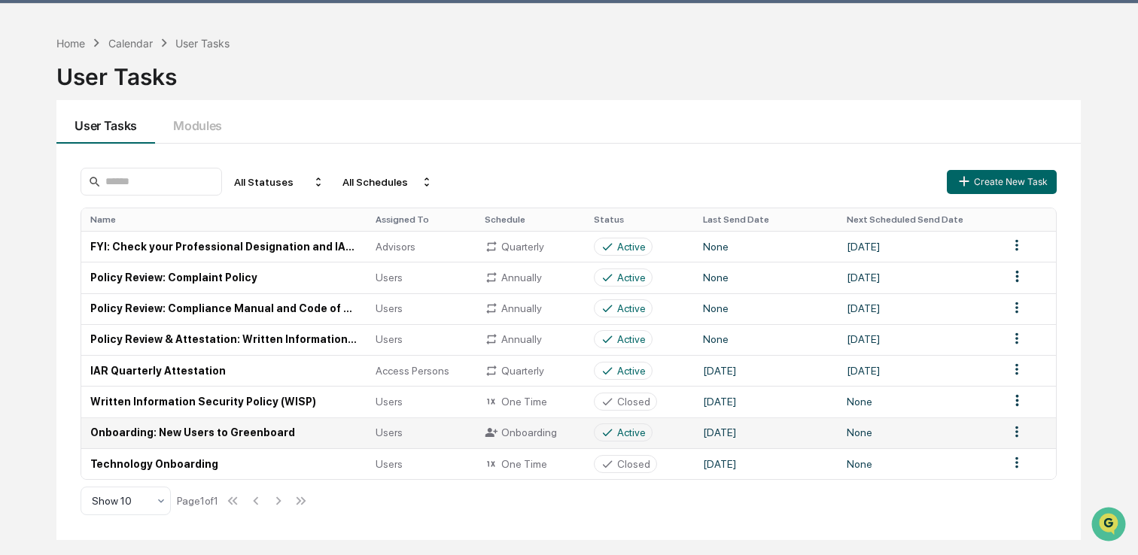
click at [625, 434] on div "Active" at bounding box center [631, 433] width 29 height 12
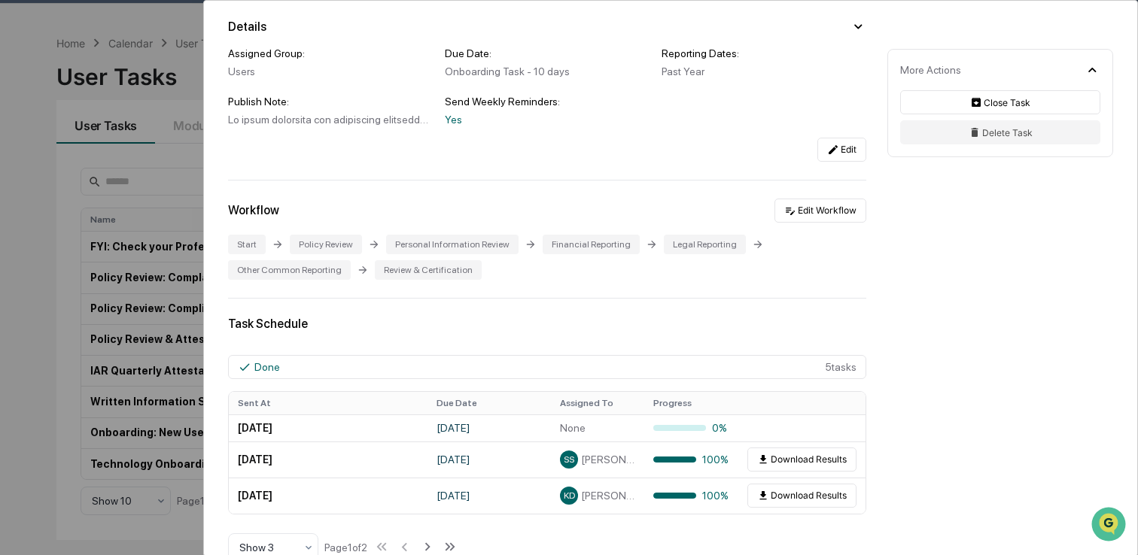
scroll to position [205, 0]
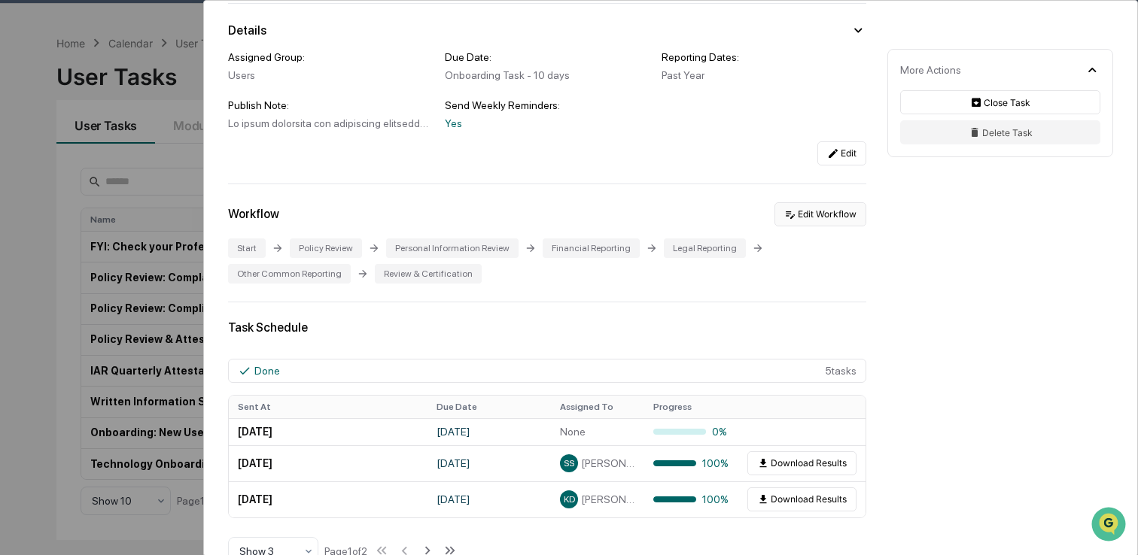
click at [809, 226] on button "Edit Workflow" at bounding box center [820, 214] width 92 height 24
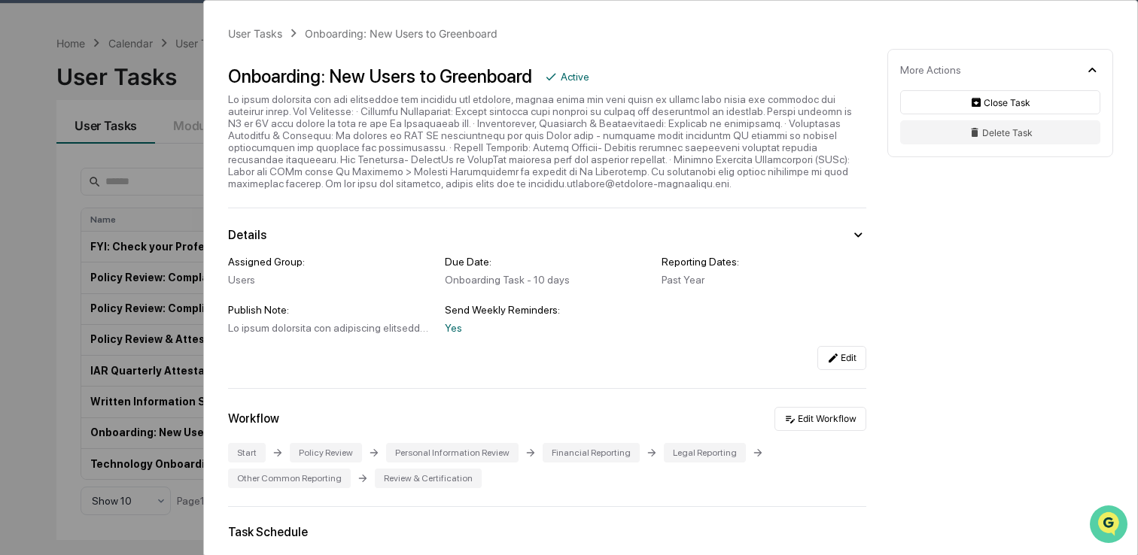
click at [1105, 521] on img "Open customer support" at bounding box center [1109, 524] width 38 height 30
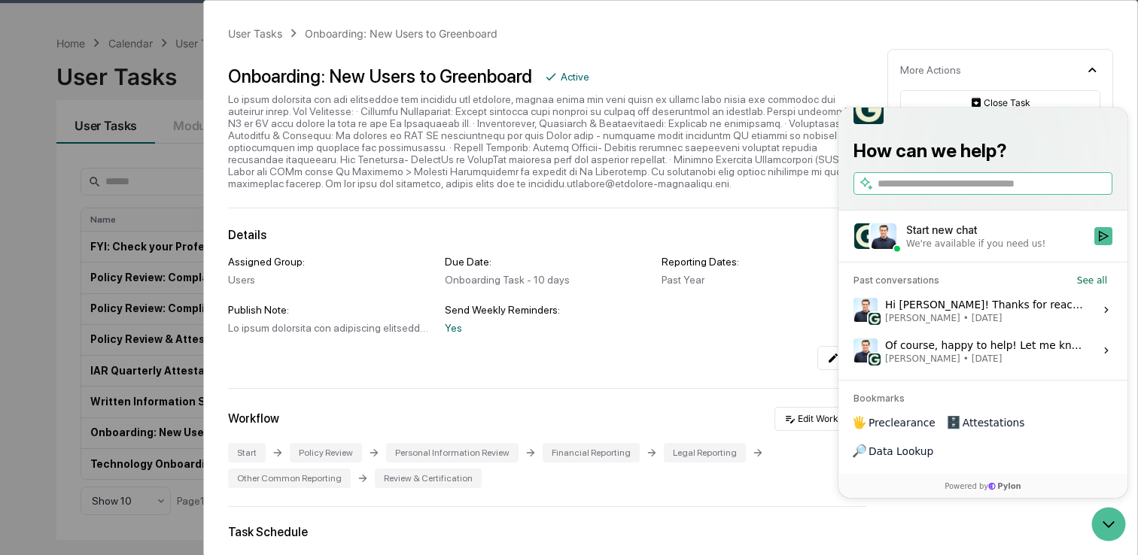
click at [917, 324] on div "Hi Natalia! Thanks for reaching out. I think the best thing here would be to se…" at bounding box center [985, 310] width 200 height 29
click at [853, 311] on button "View issue" at bounding box center [853, 310] width 1 height 1
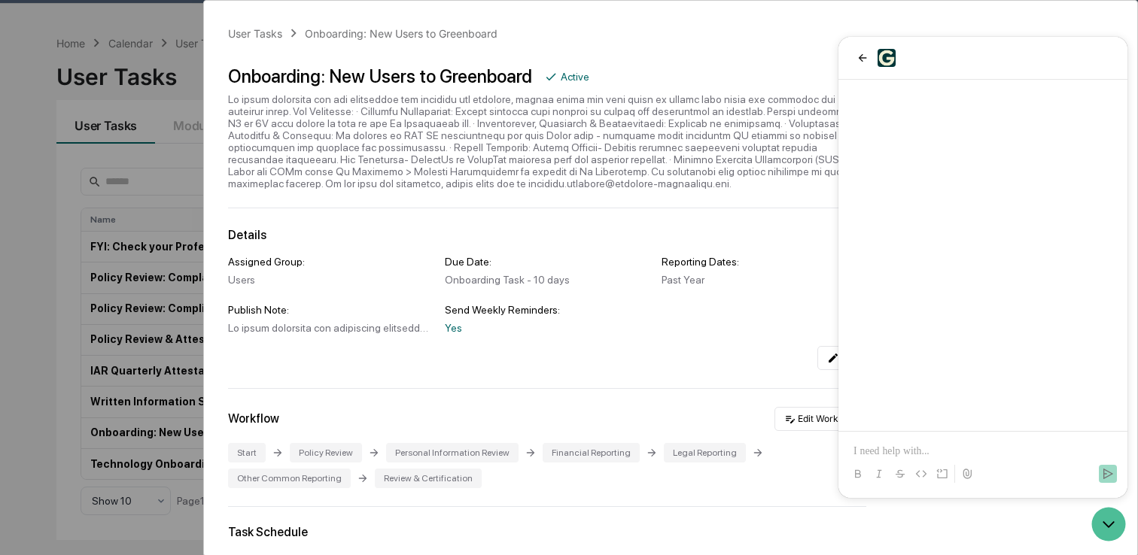
scroll to position [449, 0]
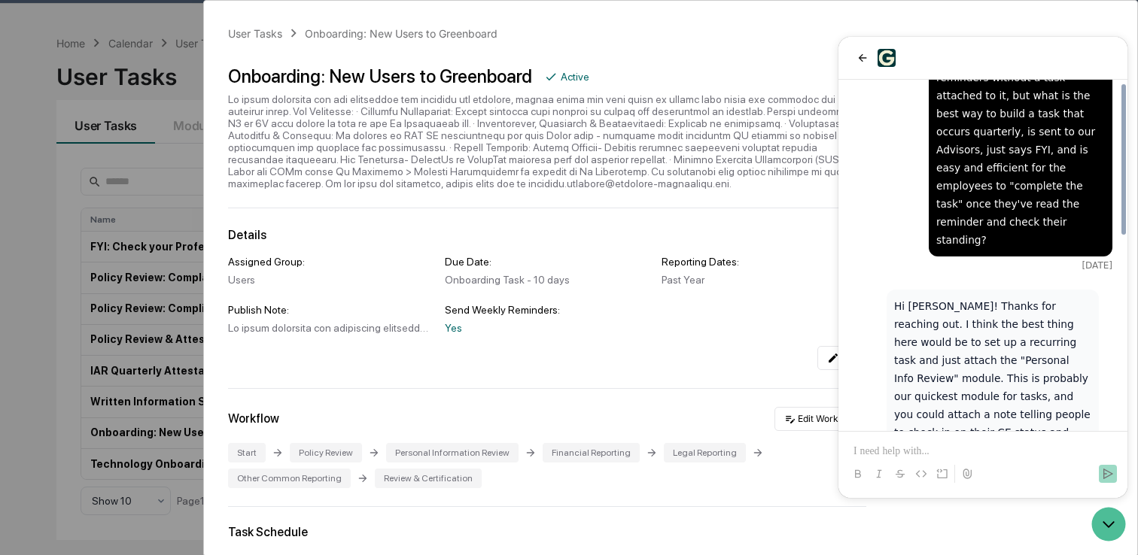
click at [895, 446] on p at bounding box center [982, 451] width 259 height 15
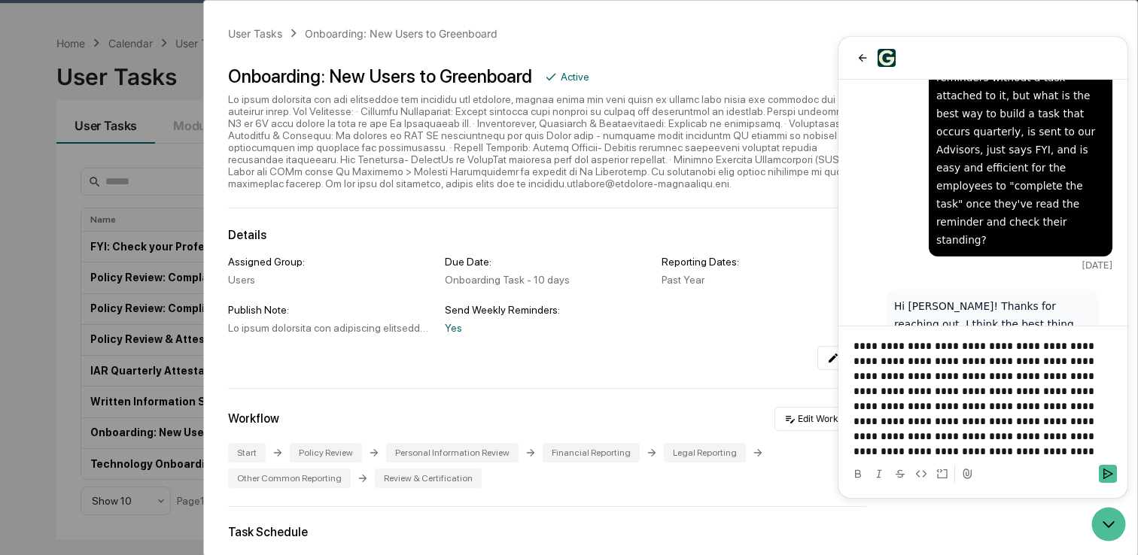
scroll to position [714, 0]
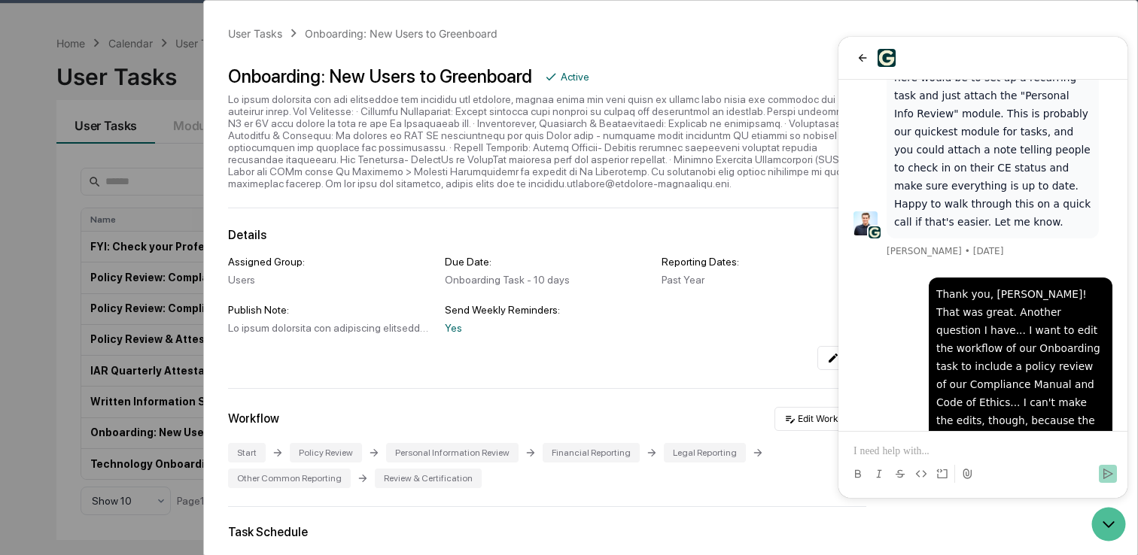
click at [671, 159] on div at bounding box center [547, 141] width 638 height 96
click at [862, 58] on icon "back" at bounding box center [863, 58] width 8 height 8
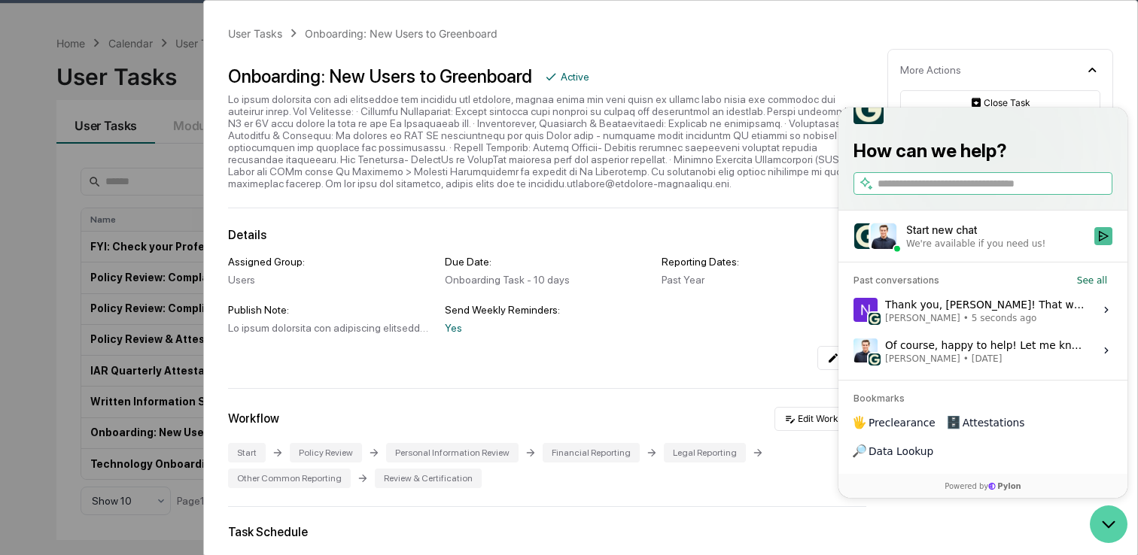
click at [1110, 535] on icon "Open customer support" at bounding box center [1109, 525] width 38 height 38
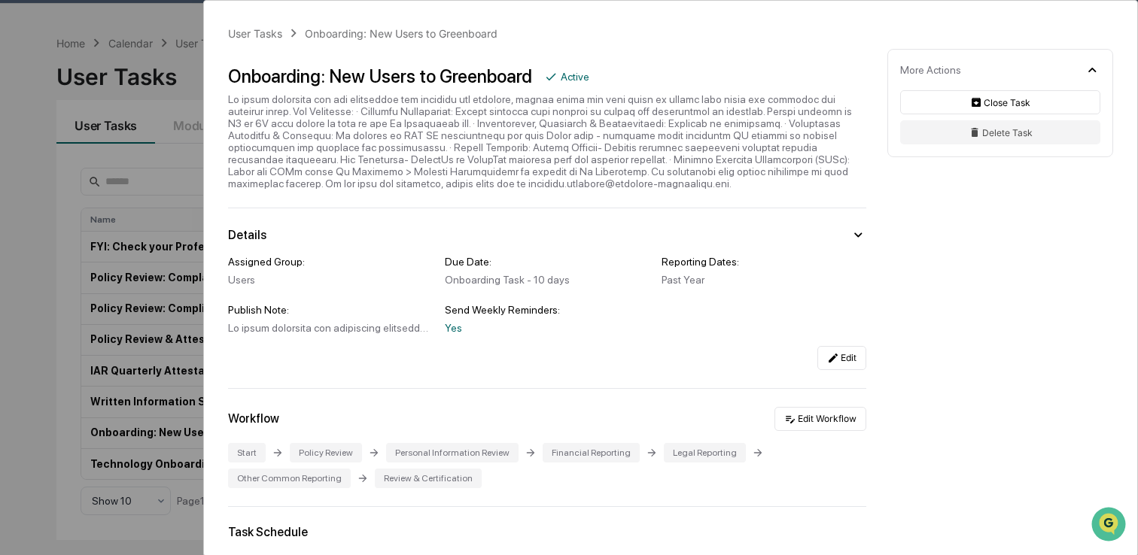
click at [20, 189] on div "User Tasks Onboarding: New Users to Greenboard Onboarding: New Users to Greenbo…" at bounding box center [569, 277] width 1138 height 555
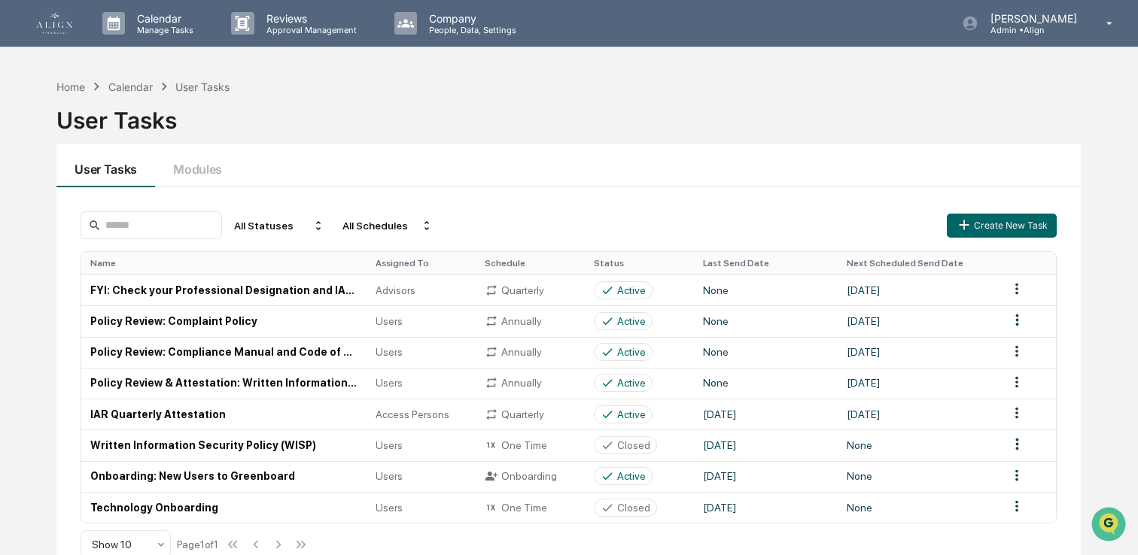
click at [43, 10] on link at bounding box center [63, 23] width 54 height 47
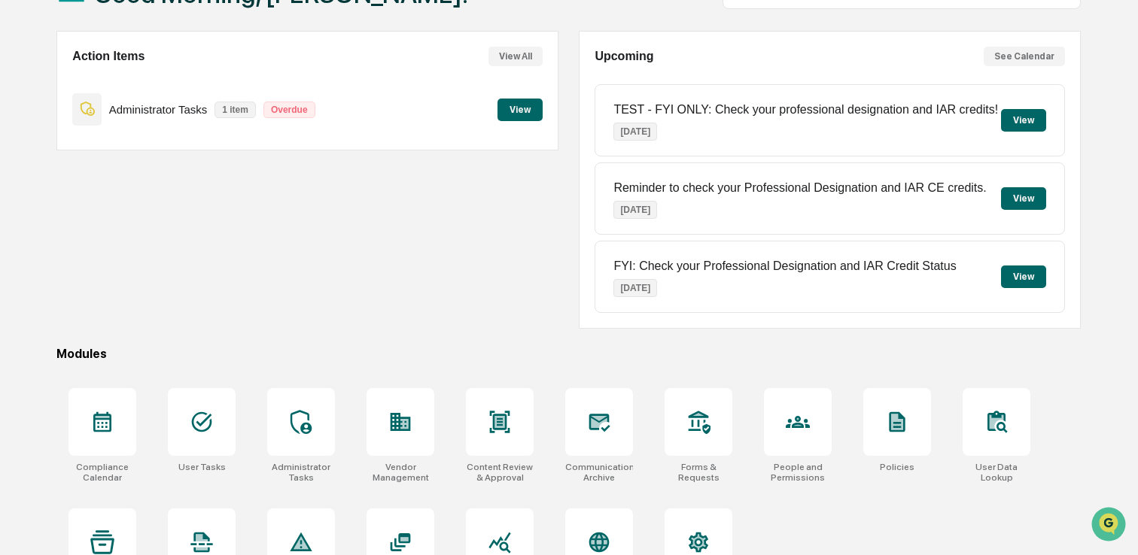
scroll to position [120, 0]
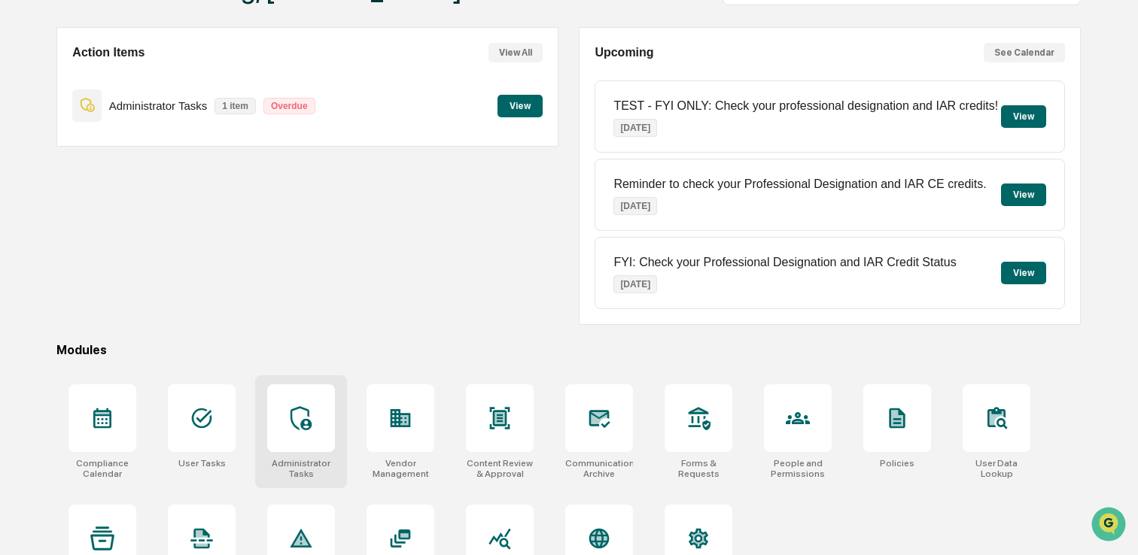
click at [305, 421] on icon at bounding box center [300, 418] width 21 height 24
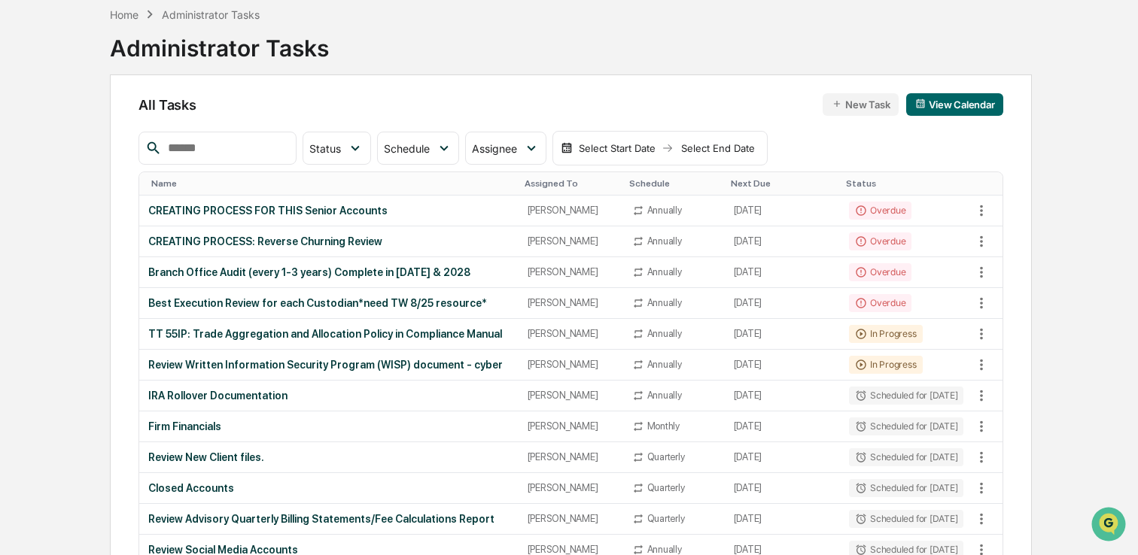
scroll to position [73, 0]
click at [276, 401] on div "IRA Rollover Documentation" at bounding box center [328, 395] width 361 height 12
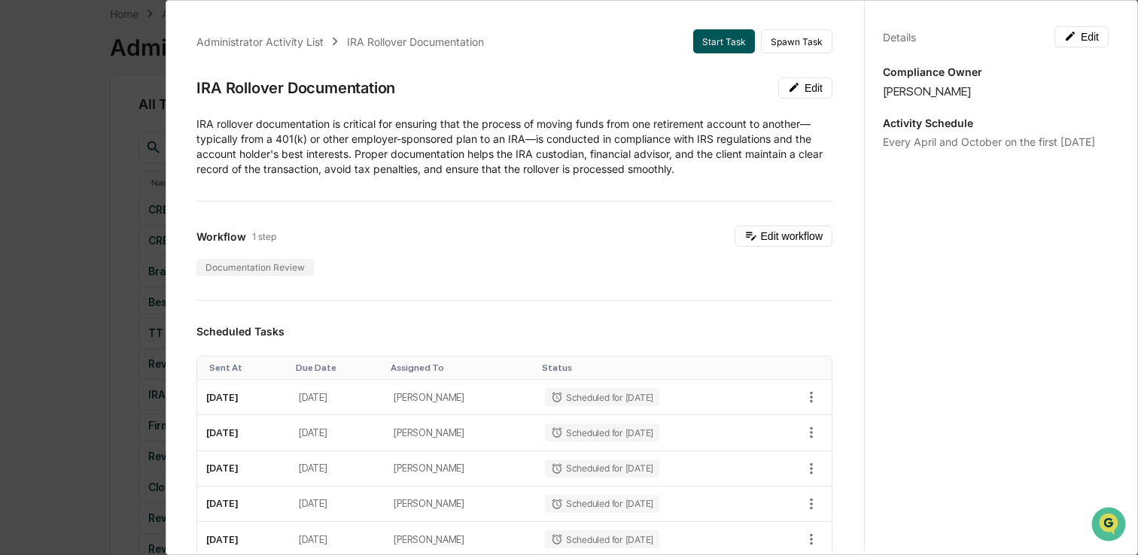
click at [710, 49] on button "Start Task" at bounding box center [724, 41] width 62 height 24
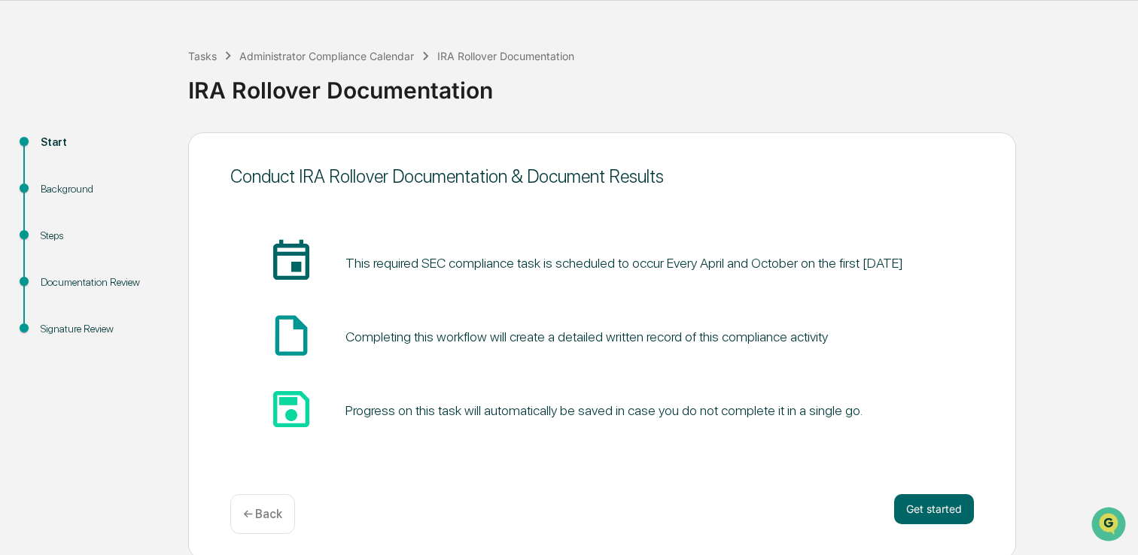
scroll to position [51, 0]
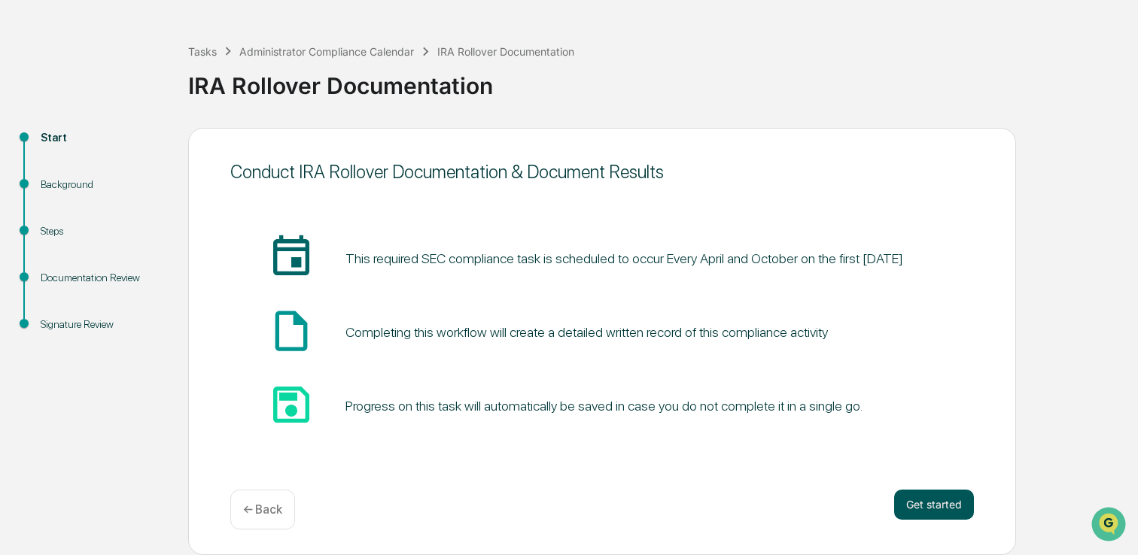
click at [908, 499] on button "Get started" at bounding box center [934, 505] width 80 height 30
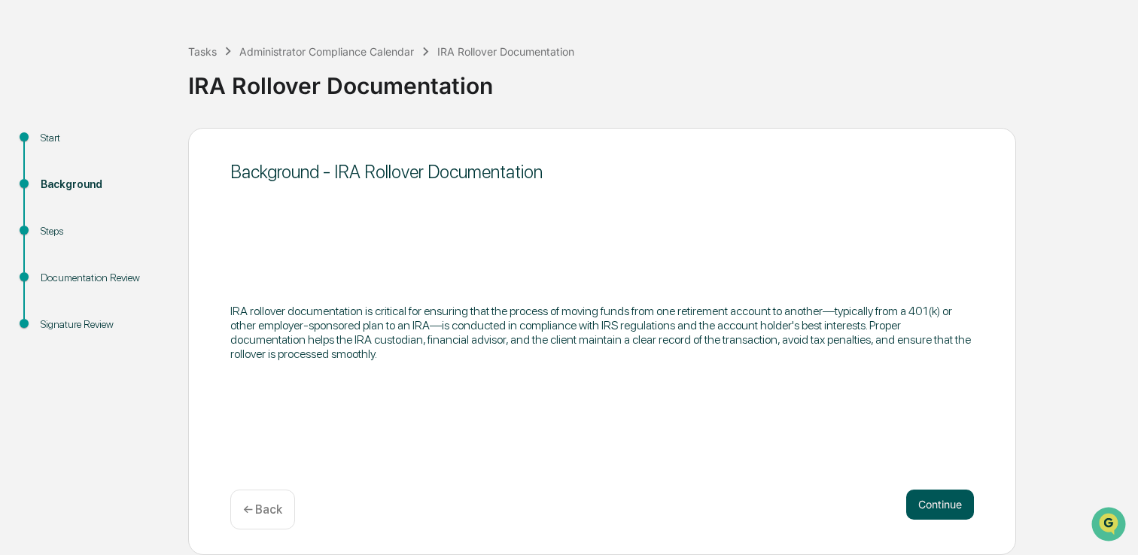
click at [916, 509] on button "Continue" at bounding box center [940, 505] width 68 height 30
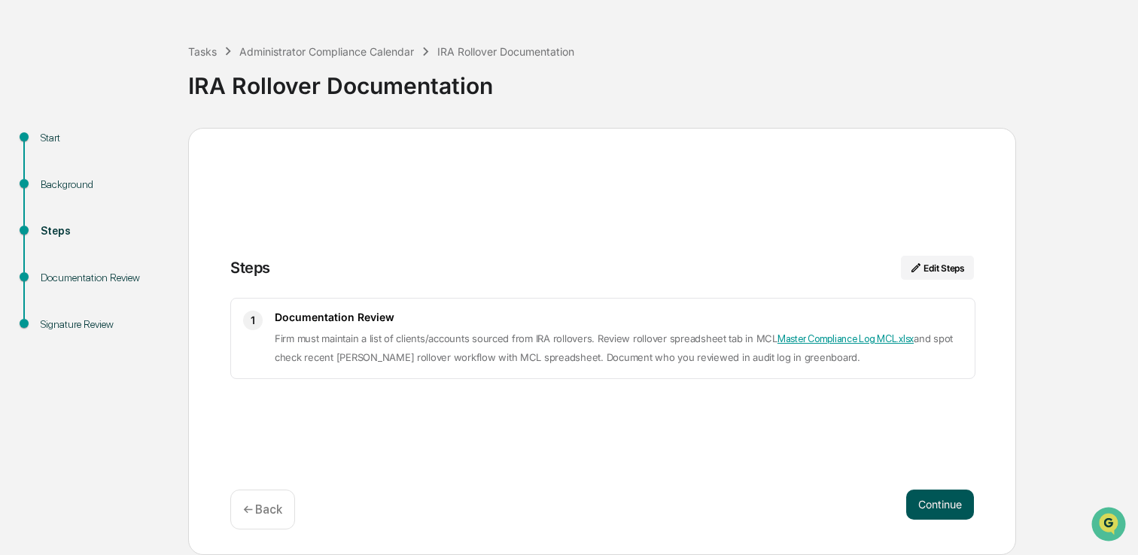
click at [953, 513] on button "Continue" at bounding box center [940, 505] width 68 height 30
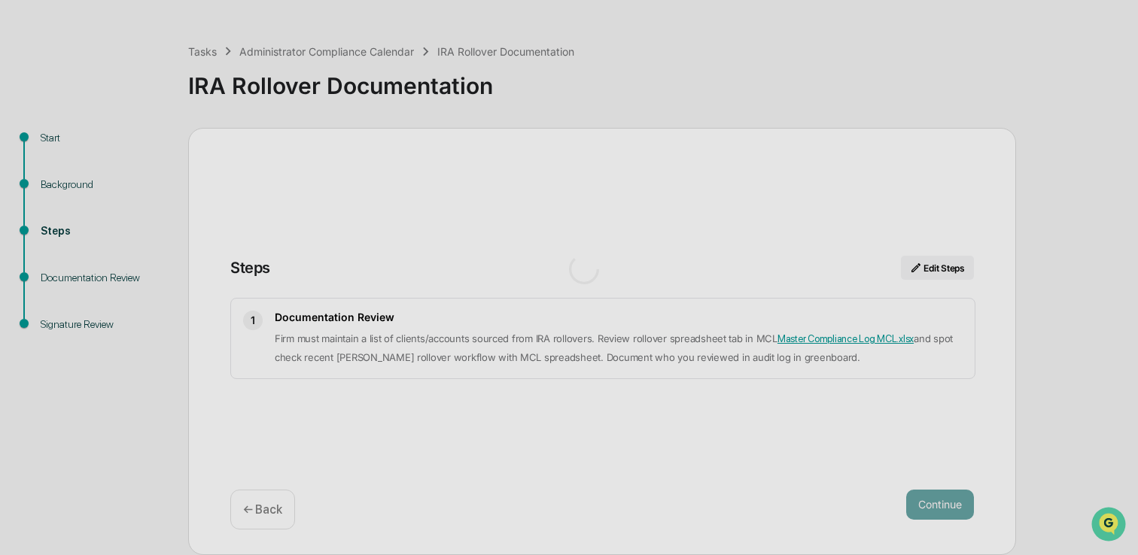
scroll to position [12, 0]
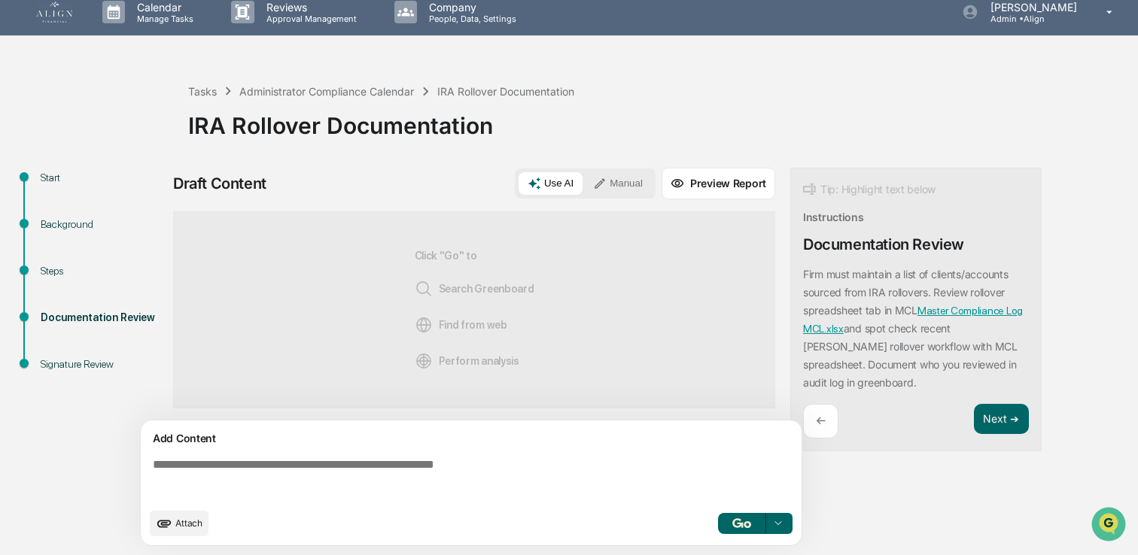
click at [603, 190] on button "Manual" at bounding box center [618, 183] width 68 height 23
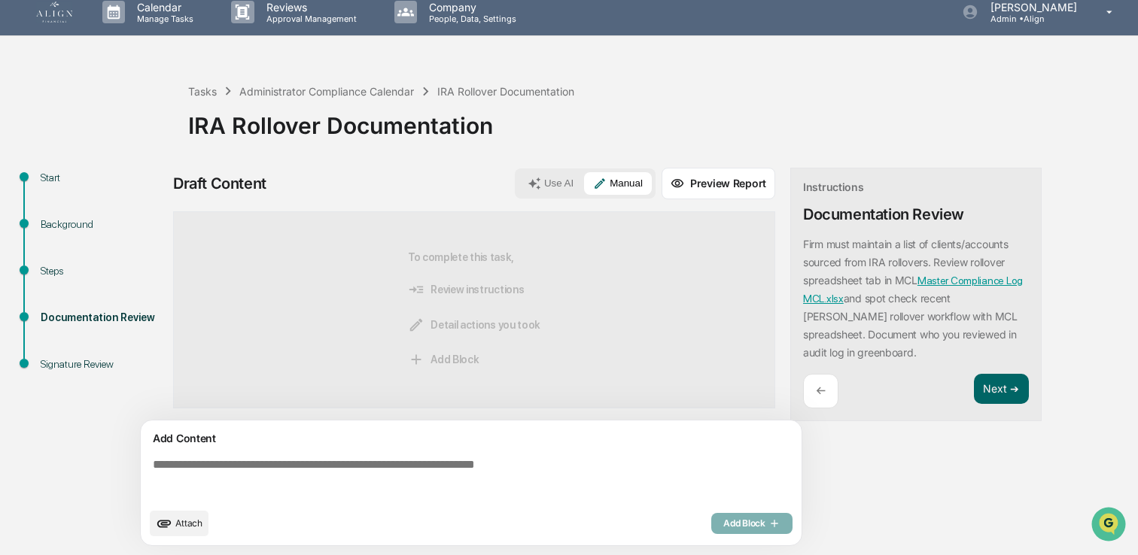
click at [213, 479] on textarea at bounding box center [474, 479] width 655 height 54
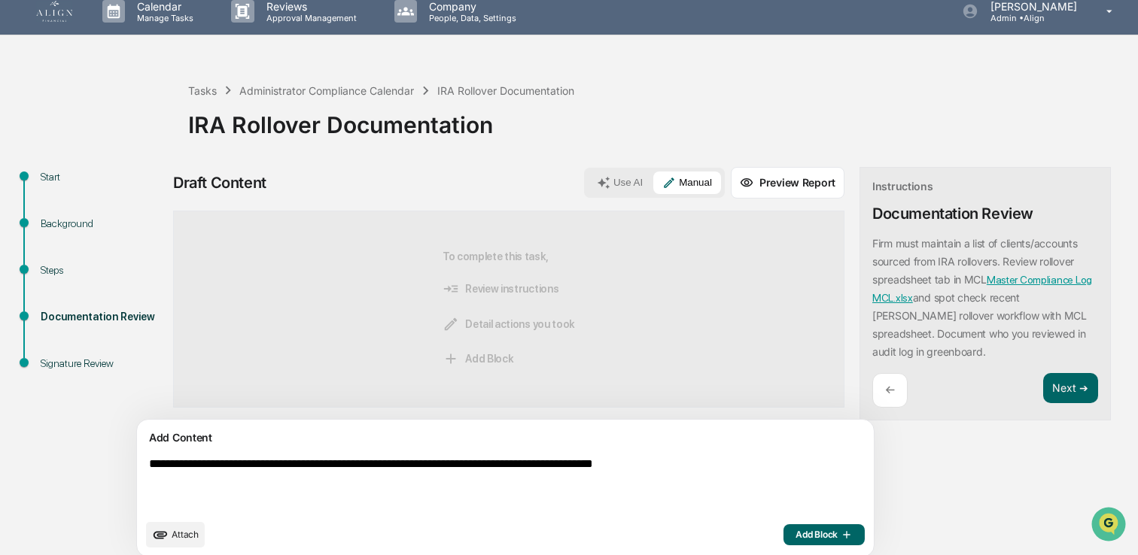
click at [440, 466] on textarea "**********" at bounding box center [470, 484] width 655 height 66
click at [386, 483] on textarea "**********" at bounding box center [470, 484] width 655 height 66
type textarea "**********"
click at [74, 88] on div "**********" at bounding box center [569, 312] width 1138 height 507
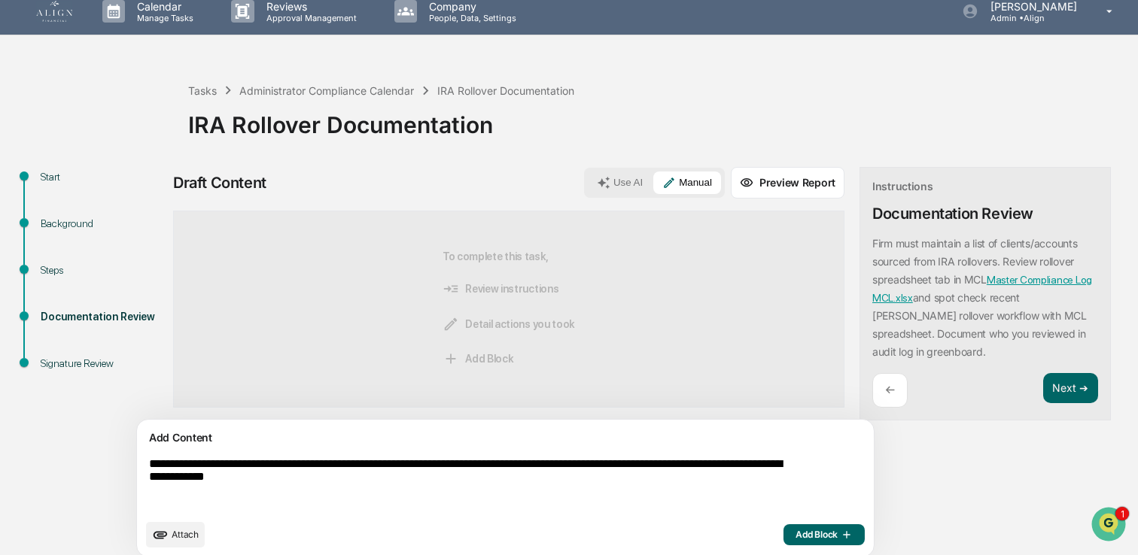
click at [56, 27] on link at bounding box center [63, 11] width 54 height 47
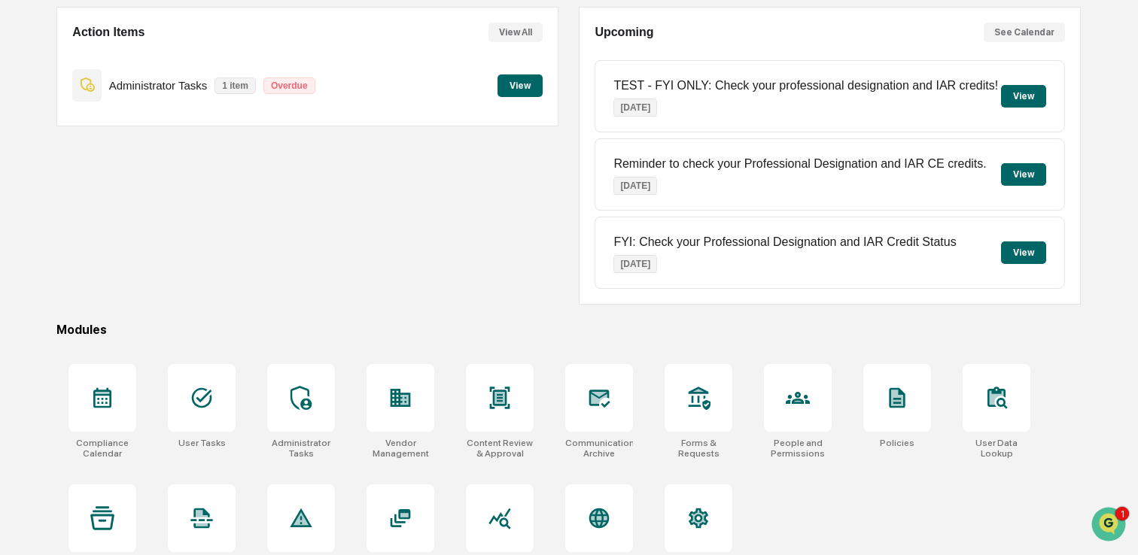
scroll to position [165, 0]
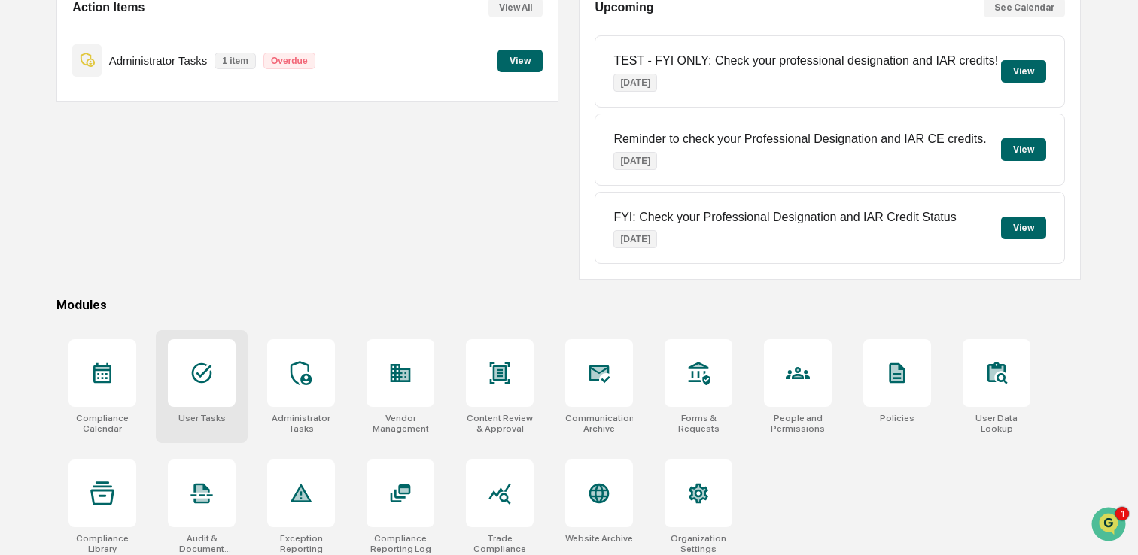
click at [217, 406] on div at bounding box center [202, 373] width 68 height 68
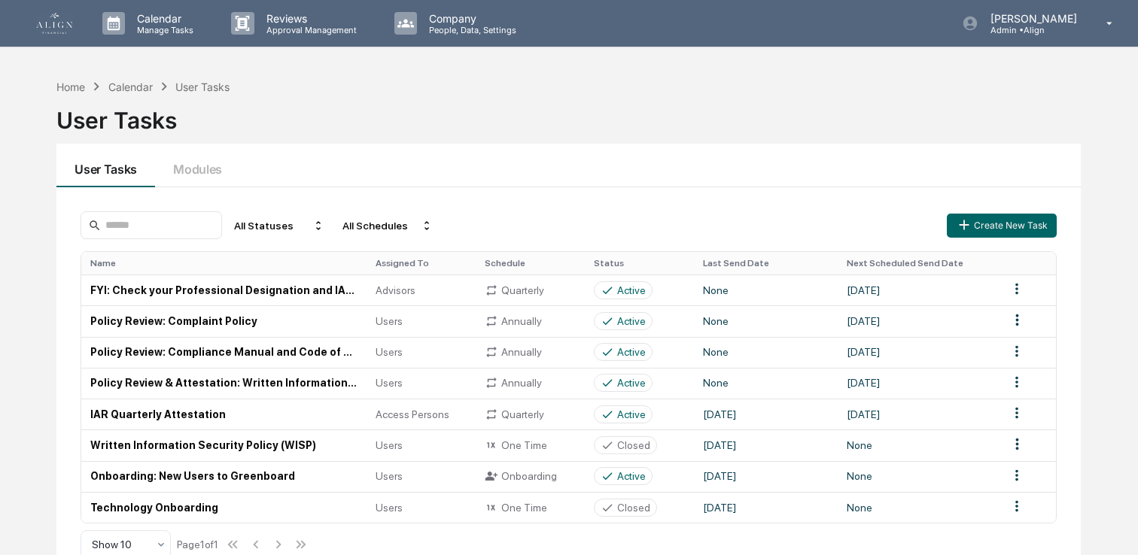
scroll to position [71, 0]
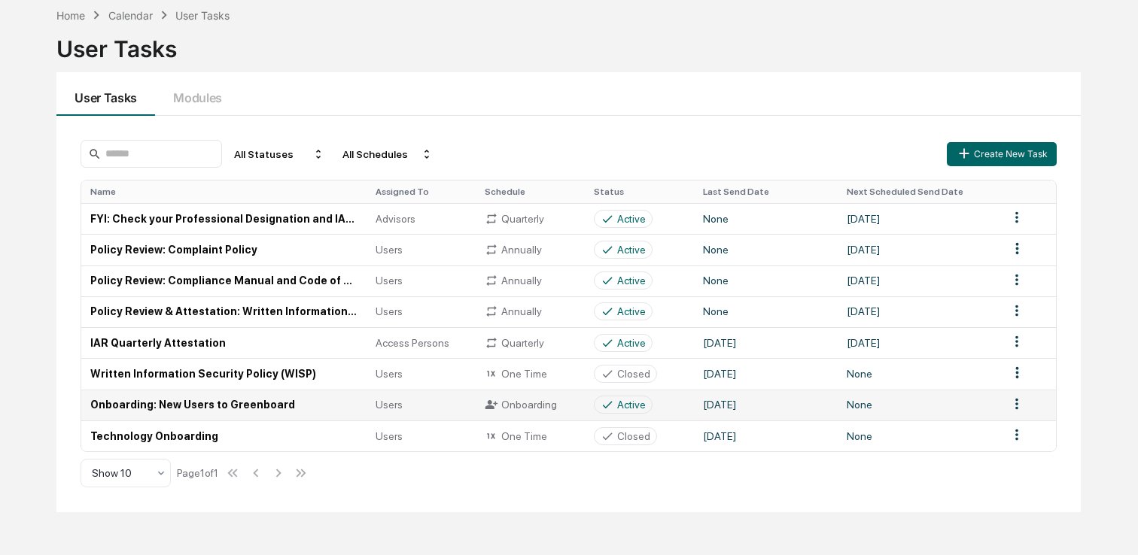
click at [224, 406] on td "Onboarding: New Users to Greenboard" at bounding box center [223, 405] width 285 height 31
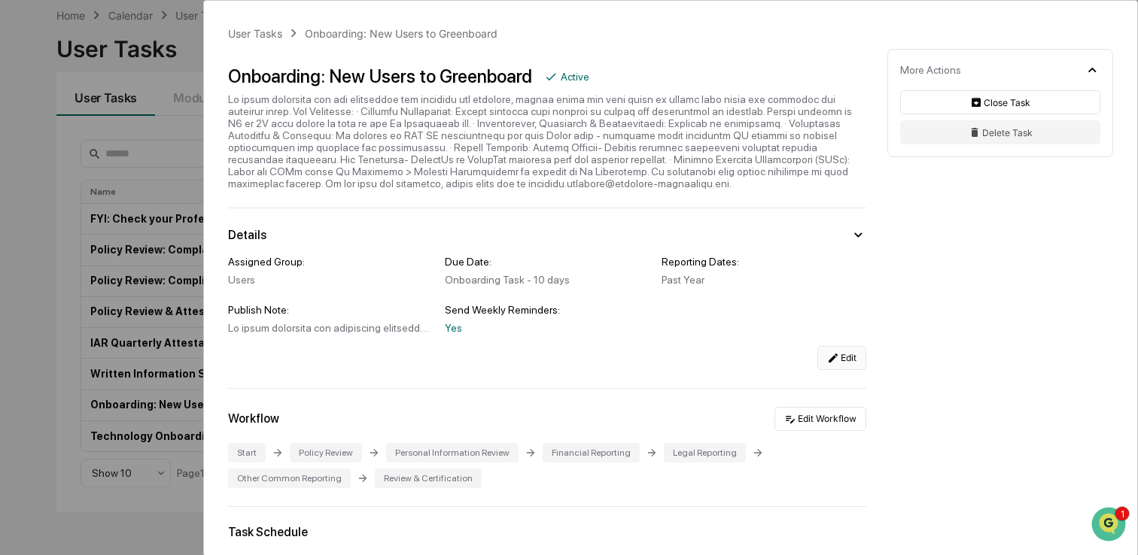
click at [843, 370] on button "Edit" at bounding box center [841, 358] width 49 height 24
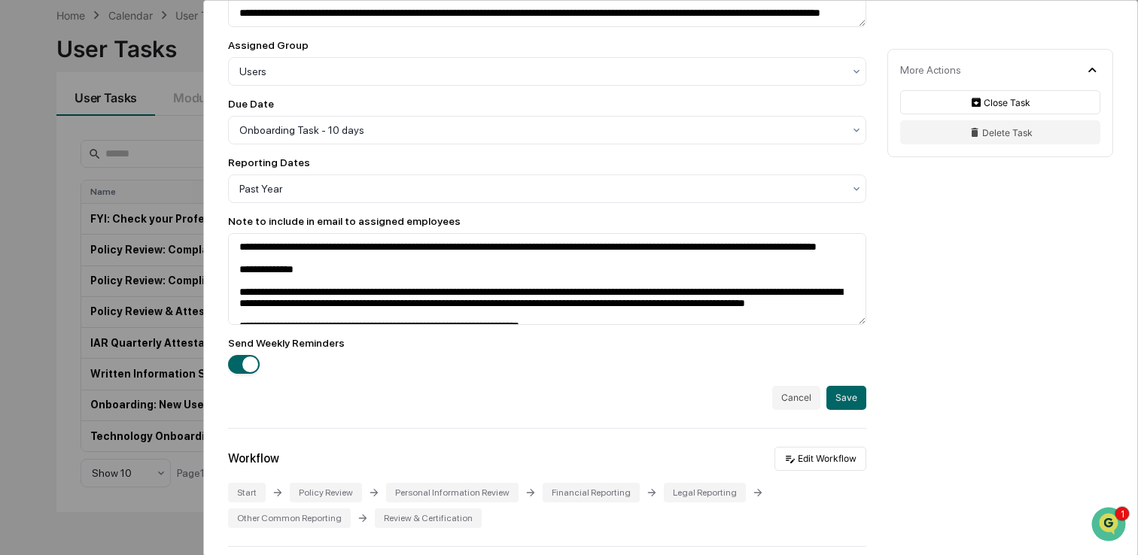
scroll to position [436, 0]
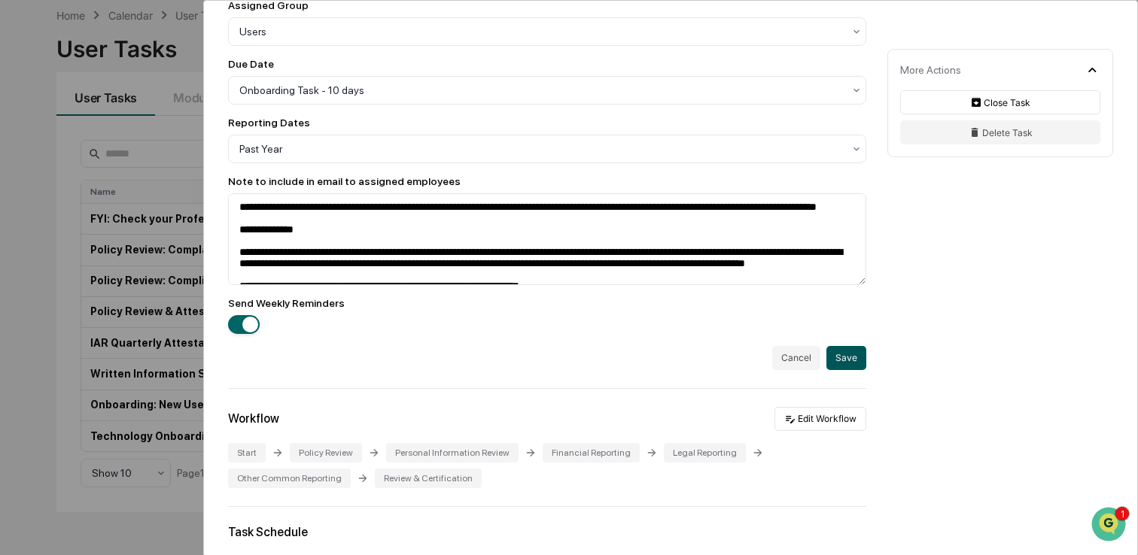
click at [843, 370] on button "Save" at bounding box center [846, 358] width 40 height 24
type textarea "**********"
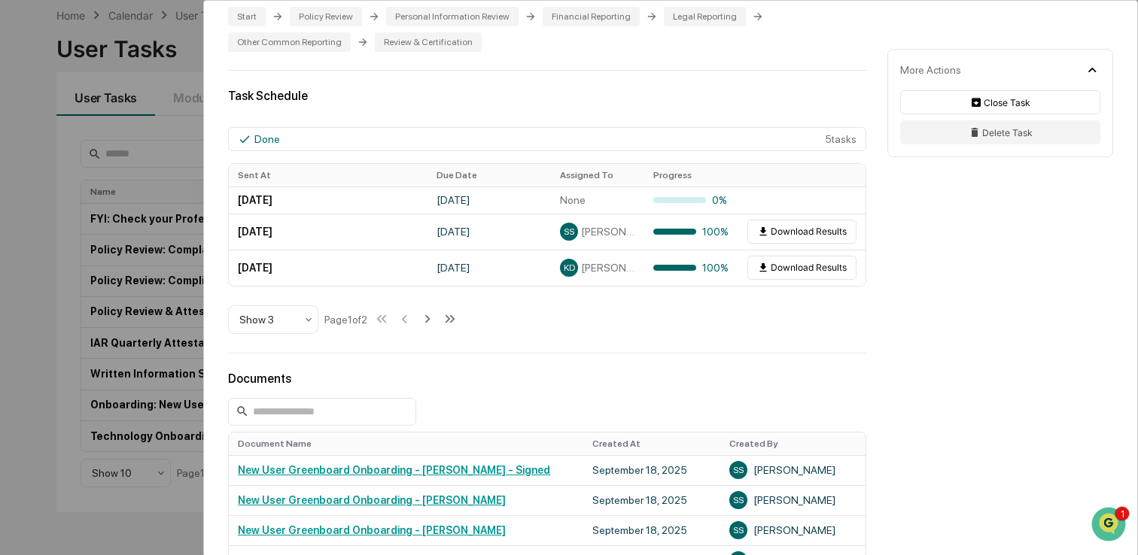
scroll to position [0, 0]
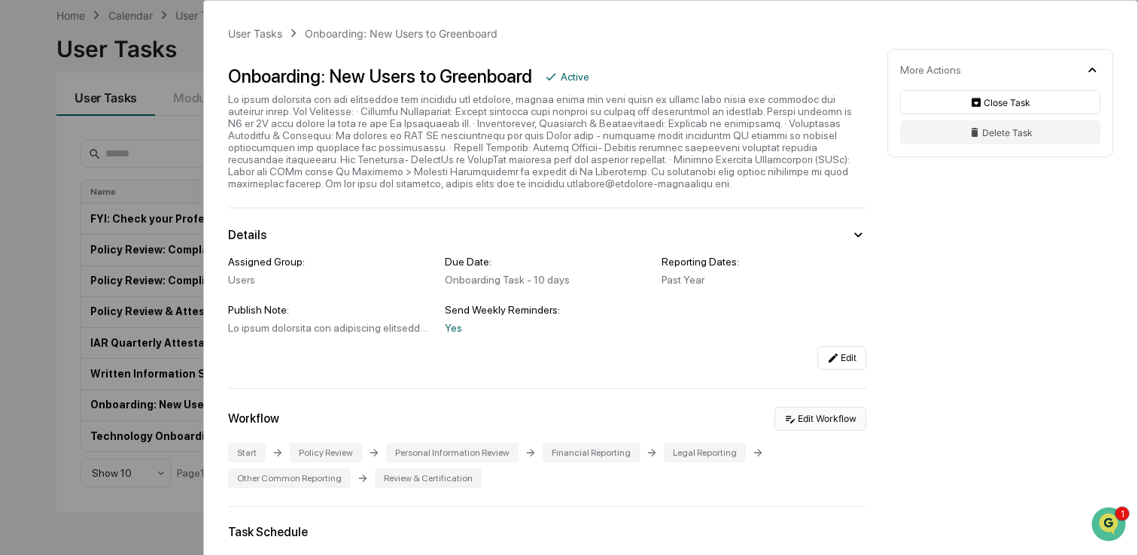
click at [816, 431] on button "Edit Workflow" at bounding box center [820, 419] width 92 height 24
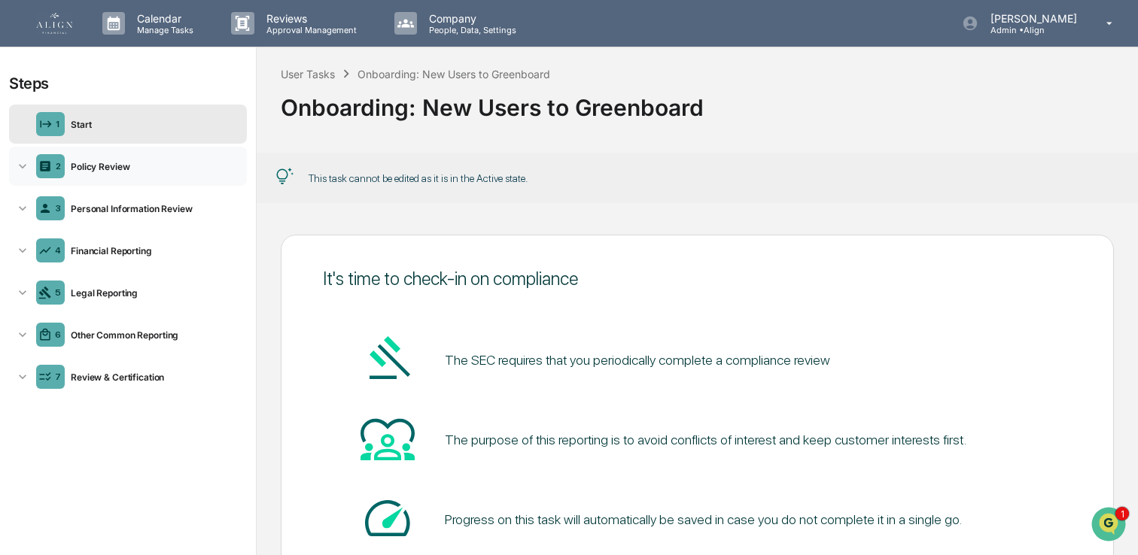
click at [96, 169] on div "Policy Review" at bounding box center [153, 166] width 176 height 11
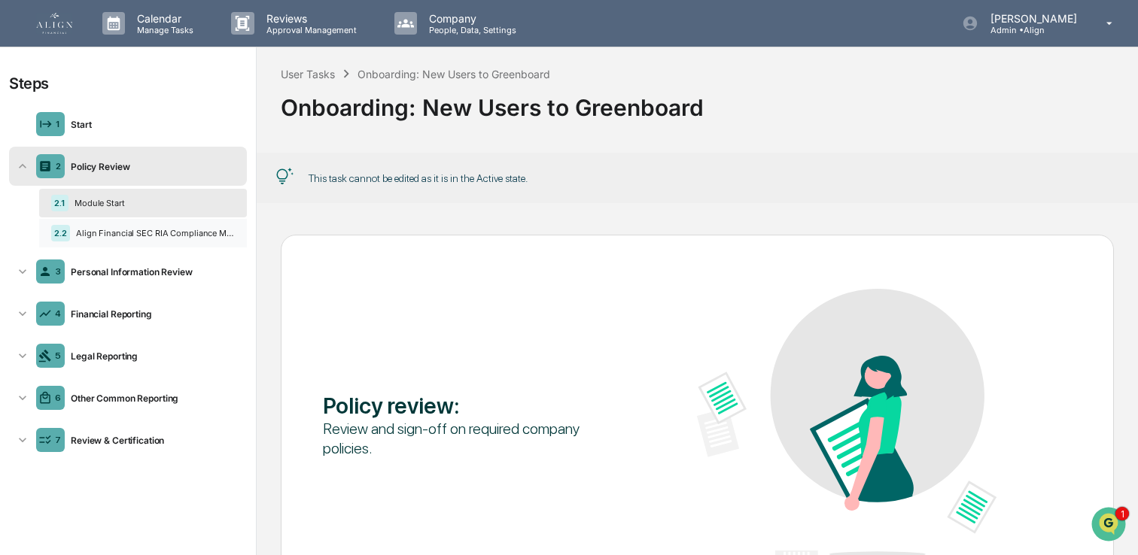
click at [96, 228] on div "Align Financial SEC RIA Compliance Manual [DATE]" at bounding box center [152, 233] width 165 height 11
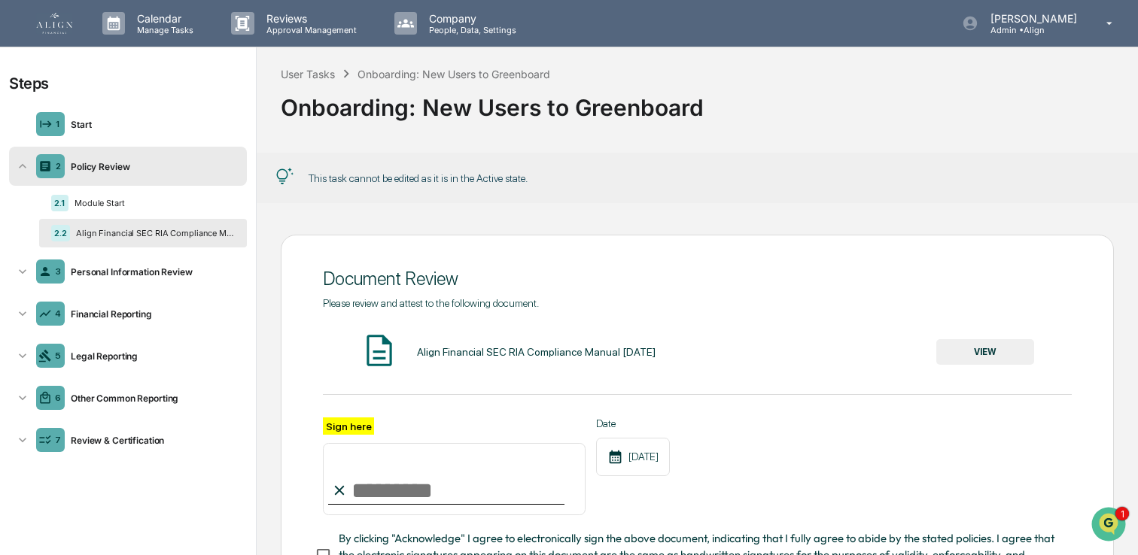
click at [540, 341] on div "Align Financial SEC RIA Compliance Manual [DATE] VIEW" at bounding box center [697, 352] width 748 height 40
click at [955, 349] on button "VIEW" at bounding box center [985, 352] width 98 height 26
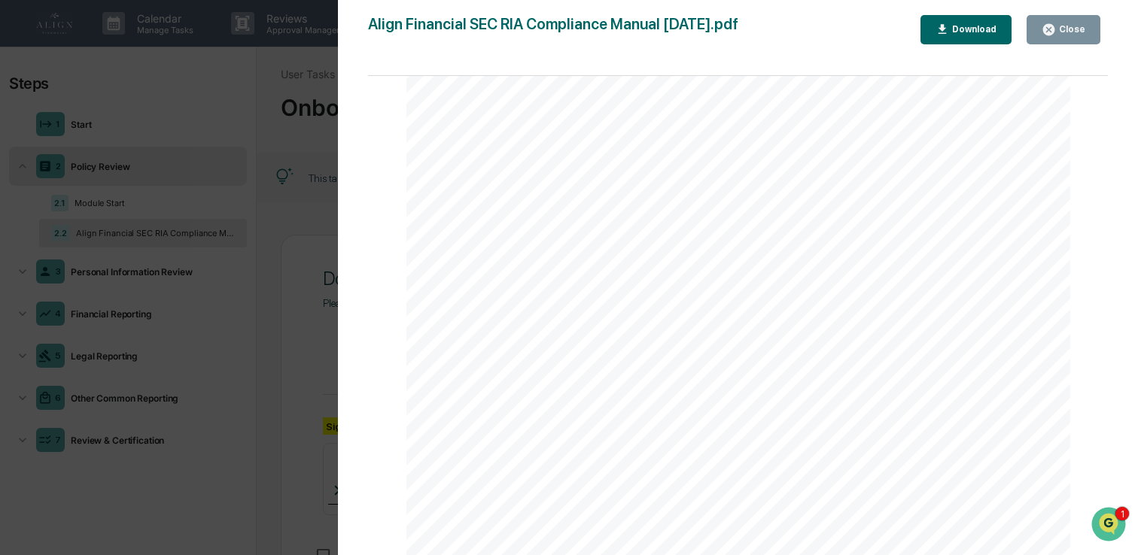
scroll to position [1002, 0]
click at [1056, 33] on icon "button" at bounding box center [1048, 30] width 14 height 14
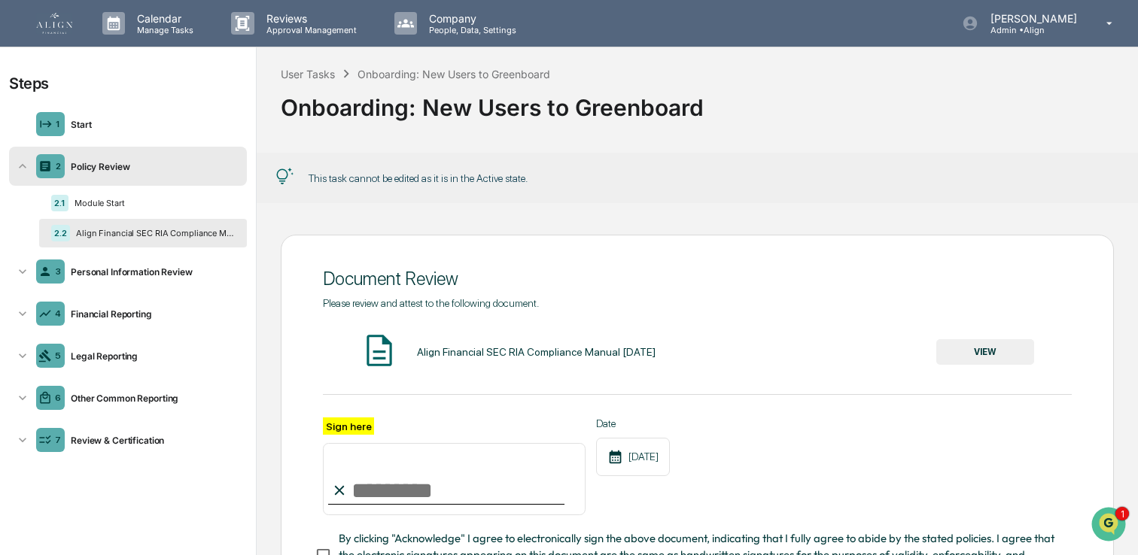
click at [54, 26] on img at bounding box center [54, 23] width 36 height 21
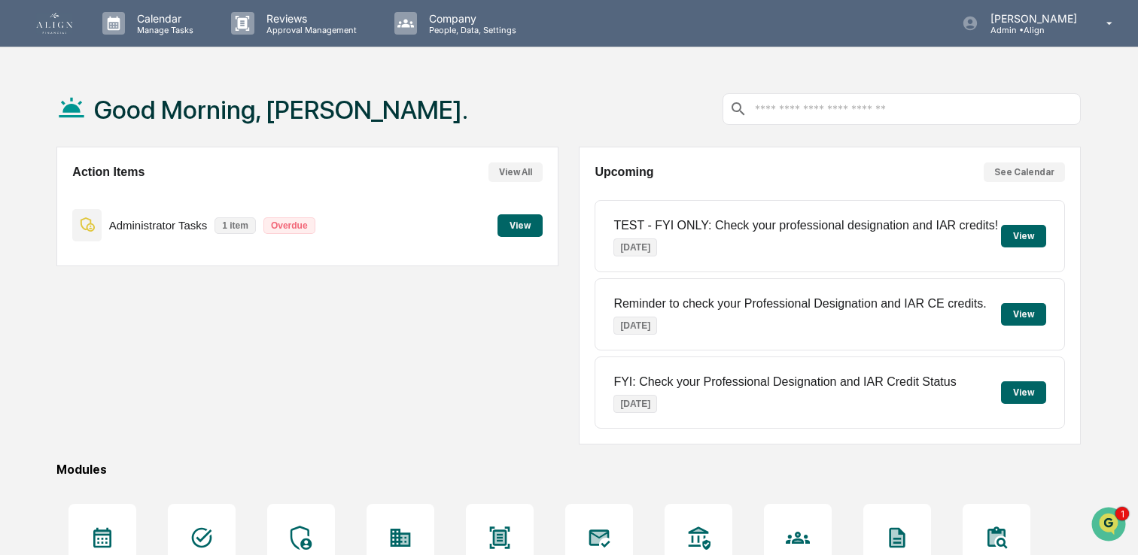
click at [513, 220] on button "View" at bounding box center [519, 225] width 45 height 23
